Goal: Task Accomplishment & Management: Use online tool/utility

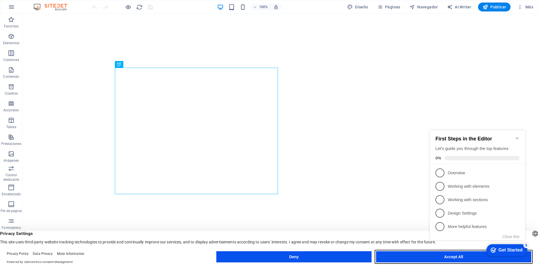
click at [419, 255] on button "Accept All" at bounding box center [453, 256] width 155 height 11
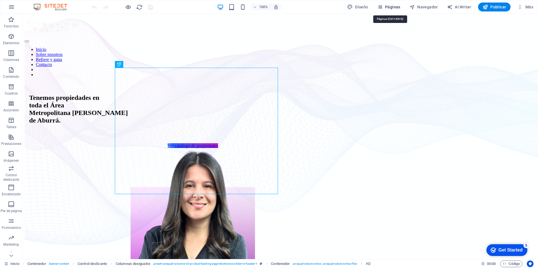
click at [396, 7] on span "Páginas" at bounding box center [388, 7] width 23 height 6
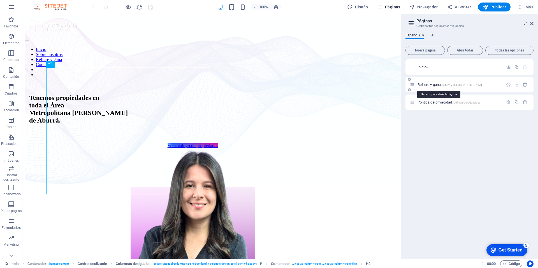
click at [439, 84] on span "Refiere y gana /refiere-y-[GEOGRAPHIC_DATA]" at bounding box center [449, 85] width 64 height 4
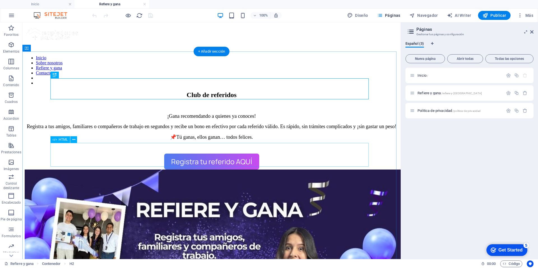
click at [208, 159] on div "Registra tu referido AQUÍ" at bounding box center [212, 162] width 374 height 16
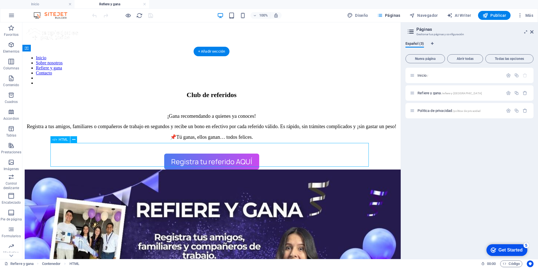
click at [208, 159] on div "Registra tu referido AQUÍ" at bounding box center [212, 162] width 374 height 16
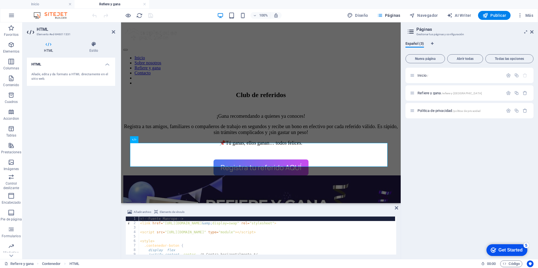
click at [200, 243] on div "<!-- Fuente Manrope --> < link href = "https://fonts.googleapis.com/css2?family…" at bounding box center [269, 240] width 261 height 46
type textarea "<style>"
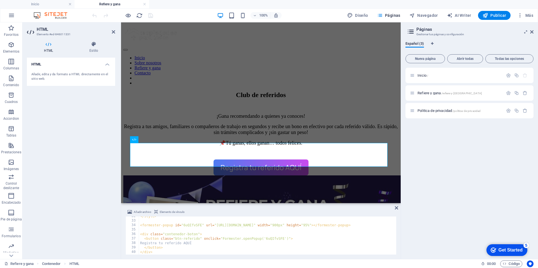
scroll to position [142, 0]
click at [422, 74] on span "Inicio /" at bounding box center [422, 75] width 11 height 4
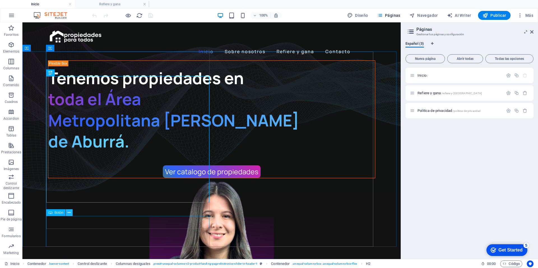
click at [71, 214] on button at bounding box center [69, 212] width 7 height 7
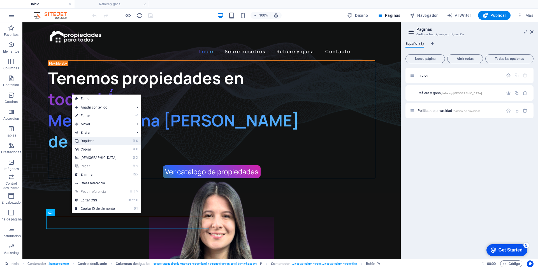
click at [94, 139] on link "⌘ D Duplicar" at bounding box center [96, 141] width 48 height 8
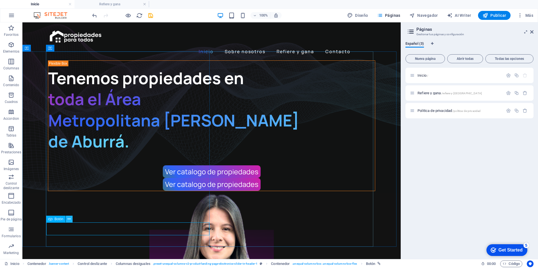
click at [70, 218] on icon at bounding box center [68, 219] width 3 height 6
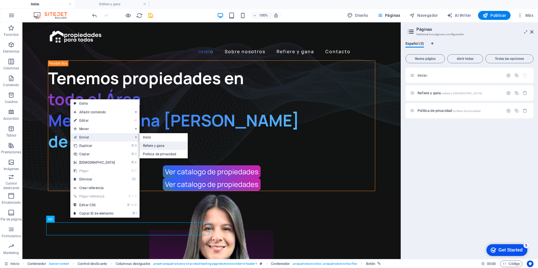
click at [162, 145] on link "Refiere y gana" at bounding box center [163, 146] width 48 height 8
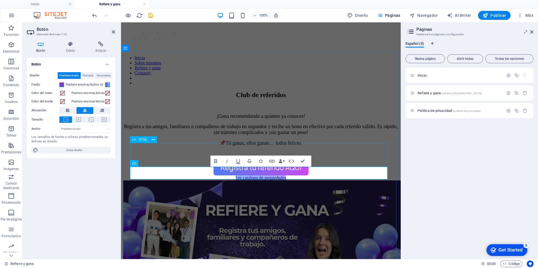
click at [359, 160] on div "Registra tu referido AQUÍ" at bounding box center [260, 168] width 275 height 16
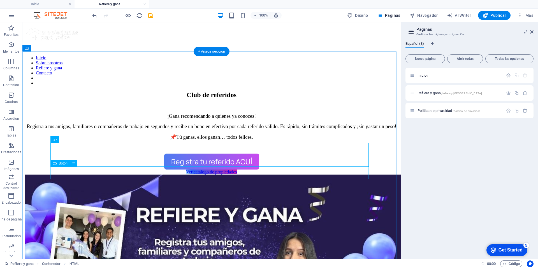
click at [236, 173] on div "Ver catalogo de propiedades" at bounding box center [212, 172] width 374 height 5
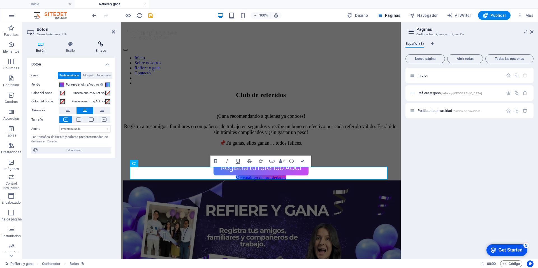
click at [100, 48] on h4 "Enlace" at bounding box center [100, 47] width 29 height 12
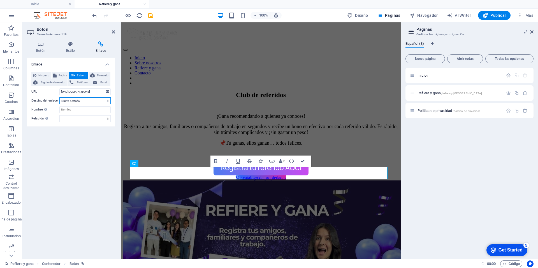
click at [94, 101] on select "Nueva pestaña Misma pestaña Superposición" at bounding box center [84, 100] width 51 height 7
select select "overlay"
click at [59, 97] on select "Nueva pestaña Misma pestaña Superposición" at bounding box center [84, 100] width 51 height 7
click at [81, 76] on span "Externo" at bounding box center [81, 75] width 10 height 7
click at [59, 83] on span "Siguiente elemento" at bounding box center [52, 82] width 27 height 7
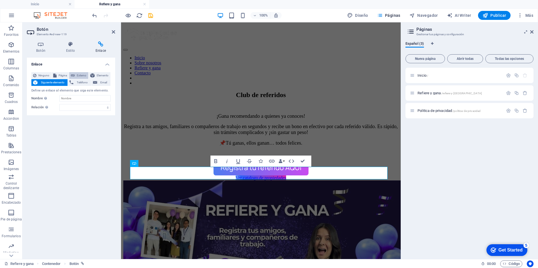
click at [76, 76] on button "Externo" at bounding box center [78, 75] width 19 height 7
select select "blank"
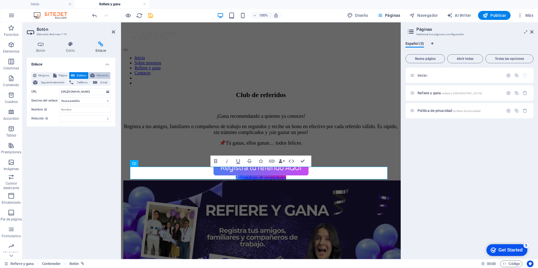
scroll to position [0, 0]
click at [103, 75] on span "Elemento" at bounding box center [102, 75] width 12 height 7
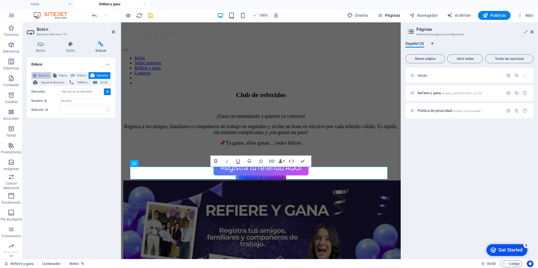
click at [37, 74] on button "Ninguno" at bounding box center [41, 75] width 20 height 7
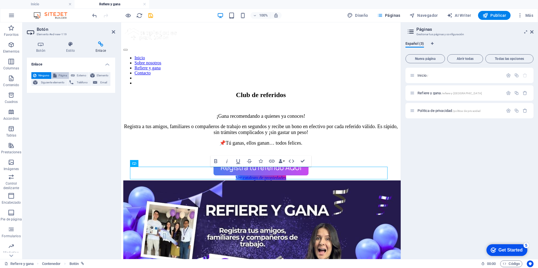
click at [64, 75] on span "Página" at bounding box center [62, 75] width 9 height 7
select select
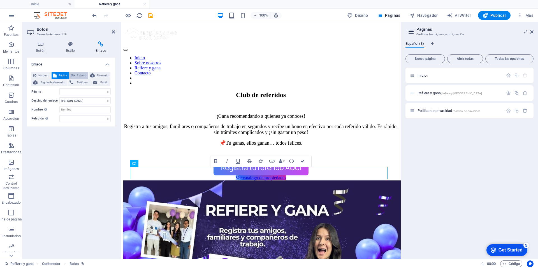
click at [76, 74] on button "Externo" at bounding box center [78, 75] width 19 height 7
select select "blank"
drag, startPoint x: 104, startPoint y: 92, endPoint x: 40, endPoint y: 91, distance: 63.6
click at [40, 91] on div "URL https://propiedadesparatodos.inmo.co" at bounding box center [70, 91] width 79 height 7
click at [46, 82] on span "Siguiente elemento" at bounding box center [52, 82] width 27 height 7
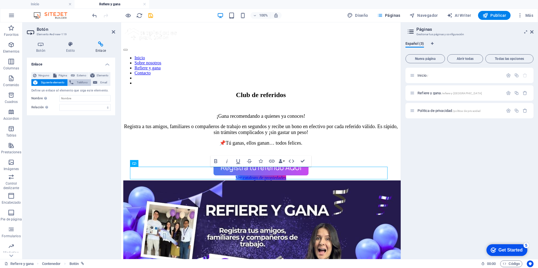
click at [79, 81] on span "Teléfono" at bounding box center [82, 82] width 14 height 7
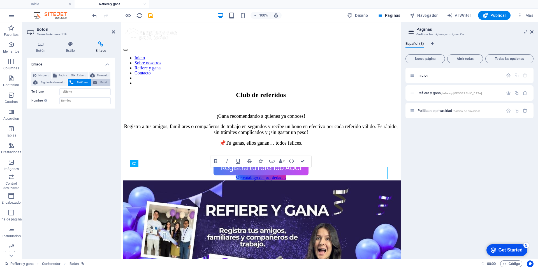
click at [101, 82] on span "Email" at bounding box center [104, 82] width 10 height 7
click at [73, 77] on icon at bounding box center [73, 75] width 4 height 7
select select "blank"
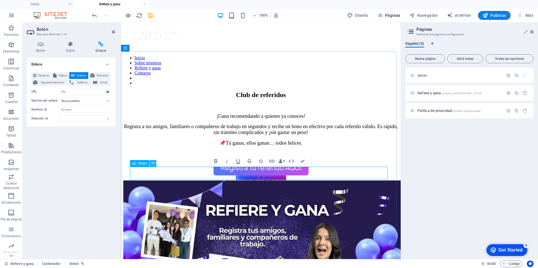
click at [153, 163] on icon at bounding box center [153, 163] width 3 height 6
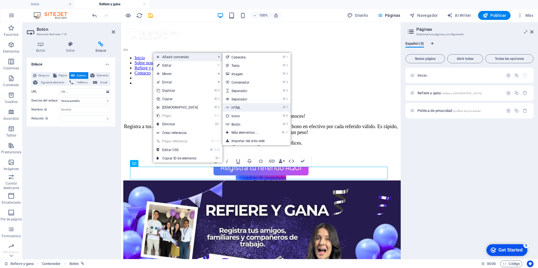
click at [240, 107] on link "⌘ 7 HTML" at bounding box center [245, 107] width 47 height 8
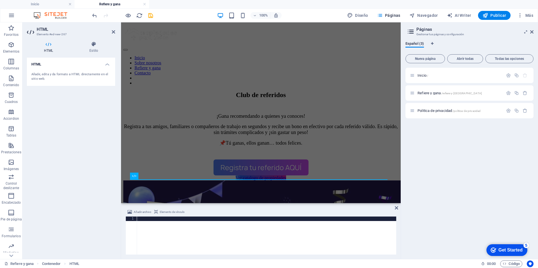
click at [147, 226] on div at bounding box center [266, 240] width 259 height 47
click at [163, 222] on div at bounding box center [266, 240] width 259 height 47
click at [155, 224] on div at bounding box center [266, 240] width 259 height 47
drag, startPoint x: 150, startPoint y: 220, endPoint x: 169, endPoint y: 225, distance: 19.5
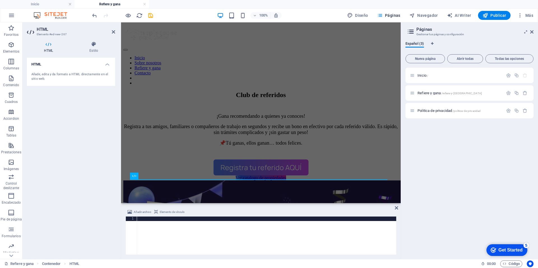
click at [150, 220] on div at bounding box center [266, 240] width 259 height 47
drag, startPoint x: 175, startPoint y: 227, endPoint x: 139, endPoint y: 211, distance: 39.2
click at [140, 209] on div "Añadir archivo Elemento de vínculo 1 הההההההההההההההההההההההההההההההההההההההההה…" at bounding box center [260, 232] width 271 height 46
click at [149, 225] on div at bounding box center [266, 240] width 259 height 47
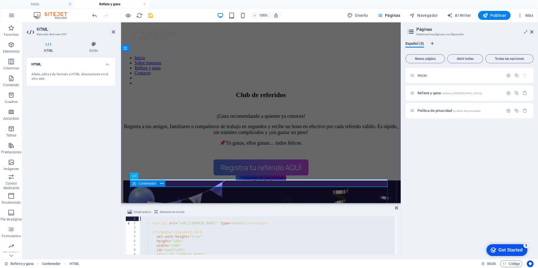
drag, startPoint x: 246, startPoint y: 253, endPoint x: 139, endPoint y: 185, distance: 127.1
click at [139, 185] on div "H2 Contenedor Texto Separador HTML Contenedor Imagen Separador Referencia Botón…" at bounding box center [260, 140] width 279 height 237
type textarea "<script src="https://rnjjtkmu.formester.com/widget/standard.js" type="module"><…"
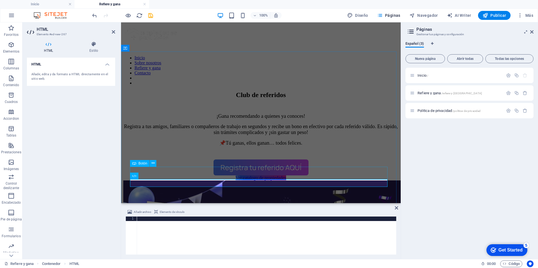
click at [223, 176] on div "Ver catalogo de propiedades" at bounding box center [260, 178] width 275 height 5
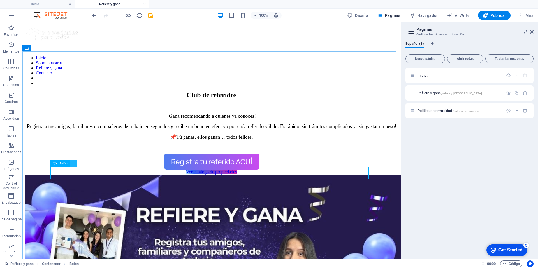
click at [73, 165] on icon at bounding box center [73, 163] width 3 height 6
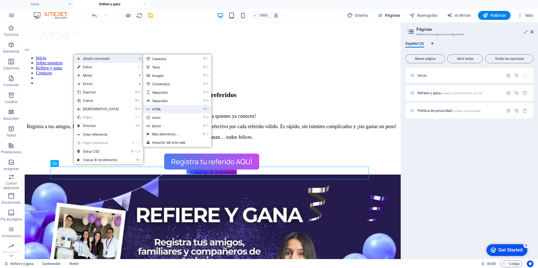
click at [162, 110] on link "⌘ 7 HTML" at bounding box center [166, 109] width 47 height 8
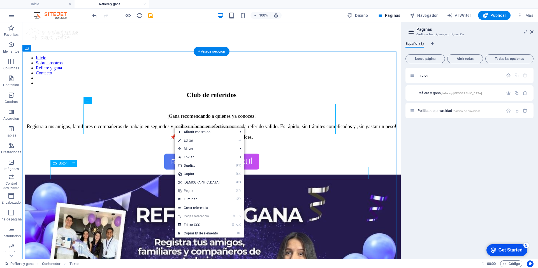
click at [161, 173] on div "Ver catalogo de propiedades" at bounding box center [212, 172] width 374 height 5
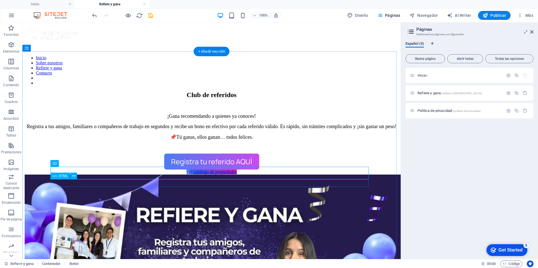
click at [98, 175] on div at bounding box center [212, 175] width 374 height 0
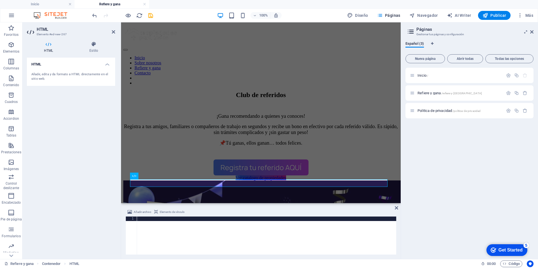
click at [157, 225] on div at bounding box center [266, 240] width 259 height 47
click at [156, 220] on div at bounding box center [266, 240] width 259 height 47
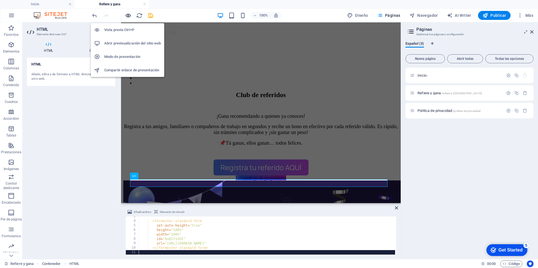
click at [129, 15] on icon "button" at bounding box center [128, 15] width 6 height 6
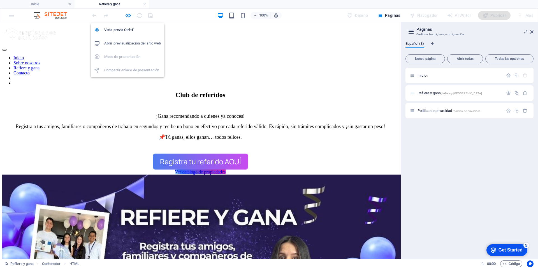
click at [132, 42] on h6 "Abrir previsualización del sitio web" at bounding box center [132, 43] width 57 height 7
click at [130, 15] on icon "button" at bounding box center [128, 15] width 6 height 6
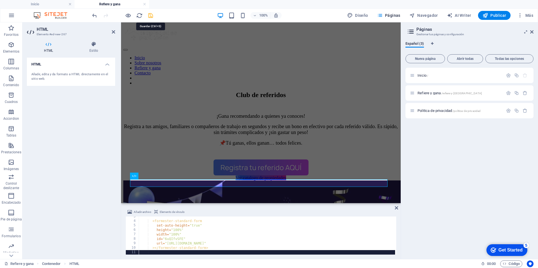
click at [151, 15] on icon "save" at bounding box center [150, 15] width 6 height 6
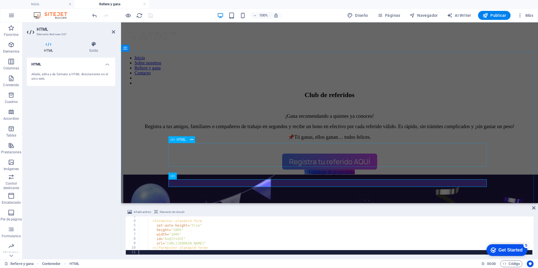
click at [327, 155] on div "Registra tu referido AQUÍ" at bounding box center [329, 162] width 412 height 16
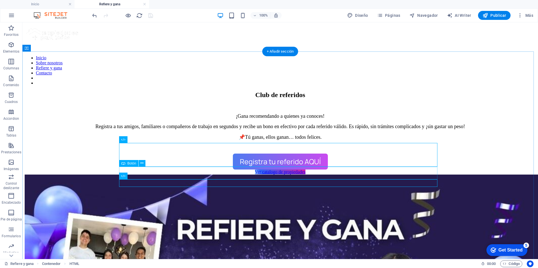
click at [266, 174] on div "Ver catalogo de propiedades" at bounding box center [280, 172] width 511 height 5
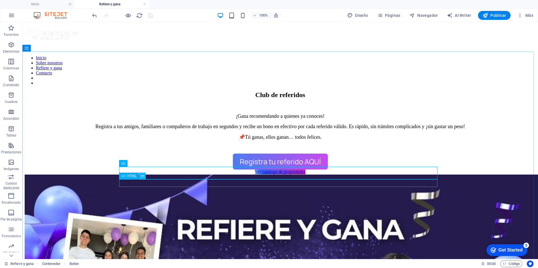
click at [141, 177] on icon at bounding box center [142, 176] width 3 height 6
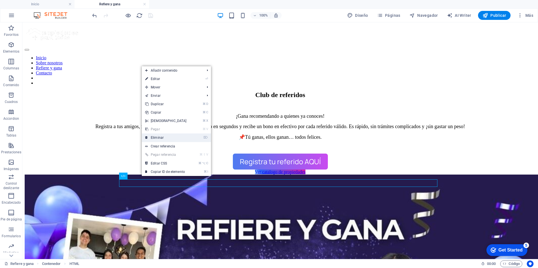
click at [162, 139] on link "⌦ Eliminar" at bounding box center [166, 138] width 48 height 8
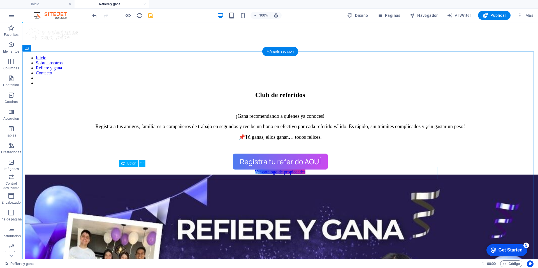
click at [251, 175] on div "Ver catalogo de propiedades" at bounding box center [280, 172] width 511 height 5
click at [145, 162] on button at bounding box center [142, 163] width 7 height 7
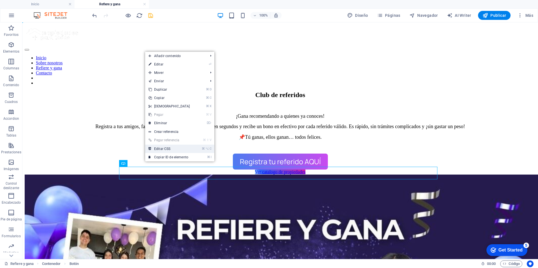
click at [162, 149] on link "⌘ ⌥ C Editar CSS" at bounding box center [169, 149] width 48 height 8
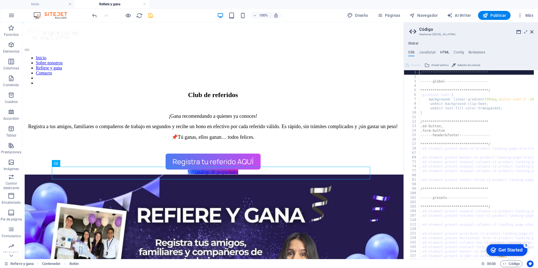
click at [444, 53] on h4 "HTML" at bounding box center [444, 53] width 9 height 6
type textarea "{{content}}"
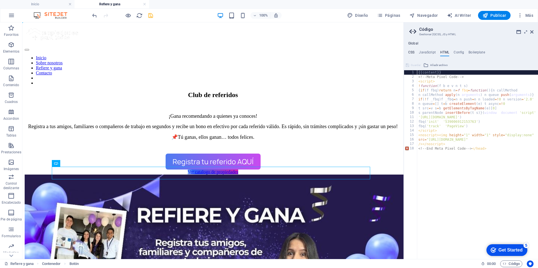
click at [410, 53] on h4 "CSS" at bounding box center [411, 53] width 6 height 6
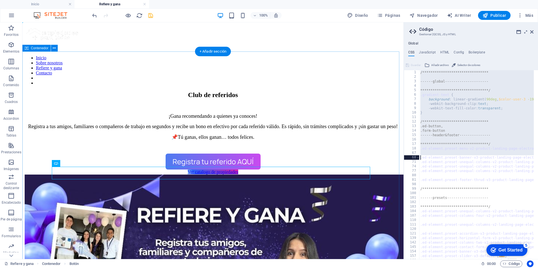
scroll to position [57, 0]
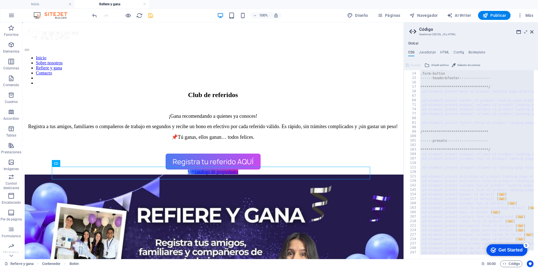
drag, startPoint x: 413, startPoint y: 72, endPoint x: 396, endPoint y: 277, distance: 206.2
type textarea "@include pets; }"
click at [445, 51] on h4 "HTML" at bounding box center [444, 53] width 9 height 6
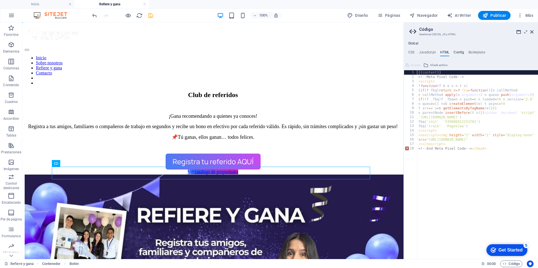
click at [460, 53] on h4 "Config" at bounding box center [458, 53] width 10 height 6
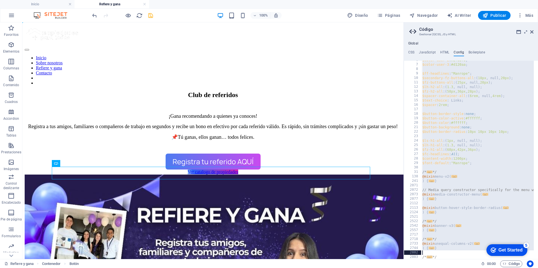
scroll to position [290, 0]
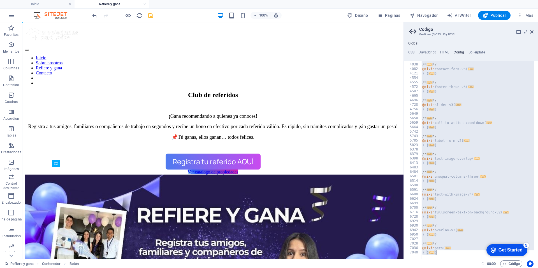
drag, startPoint x: 410, startPoint y: 62, endPoint x: 398, endPoint y: 298, distance: 236.1
type textarea "} }"
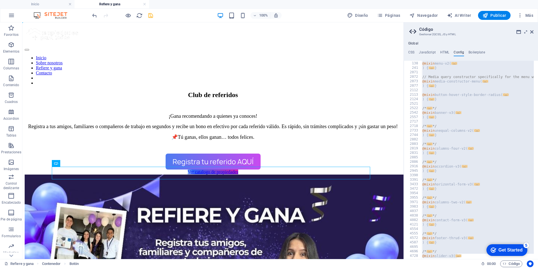
scroll to position [155, 0]
click at [477, 51] on h4 "Boilerplate" at bounding box center [476, 53] width 17 height 6
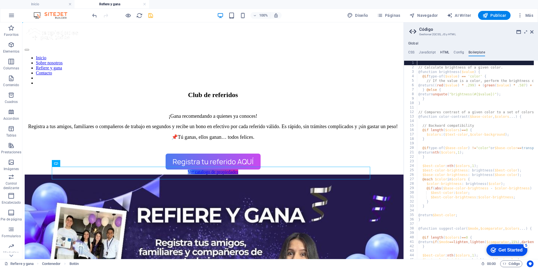
click at [441, 51] on h4 "HTML" at bounding box center [444, 53] width 9 height 6
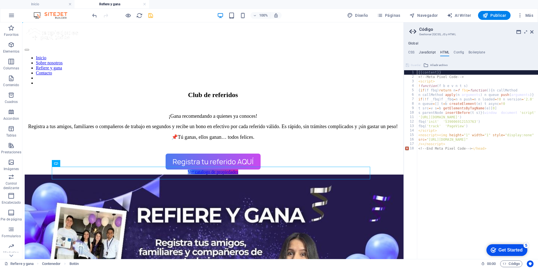
click at [419, 53] on h4 "JavaScript" at bounding box center [427, 53] width 17 height 6
type textarea "/* JS for preset "Menu V2" */"
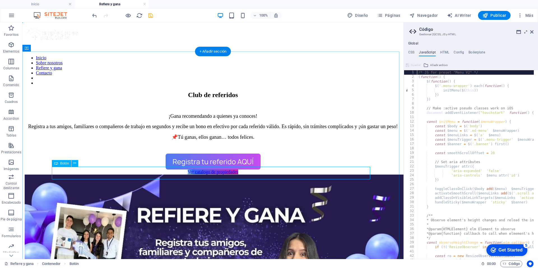
click at [196, 173] on div "Ver catalogo de propiedades" at bounding box center [213, 172] width 376 height 5
click at [224, 156] on div "Registra tu referido AQUÍ" at bounding box center [213, 162] width 376 height 16
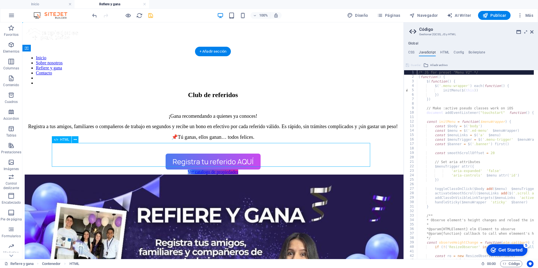
click at [224, 156] on div "Registra tu referido AQUÍ" at bounding box center [213, 162] width 376 height 16
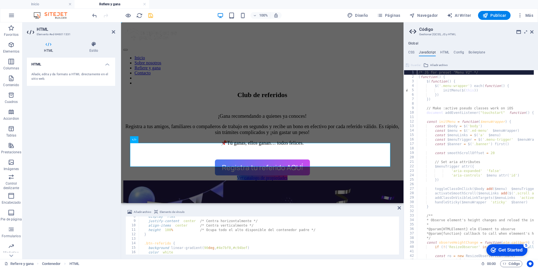
scroll to position [0, 0]
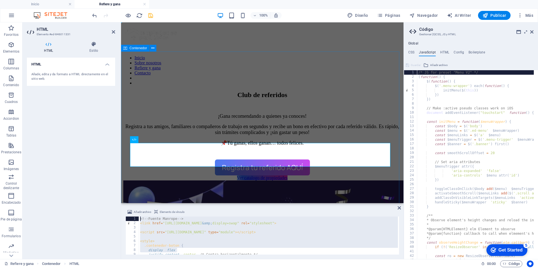
drag, startPoint x: 304, startPoint y: 273, endPoint x: 124, endPoint y: 201, distance: 194.3
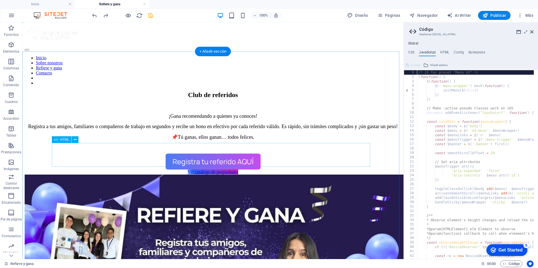
click at [186, 154] on div "Registra tu referido AQUÍ" at bounding box center [213, 162] width 376 height 16
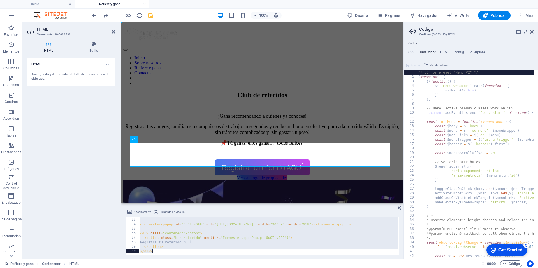
scroll to position [142, 0]
drag, startPoint x: 128, startPoint y: 220, endPoint x: 131, endPoint y: 285, distance: 64.8
type textarea "</button> </div>"
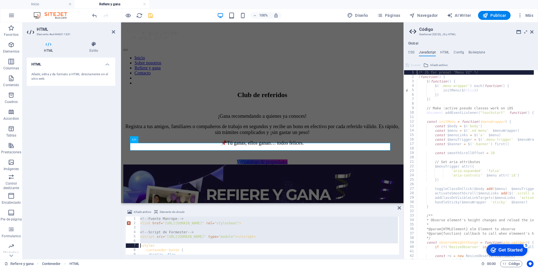
scroll to position [146, 0]
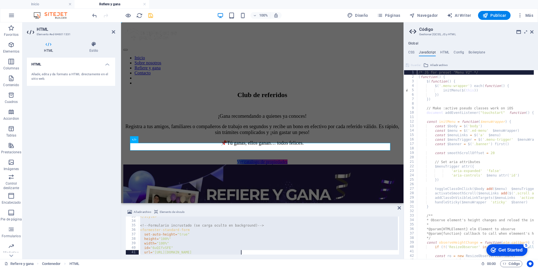
drag, startPoint x: 132, startPoint y: 219, endPoint x: 142, endPoint y: 306, distance: 87.4
type textarea "id="6uQIfvSFE" url="https://rnjjtkmu.formester.com/f/6uQIfvSFE"
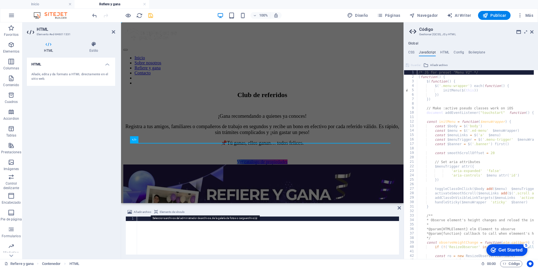
paste textarea "</div>"
type textarea "</div>"
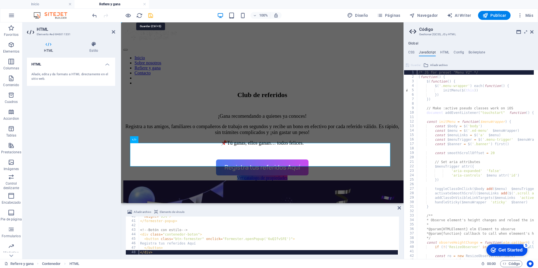
click at [151, 16] on icon "save" at bounding box center [150, 15] width 6 height 6
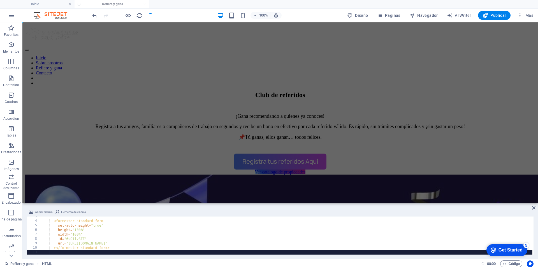
scroll to position [11, 0]
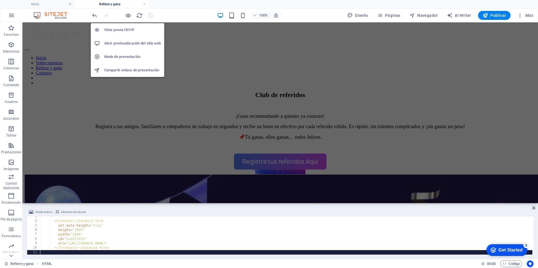
click at [129, 43] on h6 "Abrir previsualización del sitio web" at bounding box center [132, 43] width 57 height 7
click at [127, 17] on icon "button" at bounding box center [128, 15] width 6 height 6
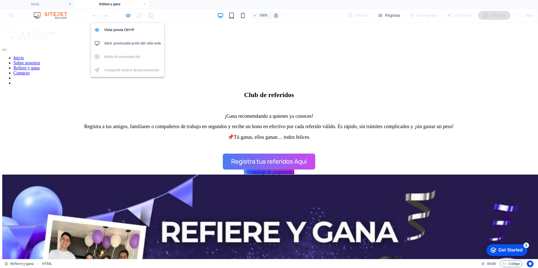
click at [127, 17] on icon "button" at bounding box center [128, 15] width 6 height 6
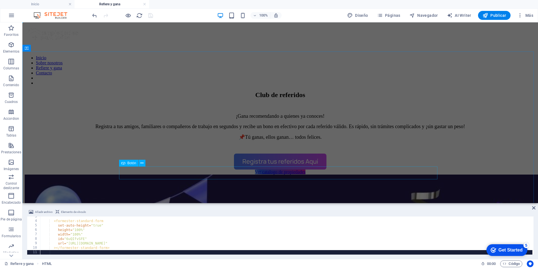
click at [260, 173] on div "Ver catalogo de propiedades" at bounding box center [280, 172] width 511 height 5
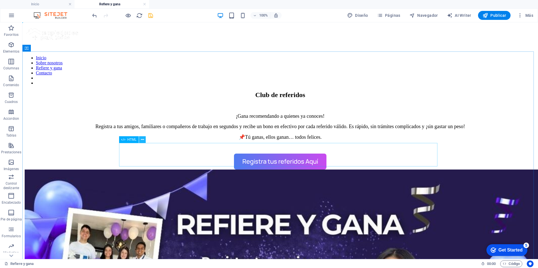
click at [145, 141] on button at bounding box center [142, 139] width 7 height 7
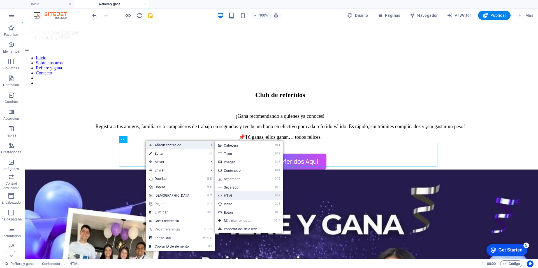
click at [230, 197] on link "⌘ 7 HTML" at bounding box center [238, 196] width 47 height 8
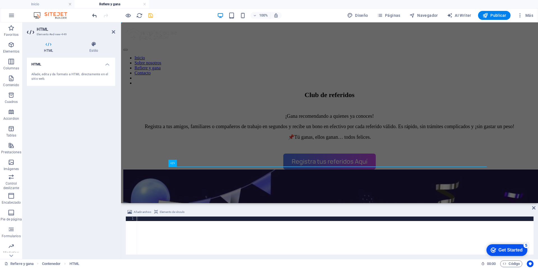
click at [93, 15] on icon "undo" at bounding box center [94, 15] width 6 height 6
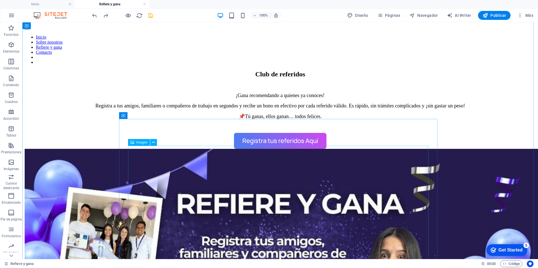
scroll to position [0, 0]
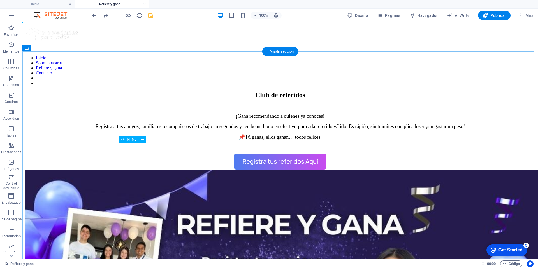
click at [258, 157] on div "Registra tus referidos Aquí" at bounding box center [280, 162] width 511 height 16
click at [258, 159] on div "Registra tus referidos Aquí" at bounding box center [280, 162] width 511 height 16
drag, startPoint x: 258, startPoint y: 159, endPoint x: 160, endPoint y: 159, distance: 98.9
click at [258, 159] on div "Registra tus referidos Aquí" at bounding box center [280, 162] width 511 height 16
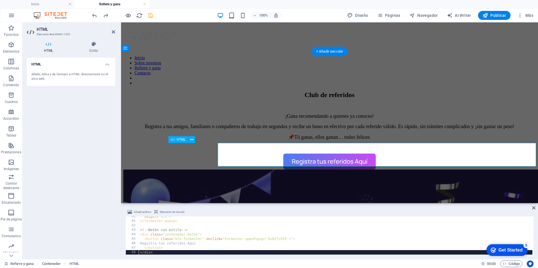
scroll to position [177, 0]
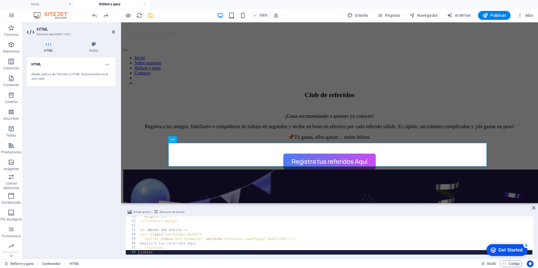
click at [163, 212] on span "Elemento de vínculo" at bounding box center [172, 212] width 25 height 7
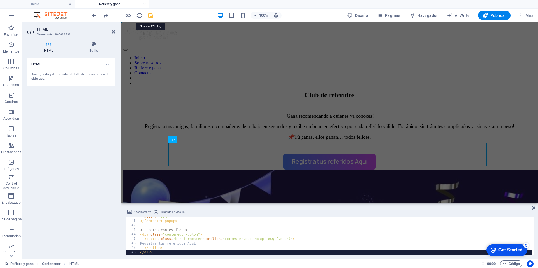
click at [150, 16] on icon "save" at bounding box center [150, 15] width 6 height 6
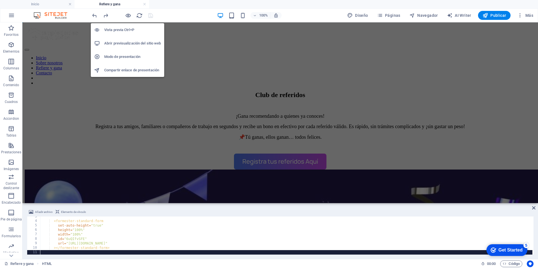
click at [131, 44] on h6 "Abrir previsualización del sitio web" at bounding box center [132, 43] width 57 height 7
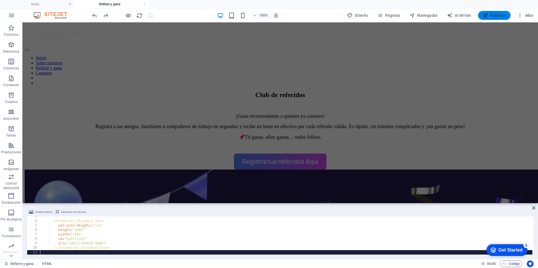
click at [489, 16] on span "Publicar" at bounding box center [494, 16] width 24 height 6
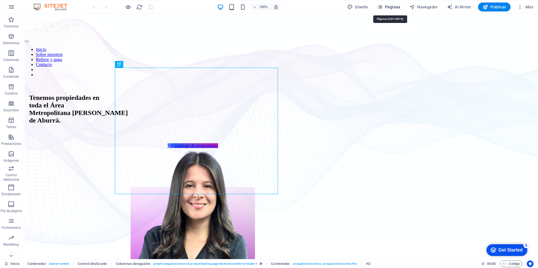
click at [397, 7] on span "Páginas" at bounding box center [388, 7] width 23 height 6
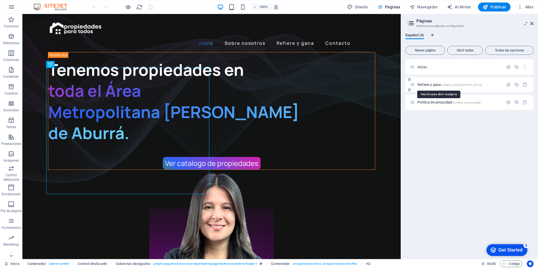
click at [436, 84] on span "Refiere y gana /refiere-y-[GEOGRAPHIC_DATA]" at bounding box center [449, 85] width 64 height 4
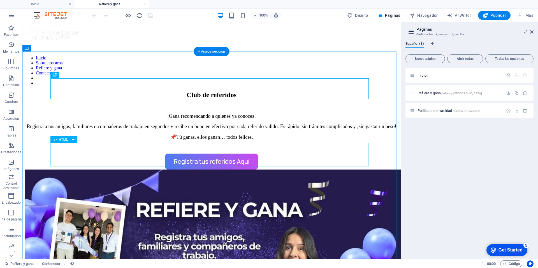
click at [203, 154] on div "Registra tus referidos Aquí" at bounding box center [212, 162] width 374 height 16
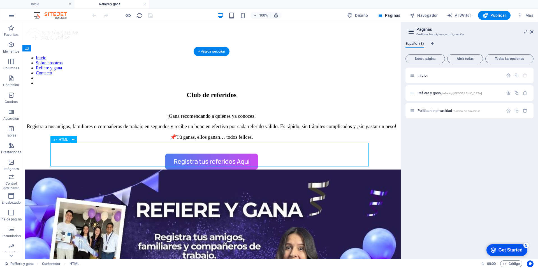
click at [203, 154] on div "Registra tus referidos Aquí" at bounding box center [212, 162] width 374 height 16
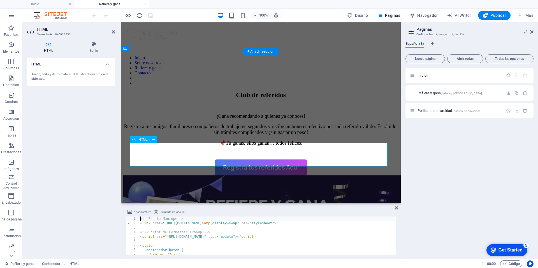
click at [230, 160] on div "Registra tus referidos Aquí" at bounding box center [260, 168] width 275 height 16
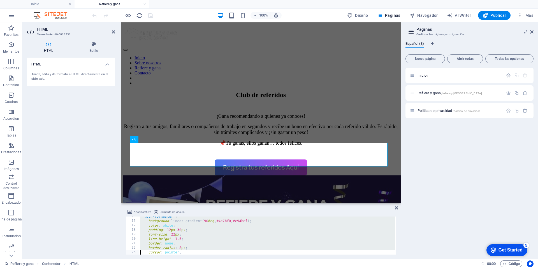
scroll to position [159, 0]
drag, startPoint x: 132, startPoint y: 218, endPoint x: 130, endPoint y: 292, distance: 73.4
type textarea "</button> </div>"
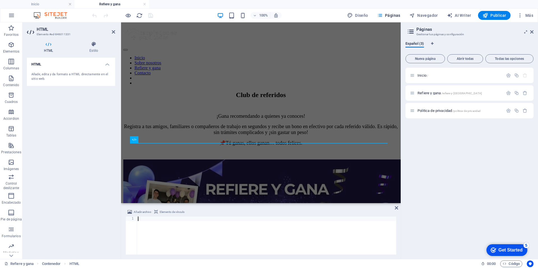
paste textarea "</script>"
type textarea "</script>"
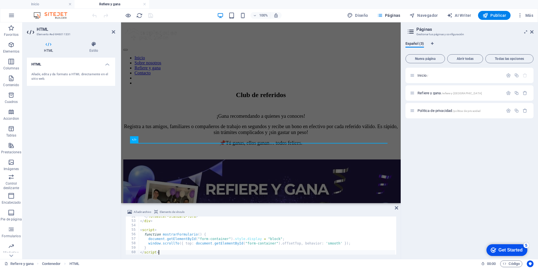
scroll to position [231, 0]
click at [418, 143] on div "Inicio / Refiere y gana /refiere-y-gana Politica de privacidad /politica-de-pri…" at bounding box center [469, 161] width 128 height 187
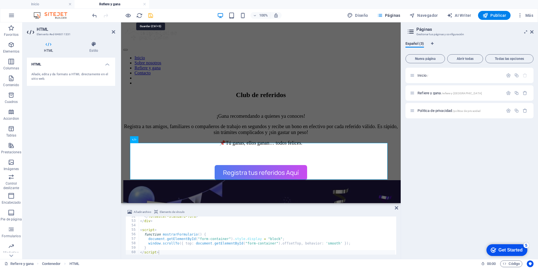
click at [150, 15] on icon "save" at bounding box center [150, 15] width 6 height 6
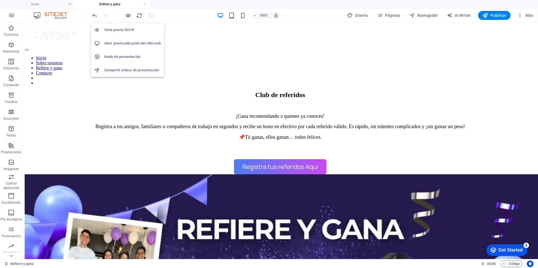
click at [132, 42] on h6 "Abrir previsualización del sitio web" at bounding box center [132, 43] width 57 height 7
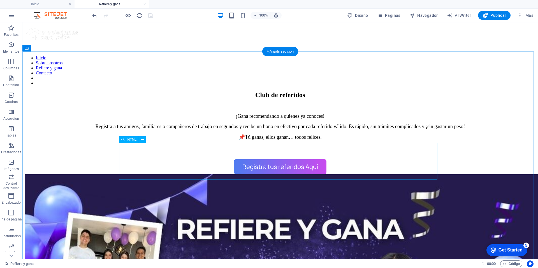
click at [271, 162] on div "Registra tus referidos Aquí" at bounding box center [280, 166] width 511 height 15
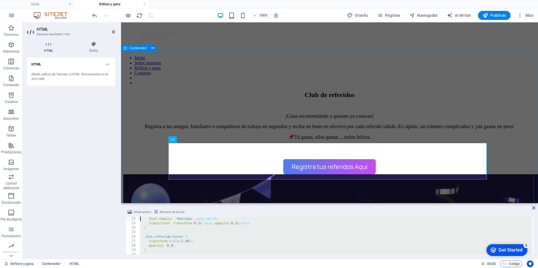
scroll to position [0, 0]
drag, startPoint x: 255, startPoint y: 274, endPoint x: 128, endPoint y: 190, distance: 152.3
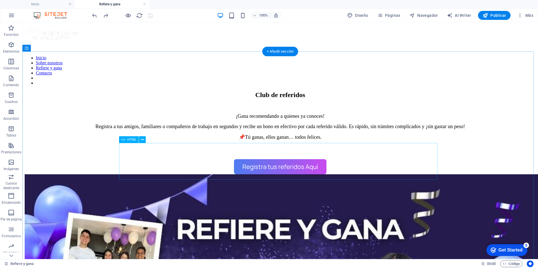
click at [267, 167] on div "Registra tus referidos Aquí" at bounding box center [280, 166] width 511 height 15
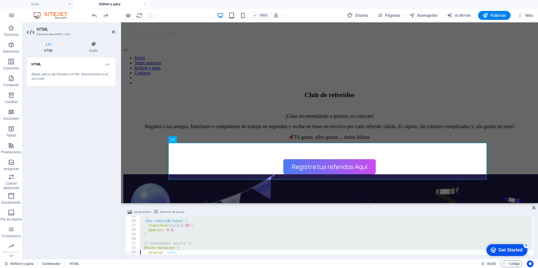
scroll to position [231, 0]
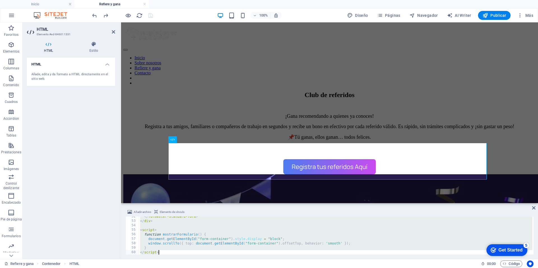
drag, startPoint x: 131, startPoint y: 219, endPoint x: 125, endPoint y: 277, distance: 58.0
type textarea "} </script>"
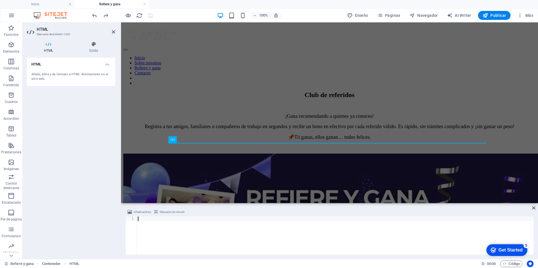
type textarea "</script>"
click at [160, 15] on div "100% Diseño Páginas Navegador AI Writer Publicar Más" at bounding box center [313, 15] width 444 height 9
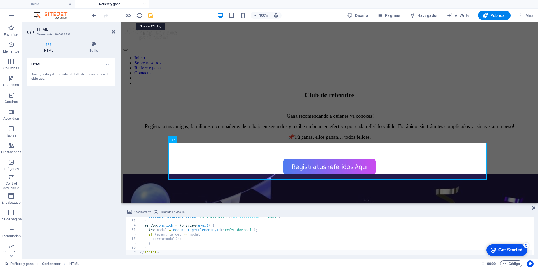
click at [151, 17] on icon "save" at bounding box center [150, 15] width 6 height 6
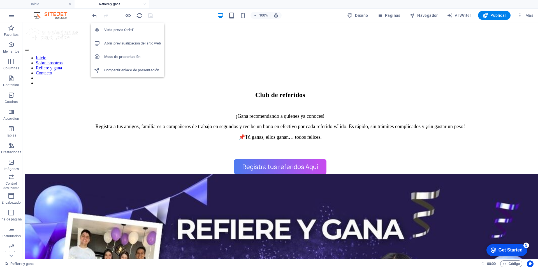
click at [141, 43] on h6 "Abrir previsualización del sitio web" at bounding box center [132, 43] width 57 height 7
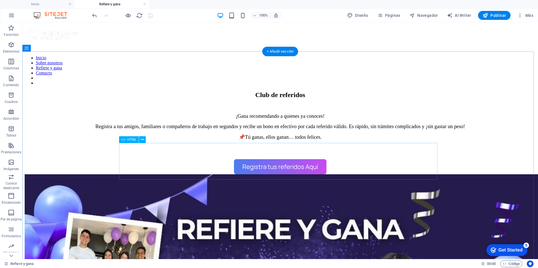
click at [309, 161] on div "Registra tus referidos Aquí ×" at bounding box center [280, 166] width 511 height 15
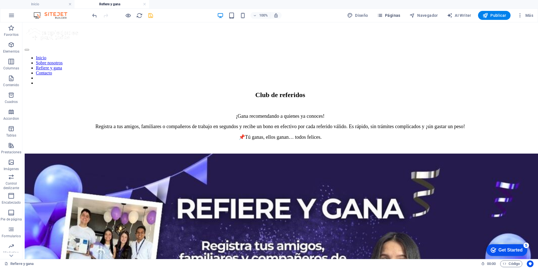
click at [400, 14] on span "Páginas" at bounding box center [388, 16] width 23 height 6
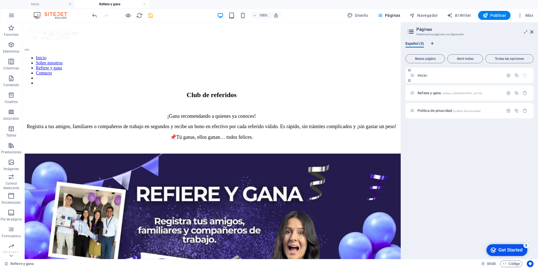
click at [430, 76] on p "Inicio /" at bounding box center [459, 76] width 84 height 4
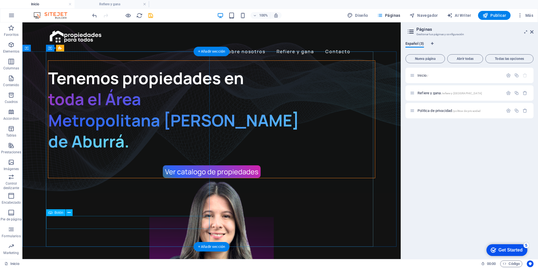
click at [138, 178] on div "Ver catalogo de propiedades" at bounding box center [211, 172] width 327 height 13
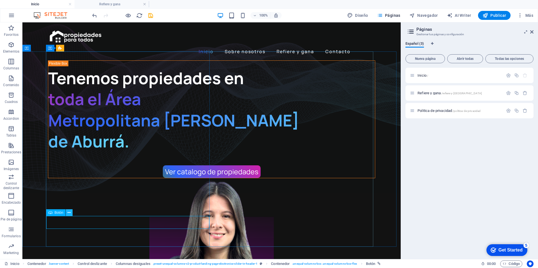
click at [69, 213] on icon at bounding box center [68, 213] width 3 height 6
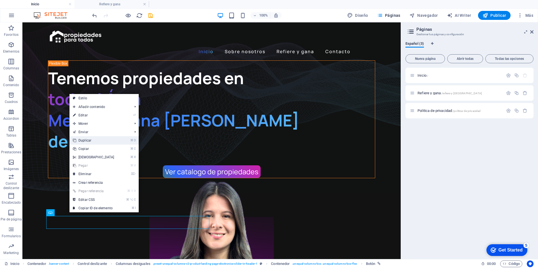
click at [93, 139] on link "⌘ D Duplicar" at bounding box center [93, 140] width 48 height 8
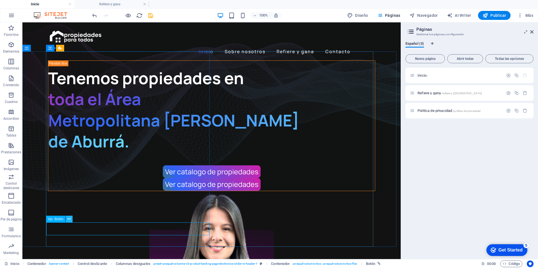
click at [70, 219] on icon at bounding box center [68, 219] width 3 height 6
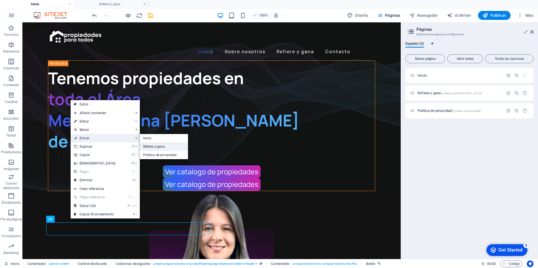
click at [152, 147] on link "Refiere y gana" at bounding box center [164, 147] width 48 height 8
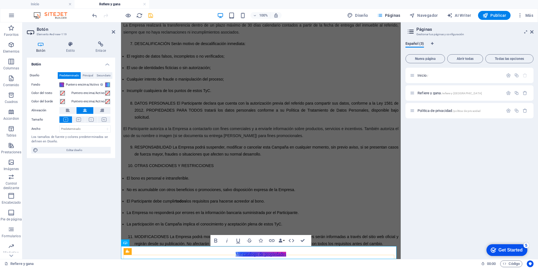
scroll to position [977, 0]
drag, startPoint x: 200, startPoint y: 250, endPoint x: 211, endPoint y: 130, distance: 120.9
click at [428, 94] on span "Refiere y gana /refiere-y-[GEOGRAPHIC_DATA]" at bounding box center [449, 93] width 64 height 4
click at [144, 244] on icon at bounding box center [144, 243] width 3 height 6
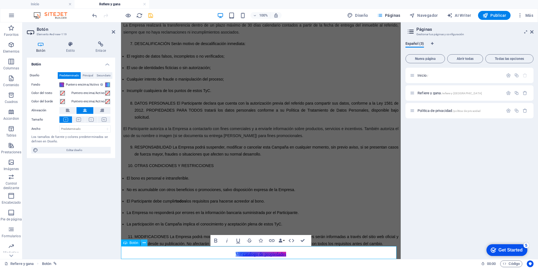
click at [143, 243] on icon at bounding box center [144, 243] width 3 height 6
click at [144, 243] on icon at bounding box center [144, 243] width 3 height 6
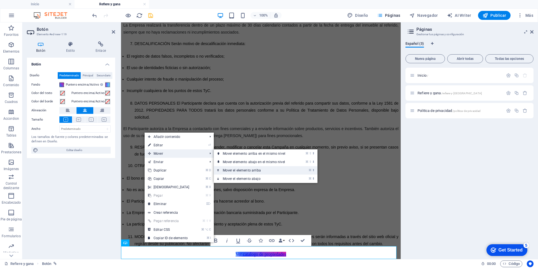
click at [240, 171] on link "⌘ ⬆ Mover el elemento arriba" at bounding box center [255, 170] width 83 height 8
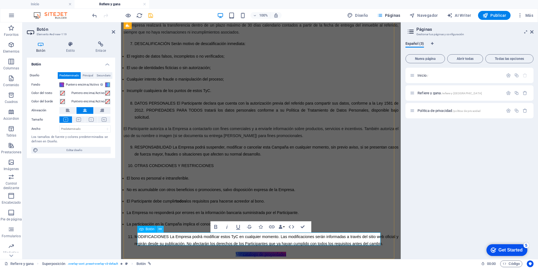
click at [162, 229] on button at bounding box center [160, 229] width 7 height 7
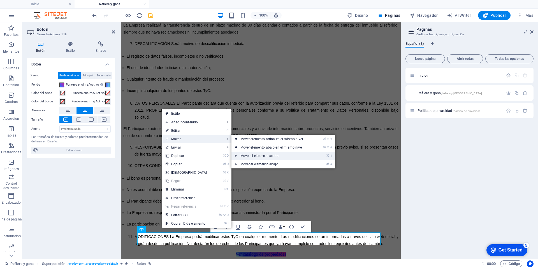
click at [265, 157] on link "⌘ ⬆ Mover el elemento arriba" at bounding box center [272, 156] width 83 height 8
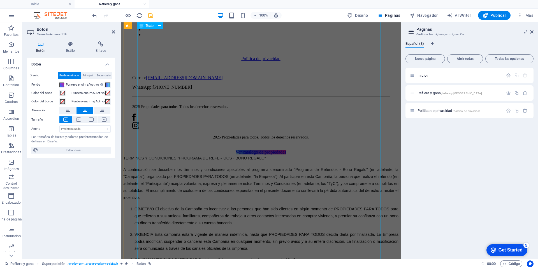
scroll to position [374, 0]
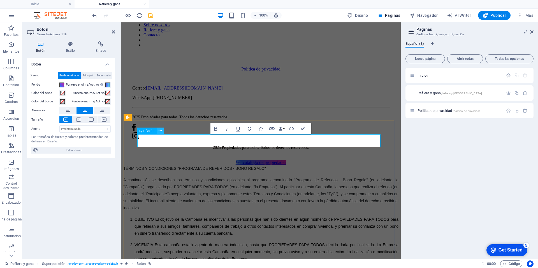
click at [161, 131] on icon at bounding box center [160, 131] width 3 height 6
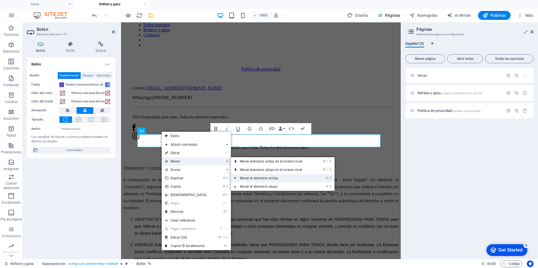
click at [255, 176] on link "⌘ ⬆ Mover el elemento arriba" at bounding box center [272, 178] width 83 height 8
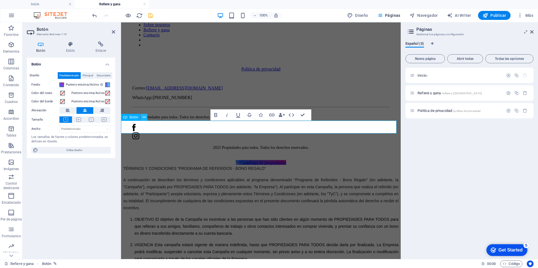
click at [144, 118] on icon at bounding box center [144, 118] width 3 height 6
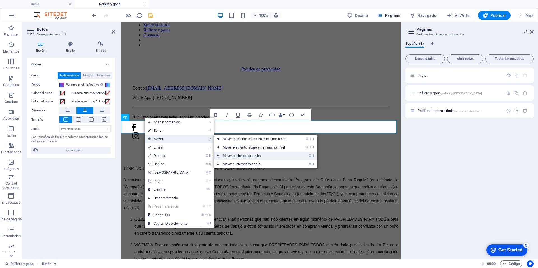
click at [255, 156] on link "⌘ ⬆ Mover el elemento arriba" at bounding box center [255, 156] width 83 height 8
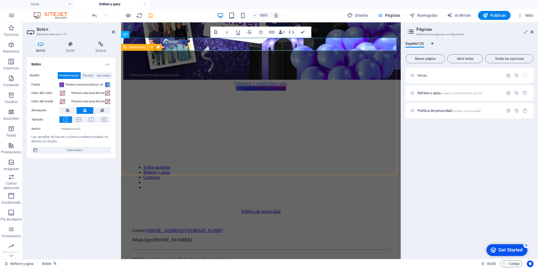
scroll to position [236, 0]
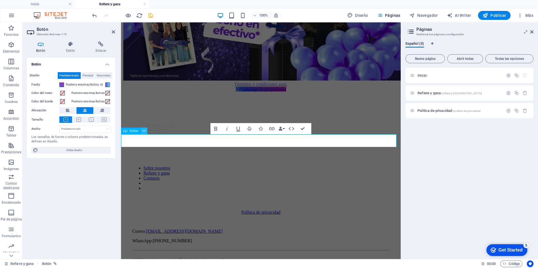
click at [144, 132] on icon at bounding box center [144, 131] width 3 height 6
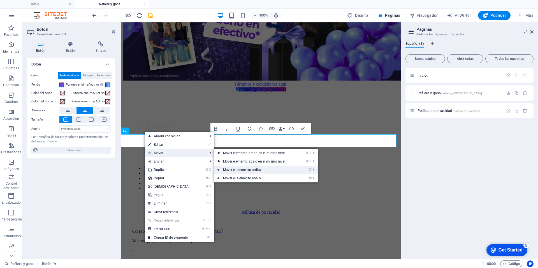
click at [239, 170] on link "⌘ ⬆ Mover el elemento arriba" at bounding box center [255, 170] width 83 height 8
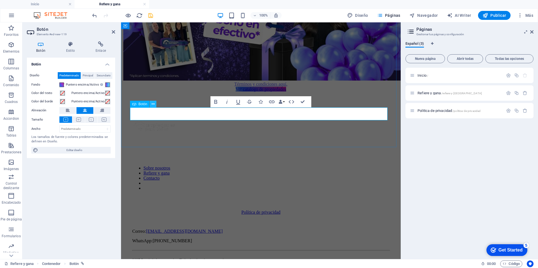
click at [152, 104] on icon at bounding box center [153, 104] width 3 height 6
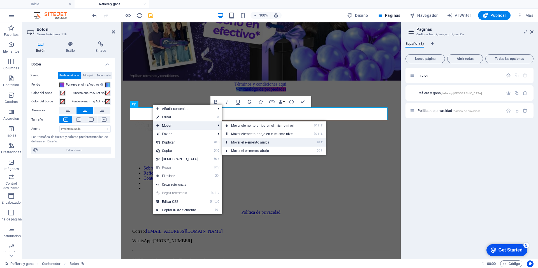
click at [261, 140] on link "⌘ ⬆ Mover el elemento arriba" at bounding box center [263, 142] width 83 height 8
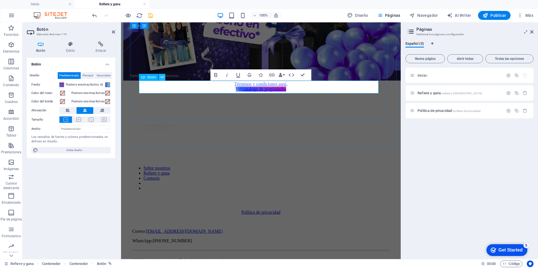
click at [161, 77] on icon at bounding box center [161, 77] width 3 height 6
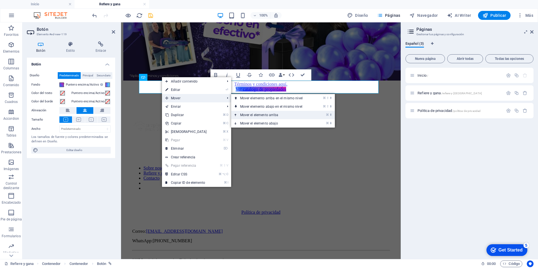
click at [270, 115] on link "⌘ ⬆ Mover el elemento arriba" at bounding box center [272, 115] width 83 height 8
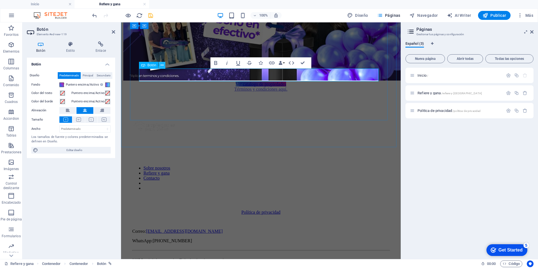
click at [161, 66] on icon at bounding box center [161, 65] width 3 height 6
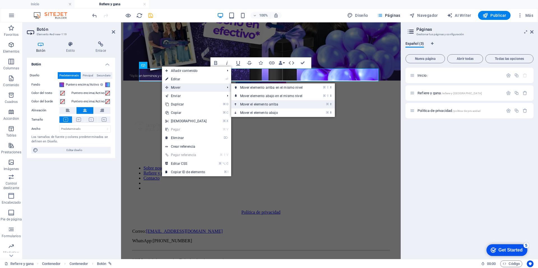
click at [264, 101] on link "⌘ ⬆ Mover el elemento arriba" at bounding box center [272, 104] width 83 height 8
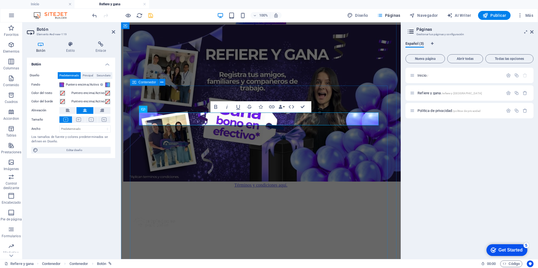
scroll to position [36, 0]
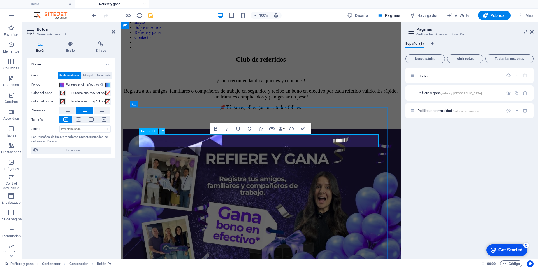
click at [164, 131] on button at bounding box center [162, 131] width 7 height 7
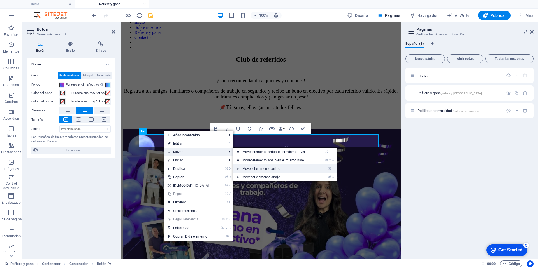
click at [260, 166] on link "⌘ ⬆ Mover el elemento arriba" at bounding box center [274, 169] width 83 height 8
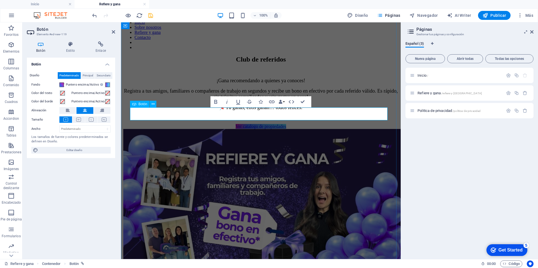
click at [240, 124] on link "Ver catalogo de propiedades" at bounding box center [261, 126] width 51 height 5
click at [286, 124] on link "Ver catalogo de propiedades" at bounding box center [261, 126] width 51 height 5
drag, startPoint x: 304, startPoint y: 112, endPoint x: 214, endPoint y: 114, distance: 89.9
click at [236, 124] on link "Ver catalogo de propiedades" at bounding box center [261, 126] width 51 height 5
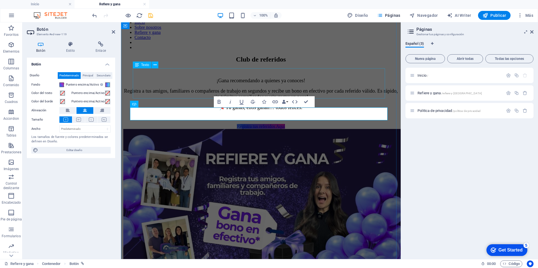
click at [378, 78] on div "¡Gana recomendando a quienes ya conoces! Registra a tus amigos, familiares o co…" at bounding box center [260, 94] width 275 height 33
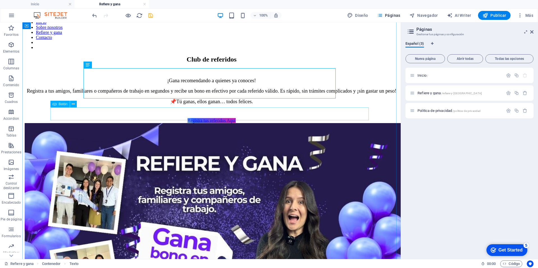
click at [215, 118] on div "Registra tus referidos Aquí" at bounding box center [212, 120] width 374 height 5
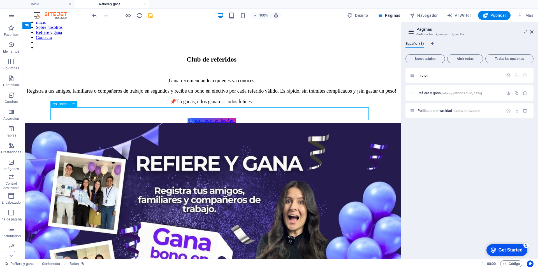
click at [215, 118] on div "Registra tus referidos Aquí" at bounding box center [212, 120] width 374 height 5
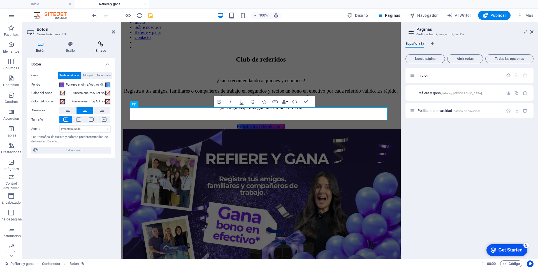
click at [97, 48] on h4 "Enlace" at bounding box center [100, 47] width 29 height 12
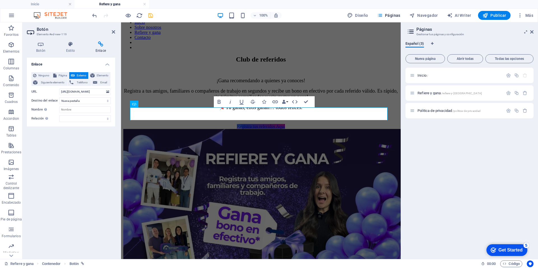
click at [83, 74] on span "Externo" at bounding box center [81, 75] width 10 height 7
click at [94, 91] on input "https://propiedadesparatodos.inmo.co" at bounding box center [84, 91] width 51 height 7
paste input "rnjjtkmu.formester.com/f/6uQIfvSFE"
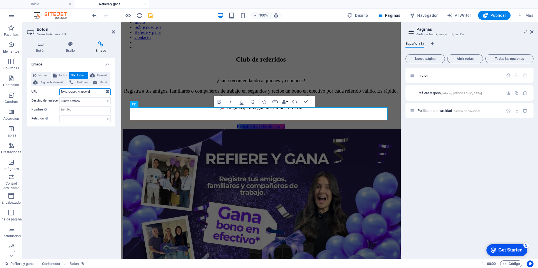
scroll to position [0, 12]
type input "https://rnjjtkmu.formester.com/f/6uQIfvSFE"
click at [86, 100] on select "Nueva pestaña Misma pestaña Superposición" at bounding box center [84, 100] width 51 height 7
select select "overlay"
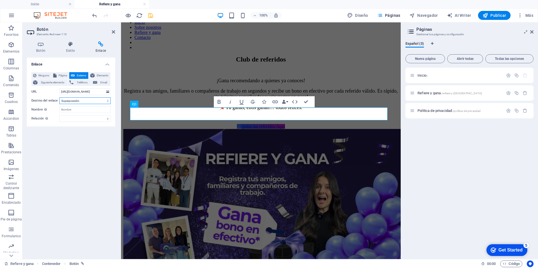
click at [59, 97] on select "Nueva pestaña Misma pestaña Superposición" at bounding box center [84, 100] width 51 height 7
click at [150, 13] on icon "save" at bounding box center [150, 15] width 6 height 6
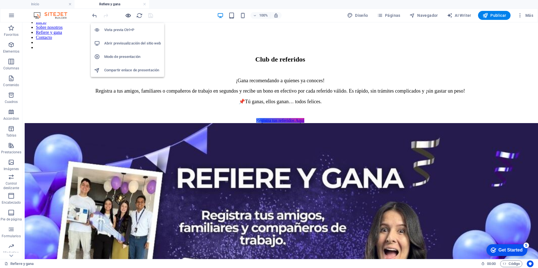
click at [128, 16] on icon "button" at bounding box center [128, 15] width 6 height 6
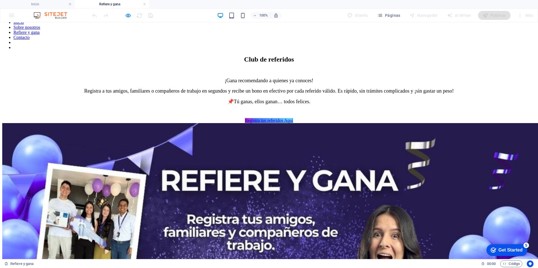
click at [264, 118] on link "Registra tus referidos Aquí" at bounding box center [269, 120] width 48 height 5
click at [9, 65] on button "×" at bounding box center [5, 63] width 7 height 6
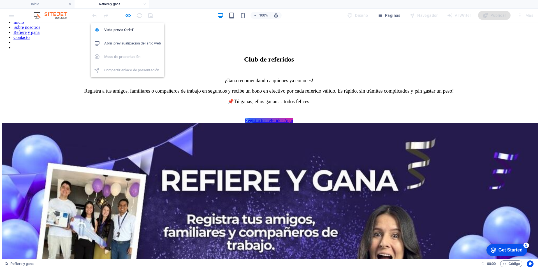
click at [124, 43] on h6 "Abrir previsualización del sitio web" at bounding box center [132, 43] width 57 height 7
click at [131, 16] on icon "button" at bounding box center [128, 15] width 6 height 6
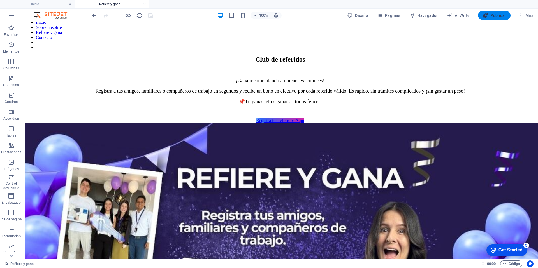
click at [488, 16] on icon "button" at bounding box center [485, 16] width 6 height 6
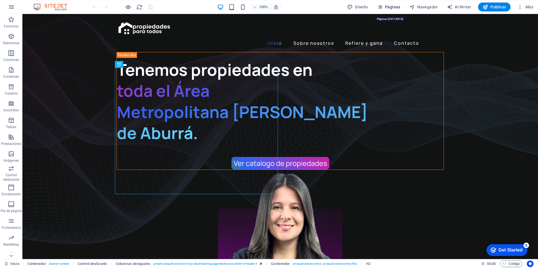
click at [399, 7] on span "Páginas" at bounding box center [388, 7] width 23 height 6
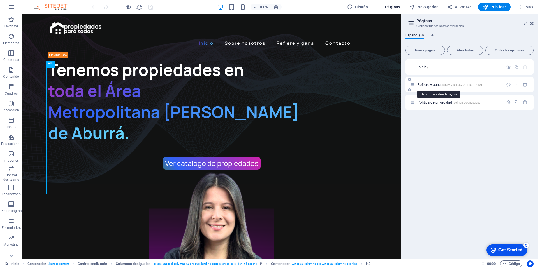
click at [437, 85] on span "Refiere y gana /refiere-y-[GEOGRAPHIC_DATA]" at bounding box center [449, 85] width 64 height 4
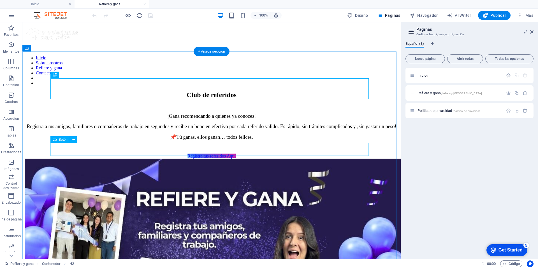
click at [207, 154] on div "Registra tus referidos Aquí" at bounding box center [212, 156] width 374 height 5
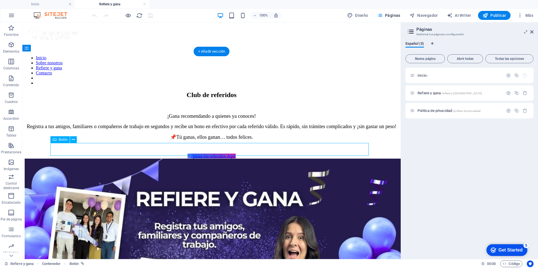
click at [207, 154] on div "Registra tus referidos Aquí" at bounding box center [212, 156] width 374 height 5
select select "overlay"
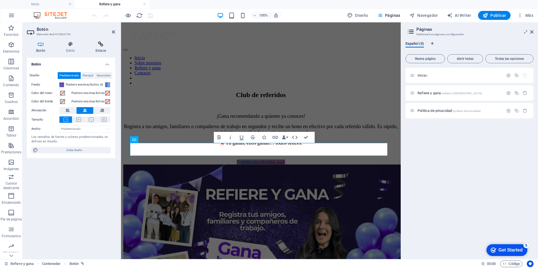
click at [99, 48] on h4 "Enlace" at bounding box center [100, 47] width 29 height 12
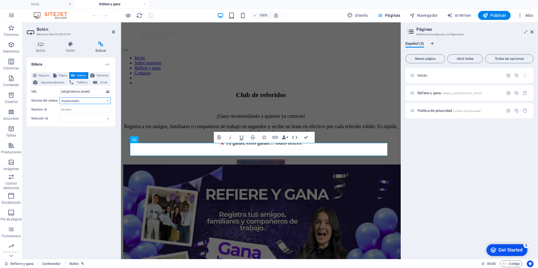
click at [76, 101] on select "Nueva pestaña Misma pestaña Superposición" at bounding box center [84, 100] width 51 height 7
select select
click at [59, 97] on select "Nueva pestaña Misma pestaña Superposición" at bounding box center [84, 100] width 51 height 7
click at [162, 91] on div "Club de referidos ¡Gana recomendando a quienes ya conoces! Registra a tus amigo…" at bounding box center [260, 209] width 275 height 237
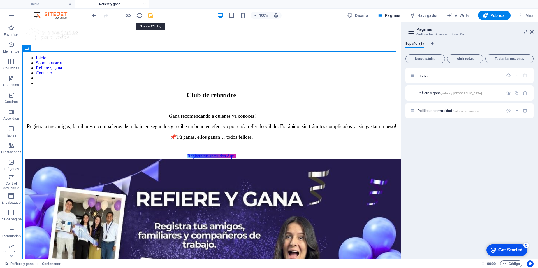
click at [148, 15] on icon "save" at bounding box center [150, 15] width 6 height 6
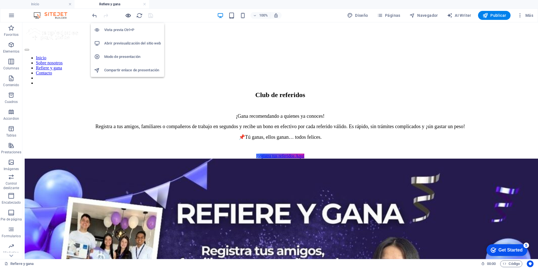
click at [129, 15] on icon "button" at bounding box center [128, 15] width 6 height 6
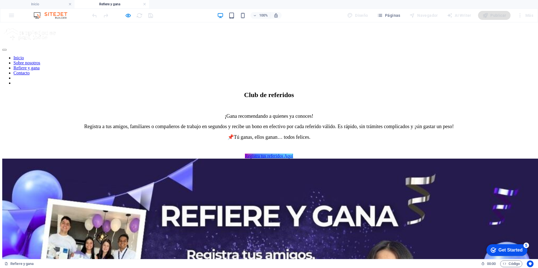
click at [260, 154] on link "Registra tus referidos Aquí" at bounding box center [269, 156] width 48 height 5
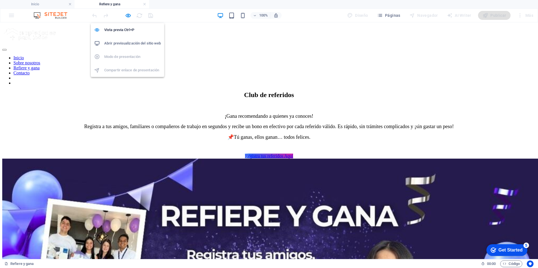
click at [127, 43] on h6 "Abrir previsualización del sitio web" at bounding box center [132, 43] width 57 height 7
click at [129, 15] on icon "button" at bounding box center [128, 15] width 6 height 6
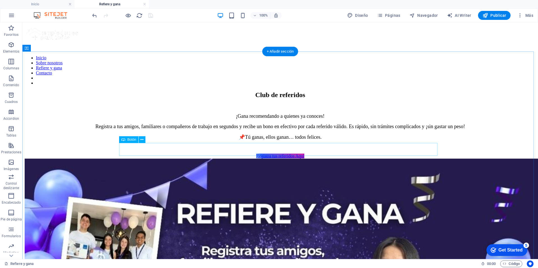
click at [270, 154] on div "Registra tus referidos Aquí" at bounding box center [280, 156] width 511 height 5
select select
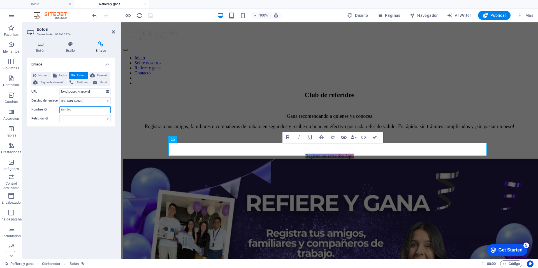
click at [73, 110] on input "Nombre Una descripción adicional del enlace no debería ser igual al texto del e…" at bounding box center [84, 109] width 51 height 7
type input "Formulario de referidos"
click at [102, 132] on div "Enlace Ninguno Página Externo Elemento Siguiente elemento Teléfono Email Página…" at bounding box center [71, 156] width 88 height 197
click at [108, 118] on select "alternativo autor marcador externo ayuda licencia siguiente nofollow noreferrer…" at bounding box center [84, 118] width 51 height 7
click at [150, 16] on icon "save" at bounding box center [150, 15] width 6 height 6
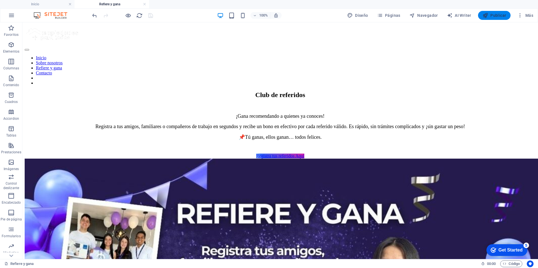
click at [497, 17] on span "Publicar" at bounding box center [494, 16] width 24 height 6
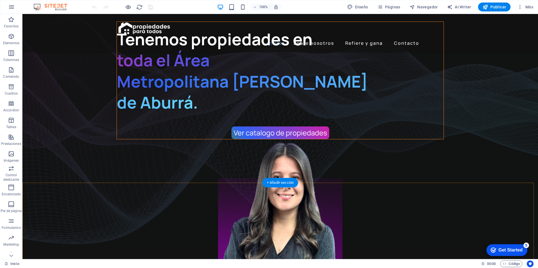
scroll to position [3, 0]
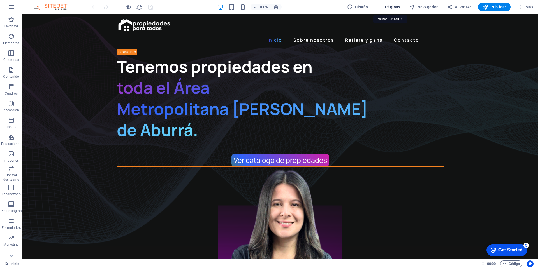
click at [395, 4] on span "Páginas" at bounding box center [388, 7] width 23 height 6
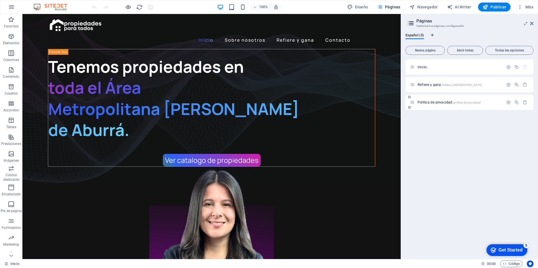
click at [458, 103] on span "/politica-de-privacidad" at bounding box center [466, 102] width 28 height 3
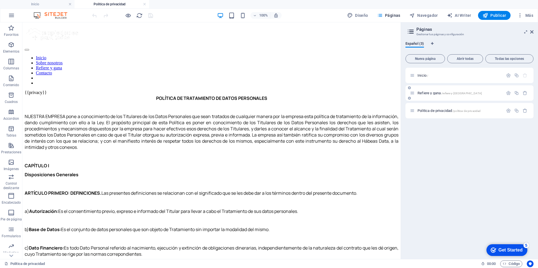
scroll to position [0, 0]
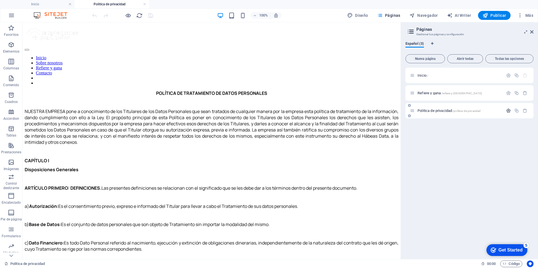
click at [508, 110] on icon "button" at bounding box center [508, 110] width 5 height 5
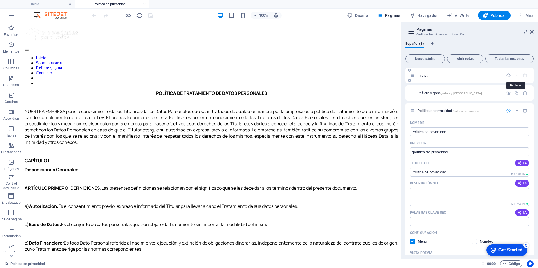
click at [514, 75] on icon "button" at bounding box center [516, 75] width 5 height 5
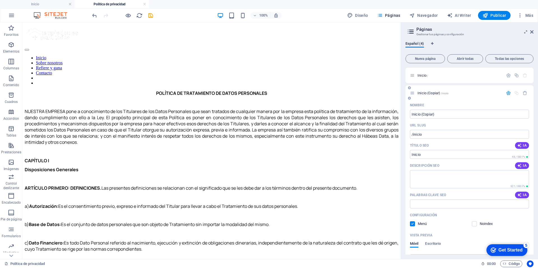
click at [413, 223] on label at bounding box center [412, 224] width 5 height 5
click at [0, 0] on input "checkbox" at bounding box center [0, 0] width 0 height 0
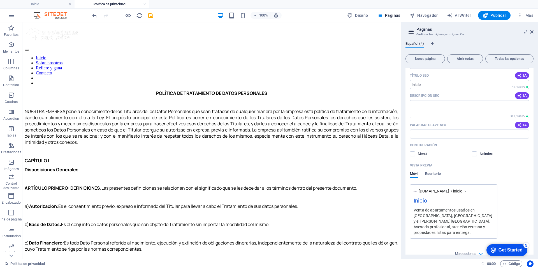
scroll to position [70, 0]
click at [474, 251] on div "Más opciones" at bounding box center [469, 253] width 119 height 9
click at [476, 250] on div "Más opciones" at bounding box center [469, 253] width 119 height 9
click at [480, 251] on icon "button" at bounding box center [480, 254] width 6 height 6
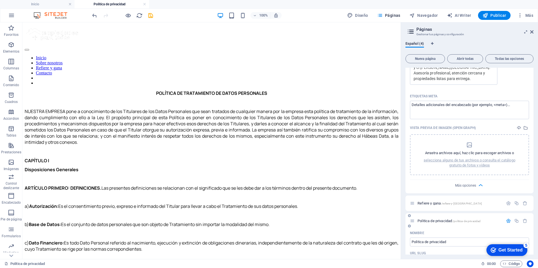
scroll to position [198, 0]
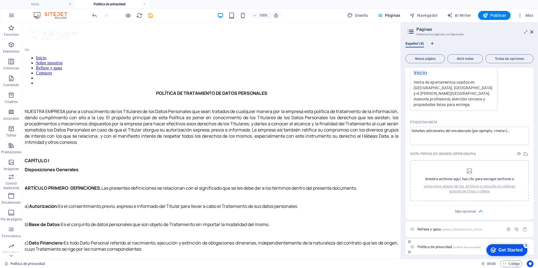
click at [445, 245] on span "Politica de privacidad /politica-de-privacidad" at bounding box center [448, 247] width 63 height 4
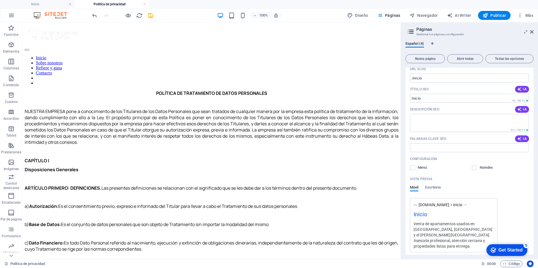
scroll to position [0, 0]
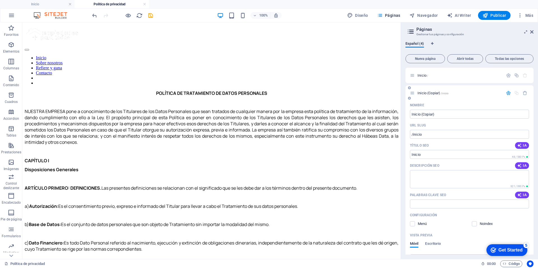
click at [420, 94] on span "Inicio (Copiar) /inicio" at bounding box center [432, 93] width 31 height 4
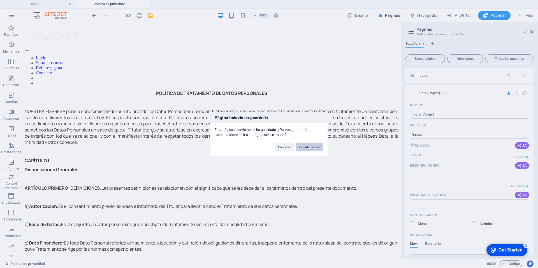
click at [312, 148] on button "Guardar y abrir" at bounding box center [309, 147] width 27 height 8
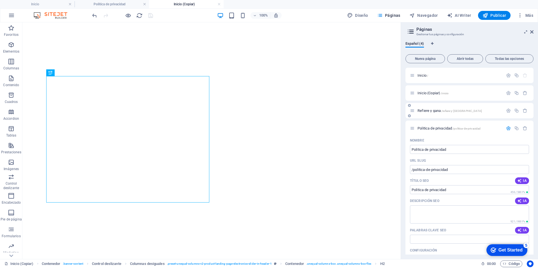
click at [507, 116] on div "Refiere y gana /refiere-y-gana" at bounding box center [469, 110] width 128 height 15
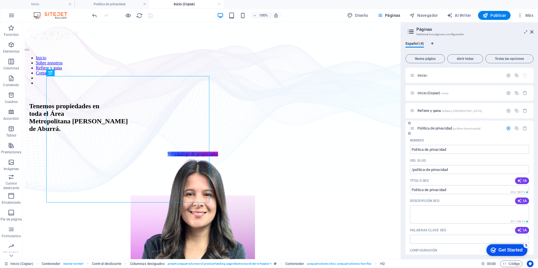
click at [507, 131] on div at bounding box center [516, 128] width 25 height 6
click at [508, 130] on icon "button" at bounding box center [508, 128] width 5 height 5
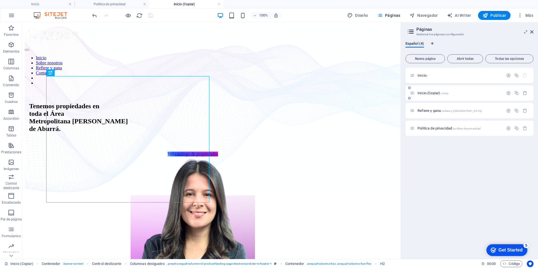
click at [434, 93] on span "Inicio (Copiar) /inicio" at bounding box center [432, 93] width 31 height 4
click at [508, 92] on icon "button" at bounding box center [508, 93] width 5 height 5
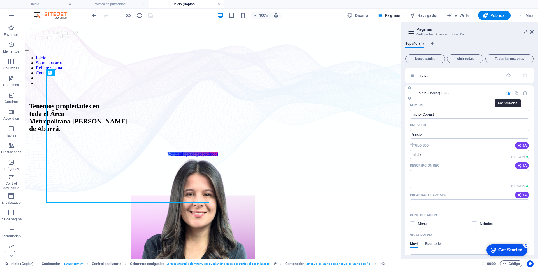
click at [508, 92] on icon "button" at bounding box center [508, 93] width 5 height 5
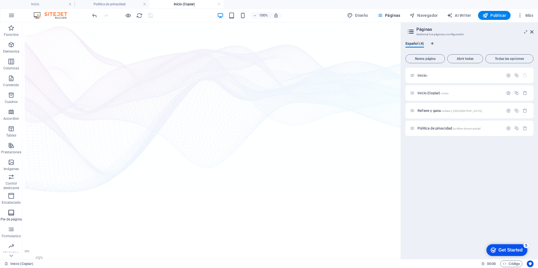
scroll to position [401, 0]
click at [12, 227] on button "Formularios" at bounding box center [11, 232] width 22 height 17
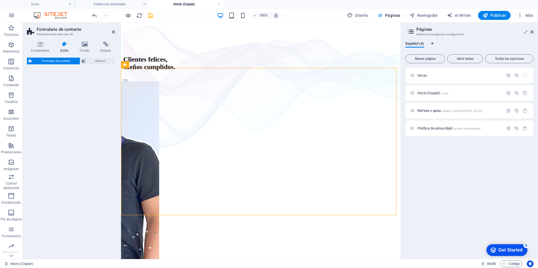
scroll to position [426, 0]
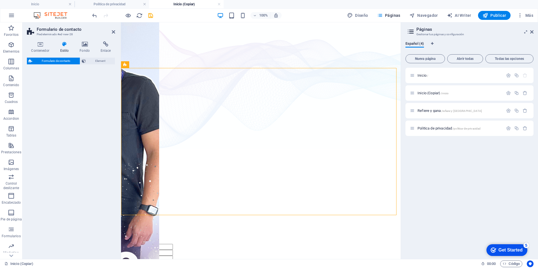
select select "rem"
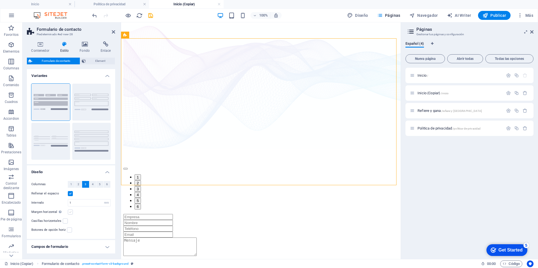
click at [70, 213] on label at bounding box center [70, 212] width 5 height 5
click at [0, 0] on input "Margen horizontal Solo si el "Ancho del contenido" de los contenedores no se ha…" at bounding box center [0, 0] width 0 height 0
click at [70, 213] on label at bounding box center [70, 212] width 5 height 5
click at [0, 0] on input "Margen horizontal Solo si el "Ancho del contenido" de los contenedores no se ha…" at bounding box center [0, 0] width 0 height 0
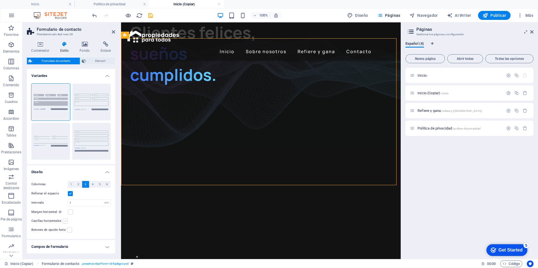
click at [65, 222] on label at bounding box center [65, 221] width 5 height 5
click at [0, 0] on input "Casillas horizontales" at bounding box center [0, 0] width 0 height 0
click at [65, 222] on label at bounding box center [65, 221] width 5 height 5
click at [0, 0] on input "Casillas horizontales" at bounding box center [0, 0] width 0 height 0
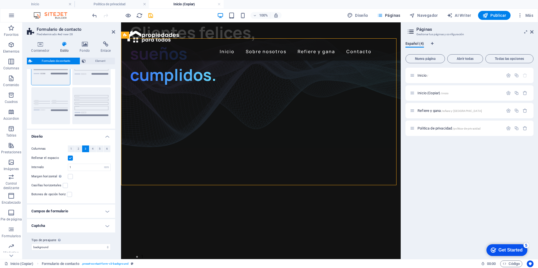
scroll to position [36, 0]
click at [107, 209] on h4 "Campos de formulario" at bounding box center [71, 210] width 88 height 13
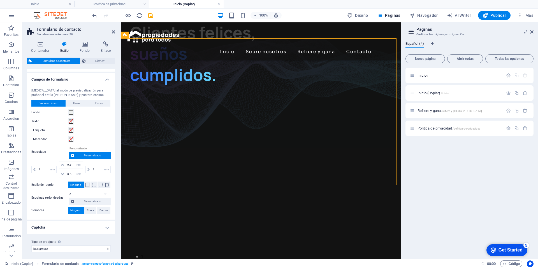
scroll to position [169, 0]
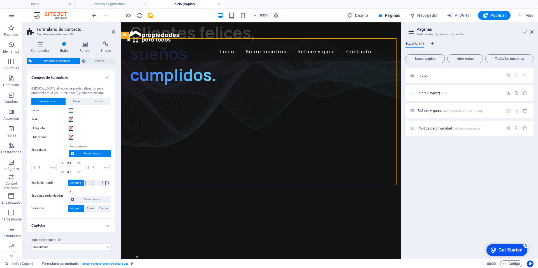
click at [106, 225] on h4 "Captcha" at bounding box center [71, 225] width 88 height 13
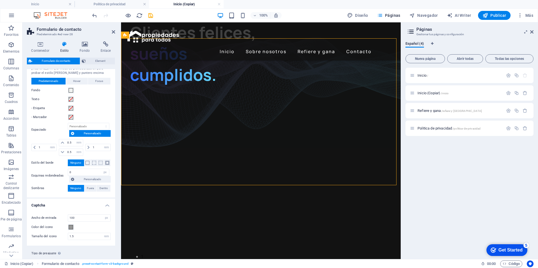
scroll to position [203, 0]
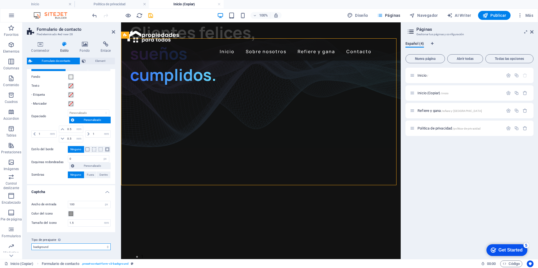
click at [102, 246] on select "product-landing-page-electronics-contact-form background Añadir tipo de preajus…" at bounding box center [70, 247] width 79 height 7
select select "preset-contact-form-v3-product-landing-page-electronics-contact-form"
click at [31, 244] on select "product-landing-page-electronics-contact-form background Añadir tipo de preajus…" at bounding box center [70, 247] width 79 height 7
click at [100, 248] on select "product-landing-page-electronics-contact-form background Añadir tipo de preajus…" at bounding box center [70, 247] width 79 height 7
click at [31, 244] on select "product-landing-page-electronics-contact-form background Añadir tipo de preajus…" at bounding box center [70, 247] width 79 height 7
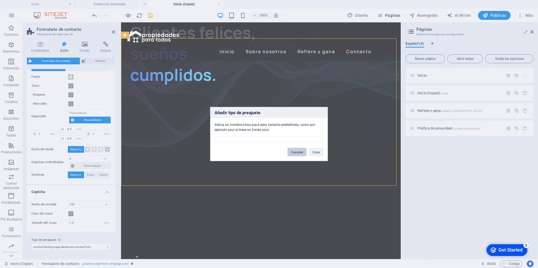
click at [295, 151] on button "Cancelar" at bounding box center [296, 152] width 19 height 8
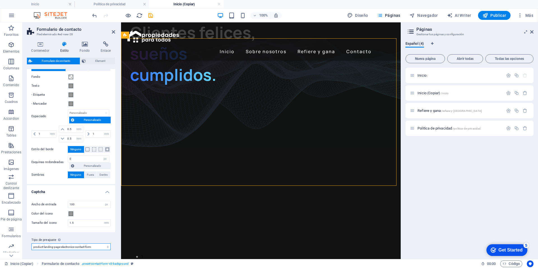
click at [95, 247] on select "product-landing-page-electronics-contact-form background Añadir tipo de preajus…" at bounding box center [70, 247] width 79 height 7
click at [31, 244] on select "product-landing-page-electronics-contact-form background Añadir tipo de preajus…" at bounding box center [70, 247] width 79 height 7
select select "preset-contact-form-v3-background"
click at [72, 248] on select "product-landing-page-electronics-contact-form background Añadir tipo de preajus…" at bounding box center [70, 247] width 79 height 7
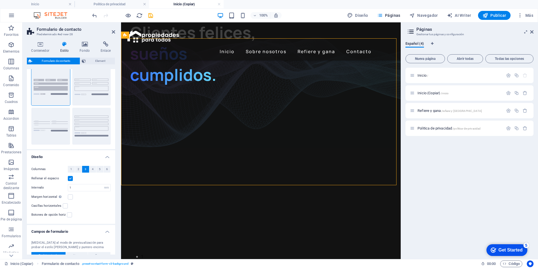
scroll to position [0, 0]
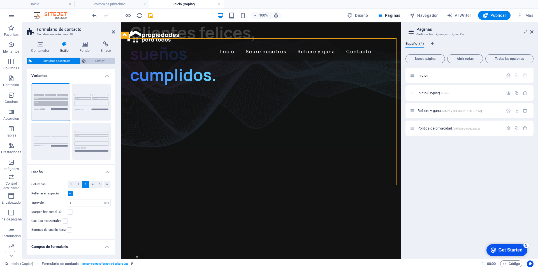
click at [96, 63] on span "Element" at bounding box center [100, 61] width 26 height 7
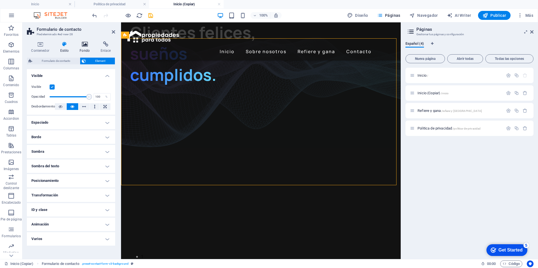
click at [83, 44] on icon at bounding box center [84, 44] width 19 height 6
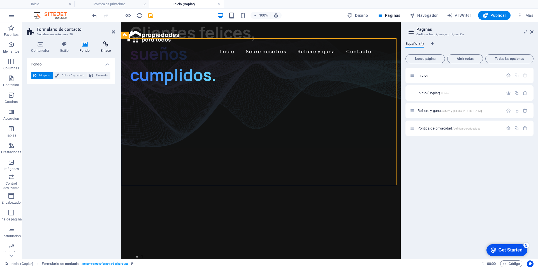
click at [107, 47] on h4 "Enlace" at bounding box center [105, 47] width 19 height 12
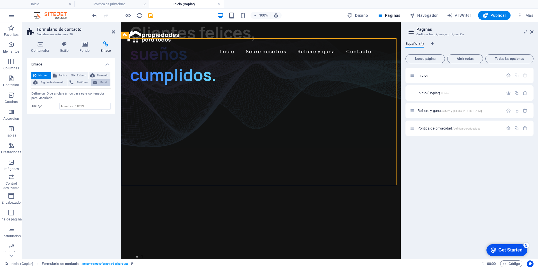
click at [102, 85] on span "Email" at bounding box center [104, 82] width 10 height 7
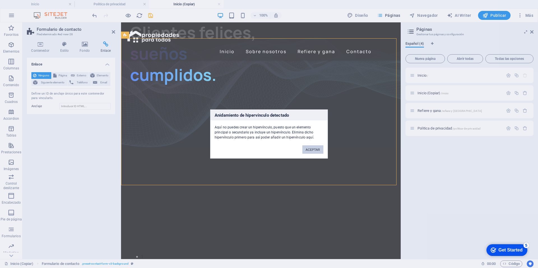
click at [320, 152] on button "ACEPTAR" at bounding box center [312, 150] width 21 height 8
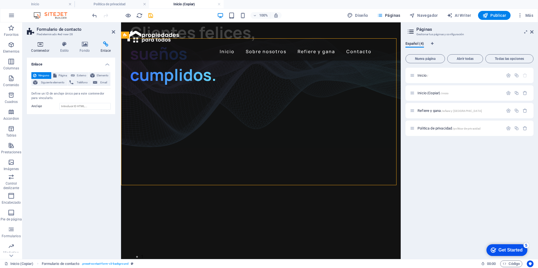
click at [39, 49] on h4 "Contenedor" at bounding box center [41, 47] width 29 height 12
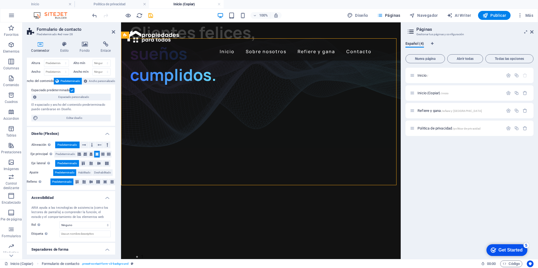
scroll to position [27, 0]
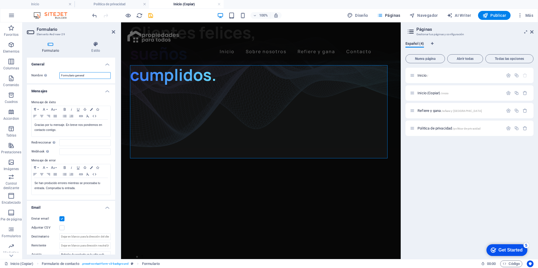
drag, startPoint x: 91, startPoint y: 77, endPoint x: 76, endPoint y: 78, distance: 15.5
click at [76, 78] on input "Formulario general" at bounding box center [84, 75] width 51 height 7
click at [87, 76] on input "Formulario general" at bounding box center [84, 75] width 51 height 7
drag, startPoint x: 91, startPoint y: 75, endPoint x: 53, endPoint y: 72, distance: 37.7
click at [53, 72] on div "Nombre Define un nombre para el formulario. Formulario general" at bounding box center [70, 75] width 79 height 7
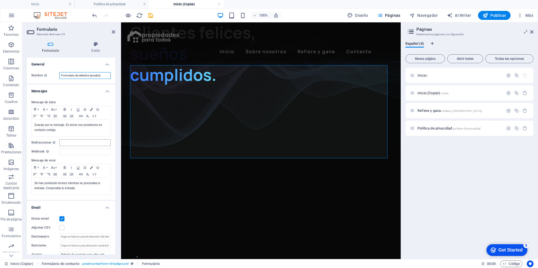
type input "Formulario de referidos (prueba)"
click at [69, 142] on input "Redireccionar Defina un destino de redireccionamiento cuando un formulario se e…" at bounding box center [84, 142] width 51 height 7
click at [73, 143] on input "Redireccionar Defina un destino de redireccionamiento cuando un formulario se e…" at bounding box center [84, 142] width 51 height 7
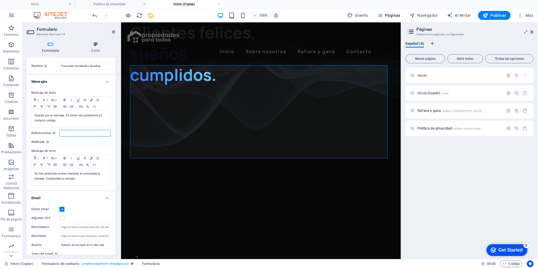
scroll to position [0, 0]
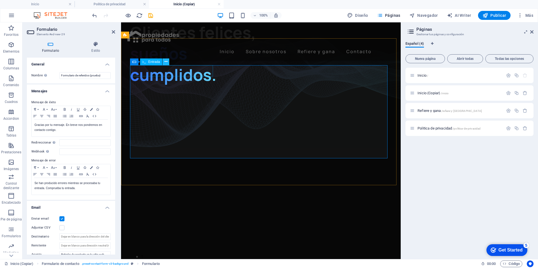
click at [165, 60] on icon at bounding box center [165, 62] width 3 height 6
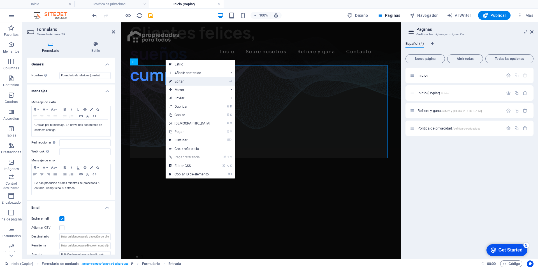
click at [187, 81] on link "⏎ Editar" at bounding box center [190, 81] width 48 height 8
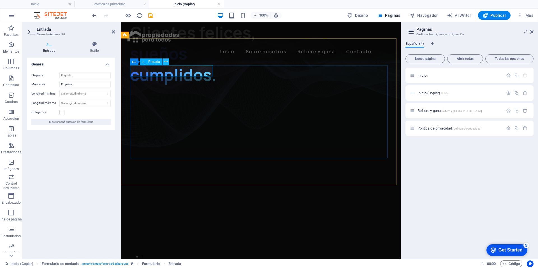
click at [165, 62] on icon at bounding box center [165, 62] width 3 height 6
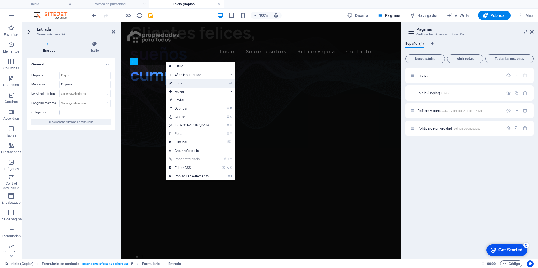
click at [181, 84] on link "⏎ Editar" at bounding box center [190, 83] width 48 height 8
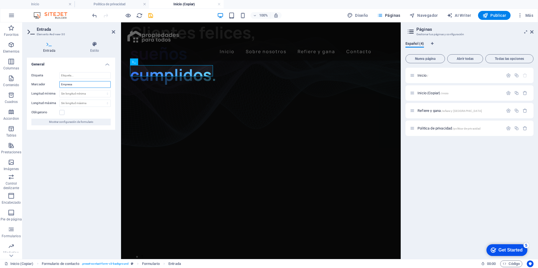
drag, startPoint x: 77, startPoint y: 84, endPoint x: 50, endPoint y: 84, distance: 26.9
click at [50, 84] on div "Marcador Empresa" at bounding box center [70, 84] width 79 height 7
type input "Nombres"
click at [70, 75] on input "Etiqueta" at bounding box center [84, 75] width 51 height 7
type input "n"
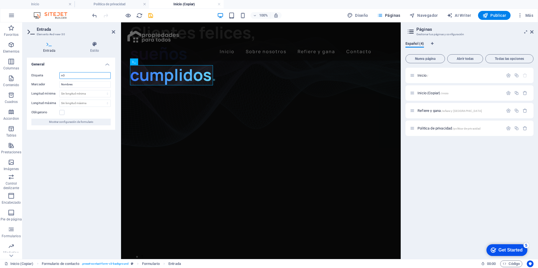
type input "n"
drag, startPoint x: 75, startPoint y: 76, endPoint x: 49, endPoint y: 74, distance: 26.1
click at [49, 74] on div "Etiqueta Nombres" at bounding box center [70, 75] width 79 height 7
click at [85, 76] on input "Nombres" at bounding box center [84, 75] width 51 height 7
type input "Nombres Completos"
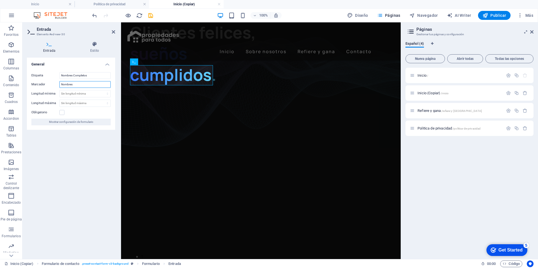
drag, startPoint x: 81, startPoint y: 83, endPoint x: 52, endPoint y: 82, distance: 28.9
click at [52, 82] on div "Marcador Nombres" at bounding box center [70, 84] width 79 height 7
type input "Escribe tu nombre aquí"
click at [62, 113] on label at bounding box center [61, 112] width 5 height 5
click at [0, 0] on input "Obligatorio" at bounding box center [0, 0] width 0 height 0
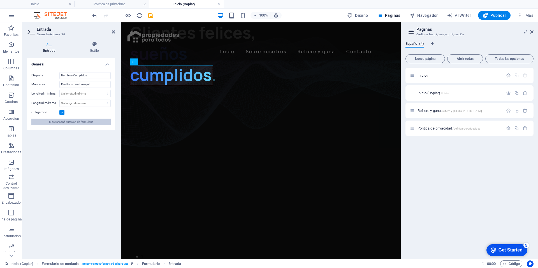
click at [71, 122] on span "Mostrar configuración de formulario" at bounding box center [71, 122] width 44 height 7
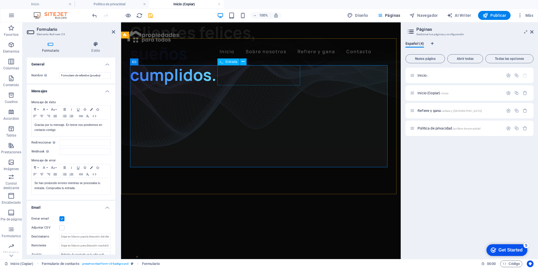
click at [244, 61] on icon at bounding box center [242, 62] width 3 height 6
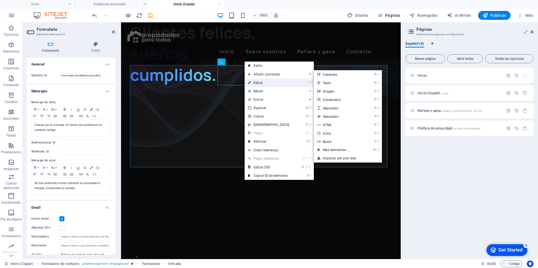
click at [269, 84] on link "⏎ Editar" at bounding box center [268, 83] width 48 height 8
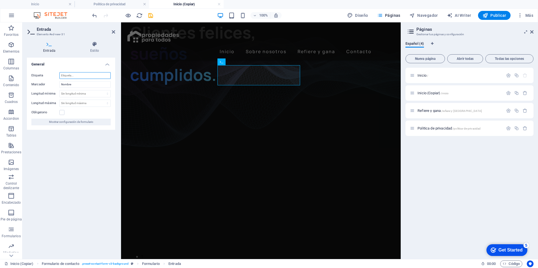
click at [75, 78] on input "Etiqueta" at bounding box center [84, 75] width 51 height 7
type input "Celular"
drag, startPoint x: 80, startPoint y: 85, endPoint x: 51, endPoint y: 87, distance: 29.5
click at [51, 87] on div "Marcador Nombre" at bounding box center [70, 84] width 79 height 7
click at [66, 85] on input "3003004999" at bounding box center [84, 84] width 51 height 7
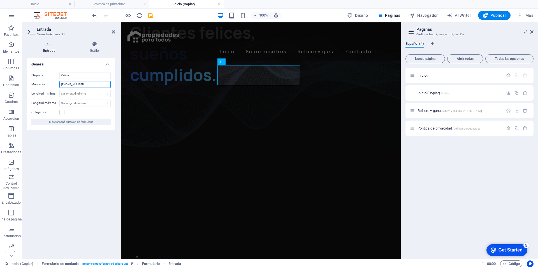
click at [71, 85] on input "300 3004999" at bounding box center [84, 84] width 51 height 7
type input "300 300 4999"
click at [62, 113] on label at bounding box center [61, 112] width 5 height 5
click at [0, 0] on input "Obligatorio" at bounding box center [0, 0] width 0 height 0
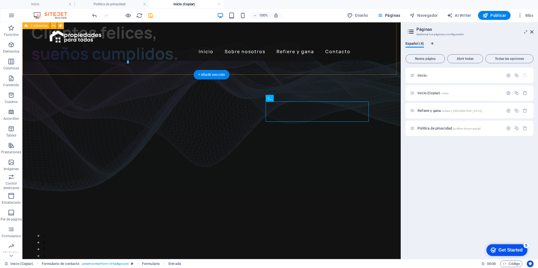
click at [325, 70] on div "Clientes felices, sueños cumplidos. 1 2 3 4 5 6" at bounding box center [211, 119] width 378 height 361
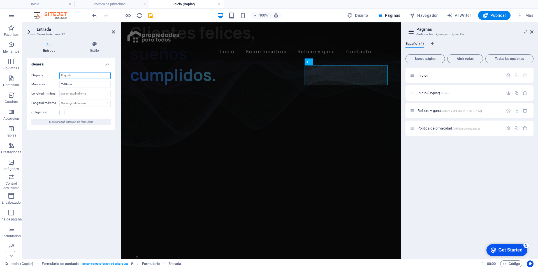
click at [77, 76] on input "Etiqueta" at bounding box center [84, 75] width 51 height 7
click at [75, 77] on input "Etiqueta" at bounding box center [84, 75] width 51 height 7
type input "Tu correo electrónico"
drag, startPoint x: 81, startPoint y: 83, endPoint x: 56, endPoint y: 83, distance: 25.2
click at [56, 83] on div "Marcador Teléfono" at bounding box center [70, 84] width 79 height 7
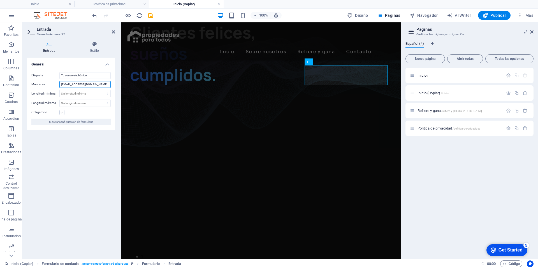
type input "ejemplo@ejemplo.com"
click at [59, 113] on label at bounding box center [61, 112] width 5 height 5
click at [0, 0] on input "Obligatorio" at bounding box center [0, 0] width 0 height 0
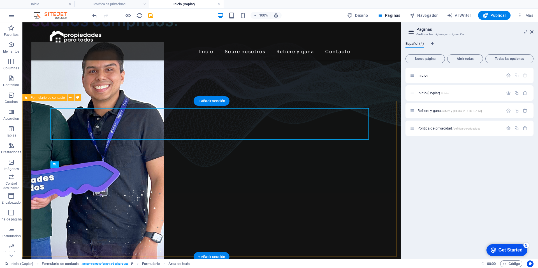
scroll to position [460, 0]
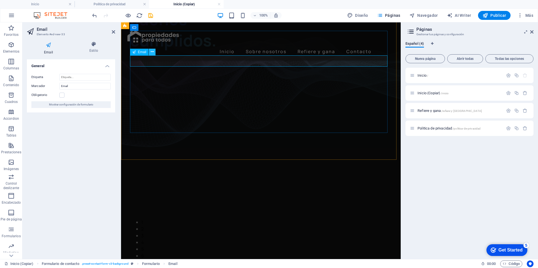
click at [153, 52] on icon at bounding box center [152, 52] width 3 height 6
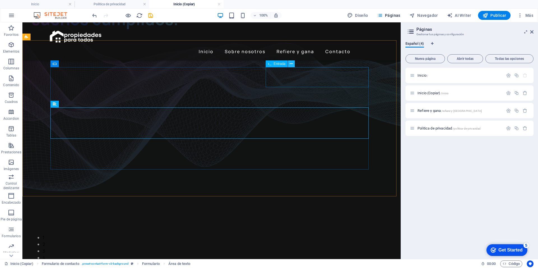
click at [292, 65] on icon at bounding box center [291, 64] width 3 height 6
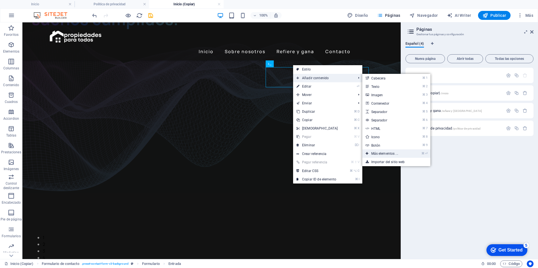
click at [376, 152] on link "⌘ ⏎ Más elementos ..." at bounding box center [385, 154] width 47 height 8
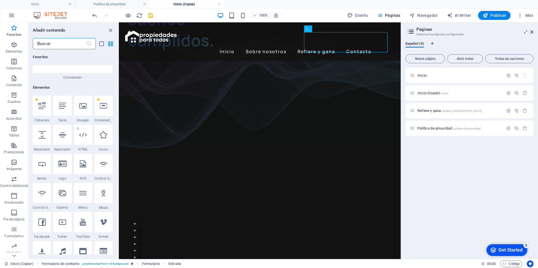
scroll to position [0, 0]
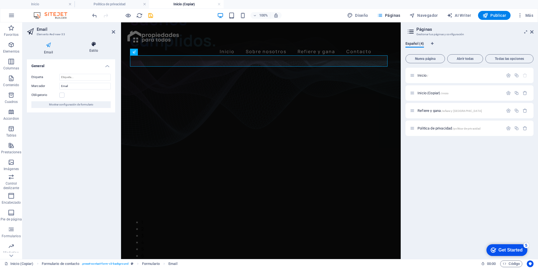
click at [91, 45] on icon at bounding box center [93, 44] width 43 height 6
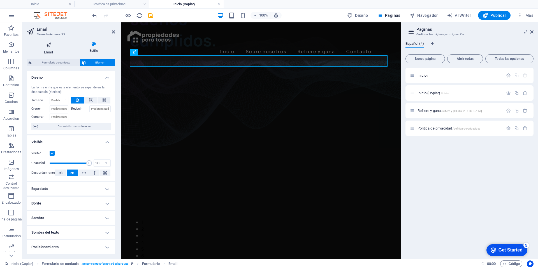
click at [49, 50] on h4 "Email" at bounding box center [49, 47] width 45 height 13
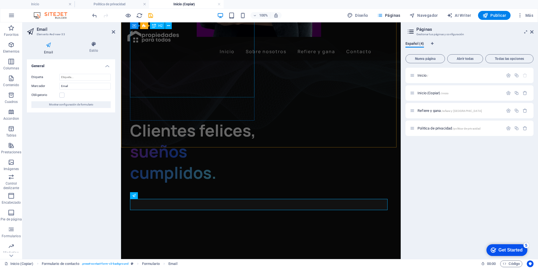
scroll to position [346, 0]
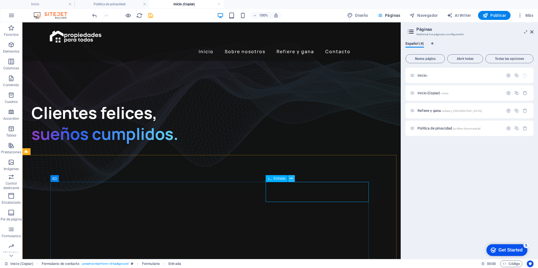
click at [292, 178] on icon at bounding box center [291, 179] width 3 height 6
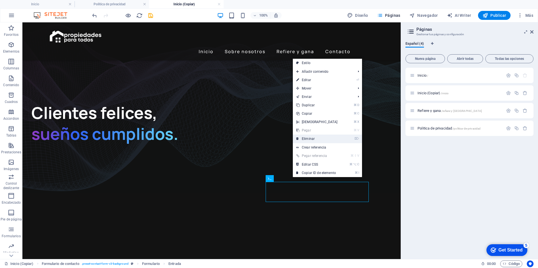
click at [312, 140] on link "⌦ Eliminar" at bounding box center [317, 139] width 48 height 8
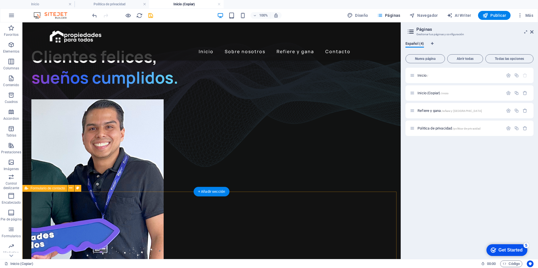
scroll to position [423, 0]
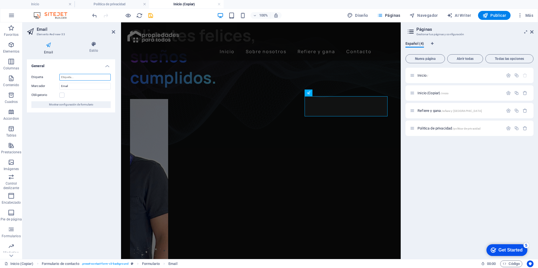
click at [71, 78] on input "Etiqueta" at bounding box center [84, 77] width 51 height 7
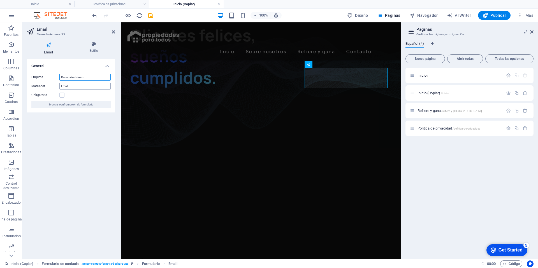
type input "Correo electrónico"
drag, startPoint x: 71, startPoint y: 86, endPoint x: 48, endPoint y: 81, distance: 23.4
click at [48, 81] on div "Etiqueta Correo electrónico Marcador Email Obligatorio Mostrar configuración de…" at bounding box center [71, 90] width 88 height 43
type input "ejemplo@ejemplo.com"
drag, startPoint x: 64, startPoint y: 92, endPoint x: 61, endPoint y: 97, distance: 6.3
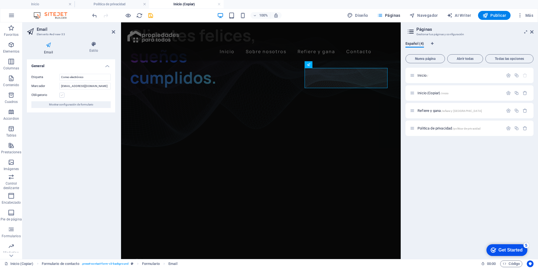
click at [64, 92] on div "Obligatorio" at bounding box center [70, 95] width 79 height 7
click at [61, 97] on label at bounding box center [61, 95] width 5 height 5
click at [0, 0] on input "Obligatorio" at bounding box center [0, 0] width 0 height 0
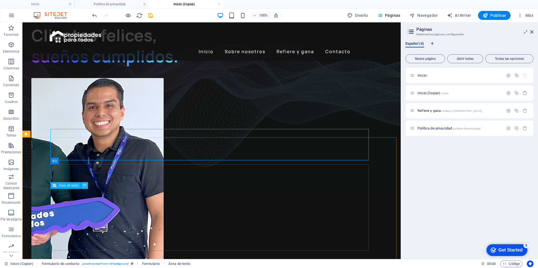
click at [85, 184] on icon at bounding box center [84, 186] width 3 height 6
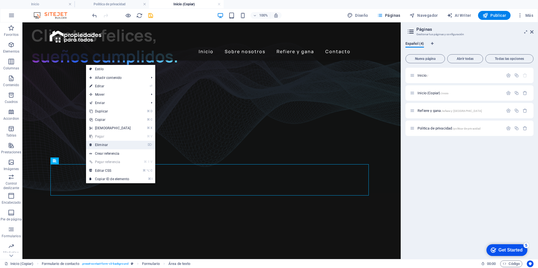
click at [106, 146] on link "⌦ Eliminar" at bounding box center [110, 145] width 48 height 8
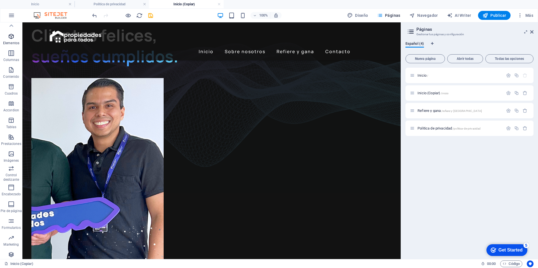
scroll to position [0, 0]
click at [12, 48] on span "Elementos" at bounding box center [11, 47] width 22 height 13
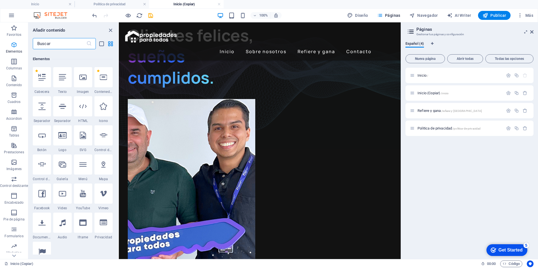
scroll to position [106, 0]
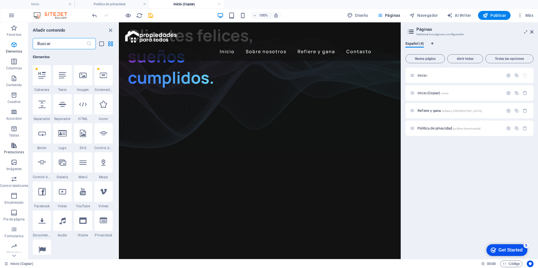
click at [17, 146] on icon "button" at bounding box center [14, 145] width 7 height 7
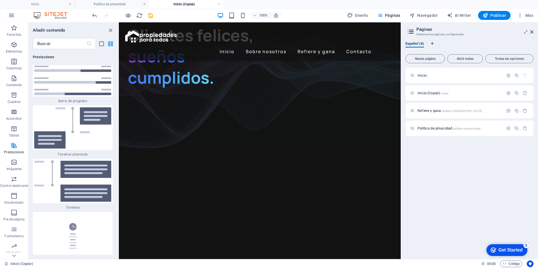
scroll to position [4665, 0]
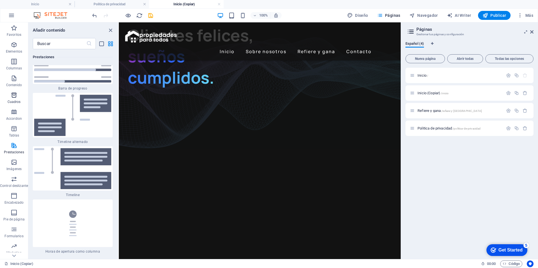
click at [15, 99] on span "Cuadros" at bounding box center [14, 98] width 28 height 13
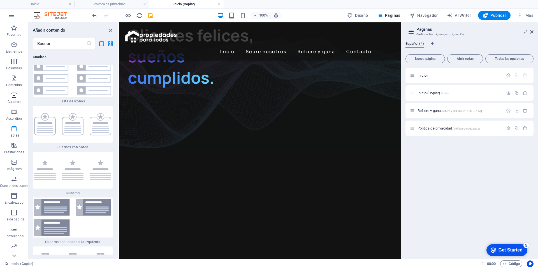
scroll to position [3029, 0]
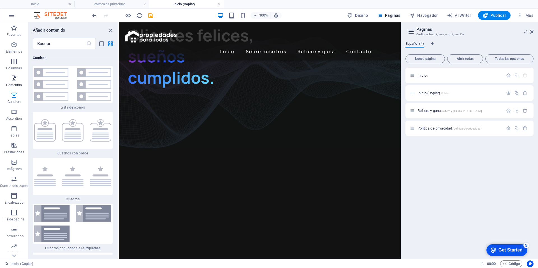
click at [11, 83] on p "Contenido" at bounding box center [14, 85] width 16 height 4
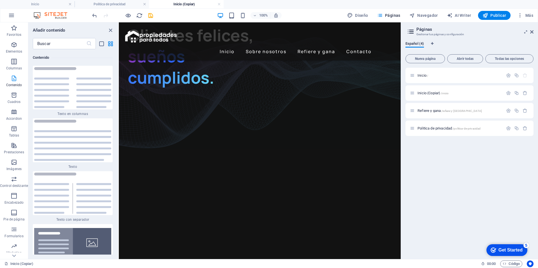
scroll to position [1900, 0]
click at [14, 63] on icon "button" at bounding box center [14, 61] width 7 height 7
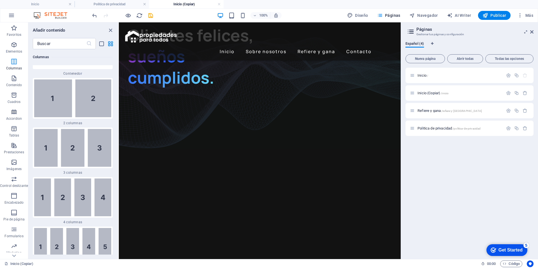
scroll to position [323, 0]
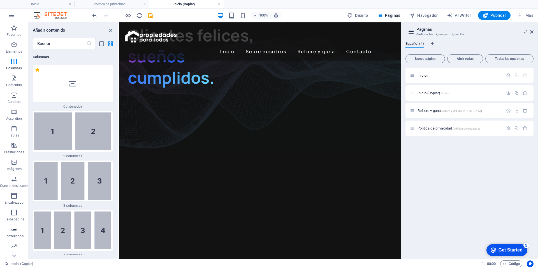
click at [15, 233] on icon "button" at bounding box center [14, 229] width 7 height 7
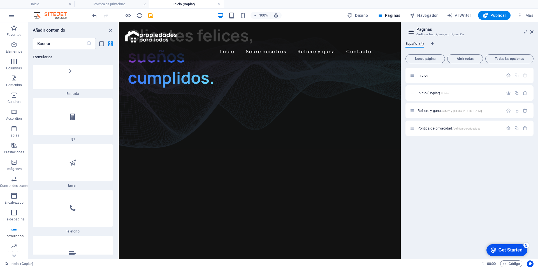
scroll to position [8595, 0]
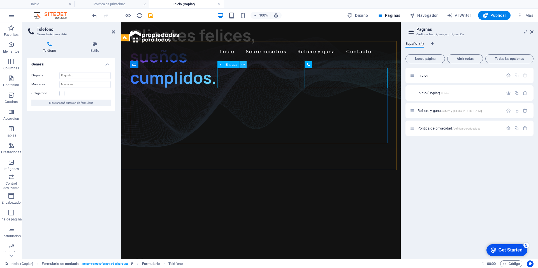
click at [243, 66] on icon at bounding box center [242, 65] width 3 height 6
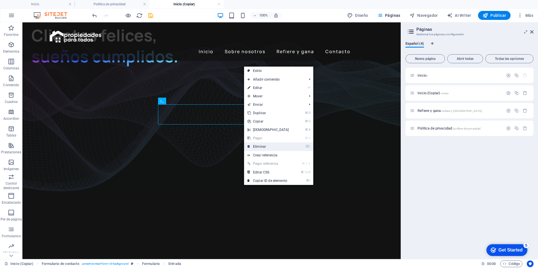
click at [258, 147] on link "⌦ Eliminar" at bounding box center [268, 147] width 48 height 8
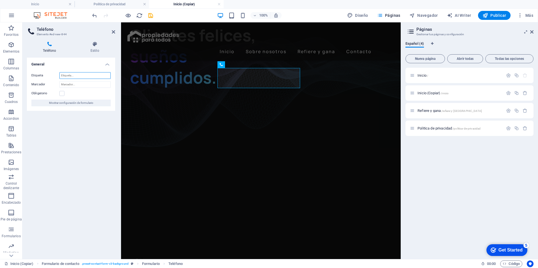
click at [75, 78] on input "Etiqueta" at bounding box center [84, 75] width 51 height 7
type input "Celular"
click at [65, 85] on input "Marcador" at bounding box center [84, 84] width 51 height 7
type input "300 300 4999"
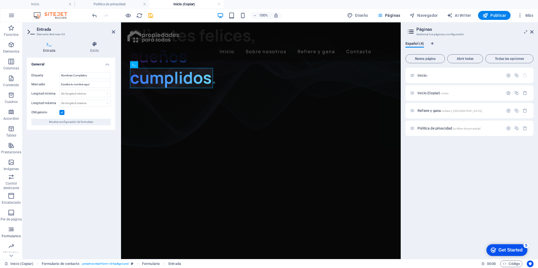
click at [10, 232] on icon "button" at bounding box center [11, 229] width 7 height 7
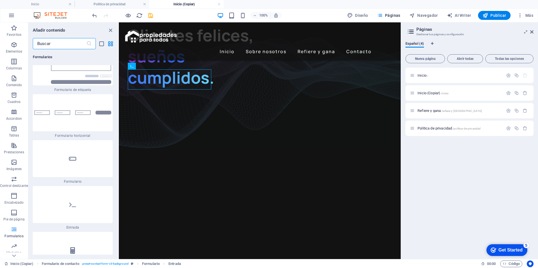
scroll to position [8450, 0]
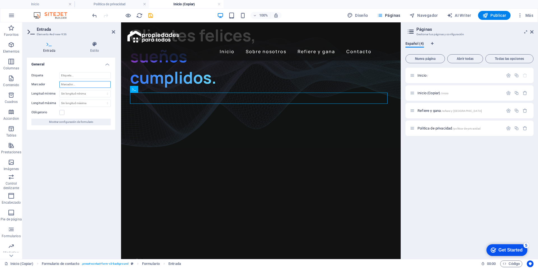
click at [81, 85] on input "Marcador" at bounding box center [84, 84] width 51 height 7
click at [83, 74] on input "Etiqueta" at bounding box center [84, 75] width 51 height 7
type input "O"
type input "n"
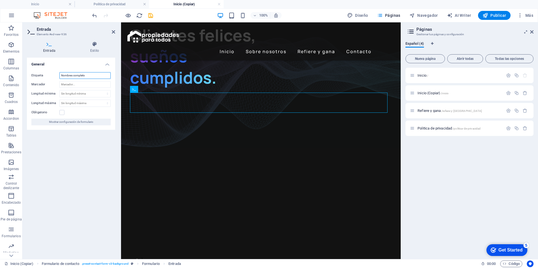
click at [75, 75] on input "Nombres completo" at bounding box center [84, 75] width 51 height 7
type input "Nombres completo"
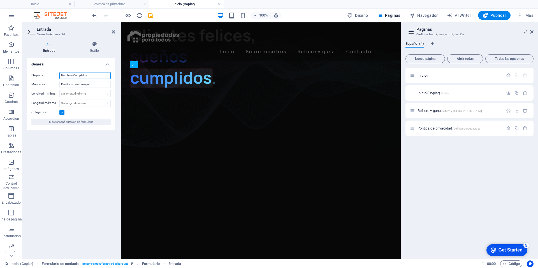
click at [74, 75] on input "Nombres Completos" at bounding box center [84, 75] width 51 height 7
type input "Nombres completos"
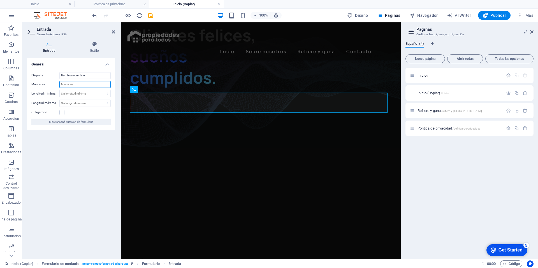
click at [73, 87] on input "Marcador" at bounding box center [84, 84] width 51 height 7
type input "Escribe el nombre de la persona que recomiendas"
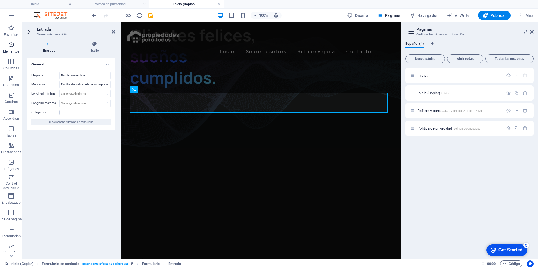
click at [11, 45] on icon "button" at bounding box center [11, 44] width 7 height 7
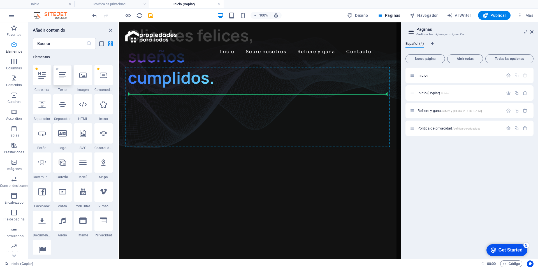
scroll to position [422, 0]
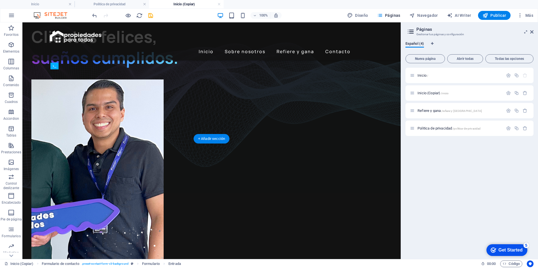
drag, startPoint x: 206, startPoint y: 96, endPoint x: 239, endPoint y: 207, distance: 115.4
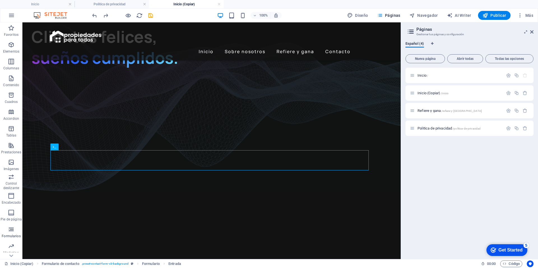
click at [11, 235] on p "Formularios" at bounding box center [11, 236] width 19 height 4
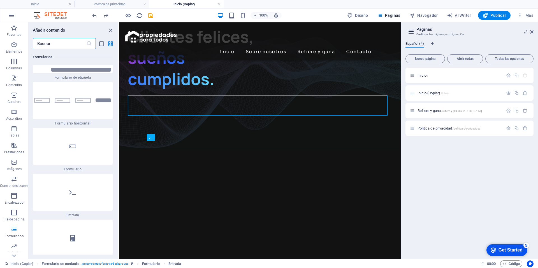
scroll to position [8490, 0]
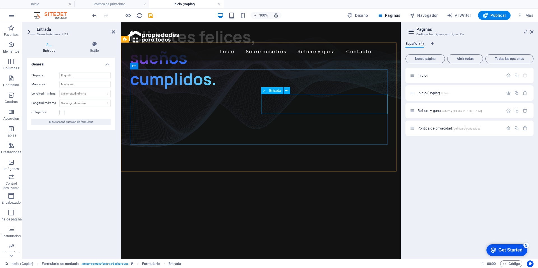
click at [66, 77] on input "Etiqueta" at bounding box center [84, 75] width 51 height 7
type input "Apellidos"
click at [68, 85] on input "Marcador" at bounding box center [84, 84] width 51 height 7
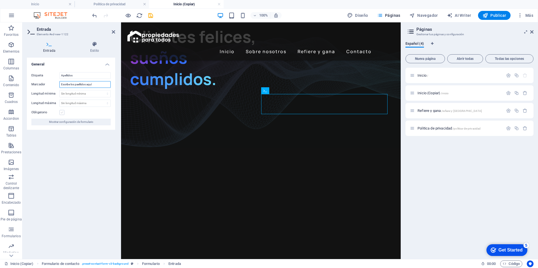
type input "Escribe los paellidos aquí"
click at [63, 111] on label at bounding box center [61, 112] width 5 height 5
click at [0, 0] on input "Obligatorio" at bounding box center [0, 0] width 0 height 0
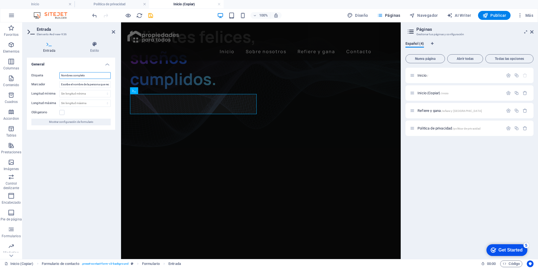
drag, startPoint x: 91, startPoint y: 76, endPoint x: 72, endPoint y: 77, distance: 19.1
click at [72, 77] on input "Nombres completo" at bounding box center [84, 75] width 51 height 7
type input "Nombres"
click at [72, 83] on input "Escribe el nombre de la persona que recomiendas" at bounding box center [84, 84] width 51 height 7
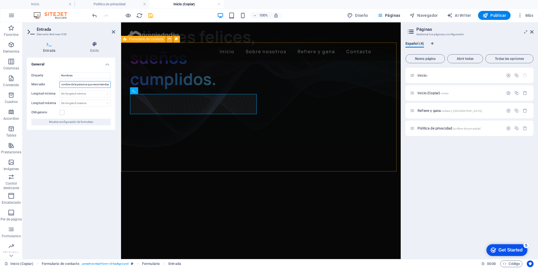
drag, startPoint x: 192, startPoint y: 107, endPoint x: 122, endPoint y: 83, distance: 74.4
click at [100, 86] on input "Escribe el nombre de la persona que recomiendas" at bounding box center [84, 84] width 51 height 7
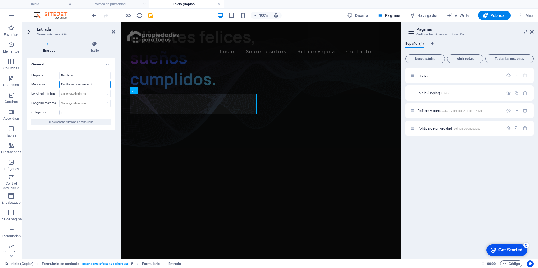
type input "Escribe los nombres aquí"
click at [64, 113] on label at bounding box center [61, 112] width 5 height 5
click at [0, 0] on input "Obligatorio" at bounding box center [0, 0] width 0 height 0
click at [245, 67] on icon at bounding box center [243, 66] width 3 height 6
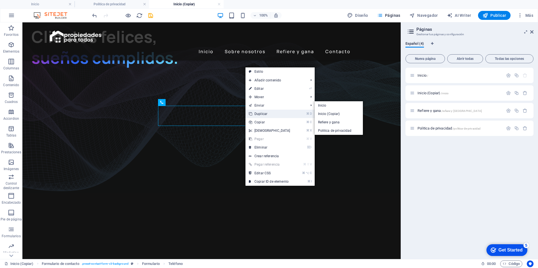
click at [265, 112] on link "⌘ D Duplicar" at bounding box center [269, 114] width 48 height 8
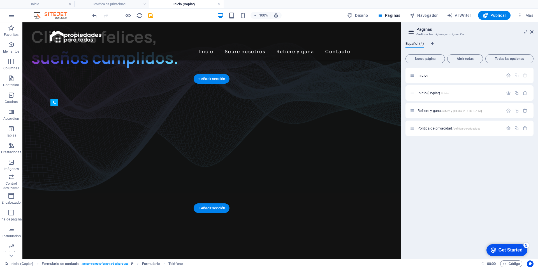
drag, startPoint x: 289, startPoint y: 111, endPoint x: 143, endPoint y: 162, distance: 154.5
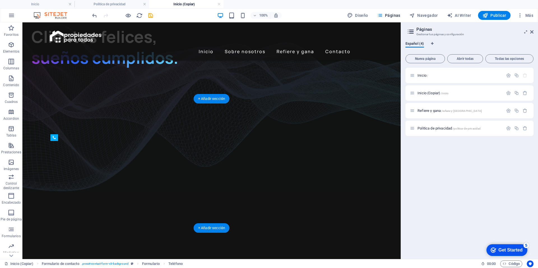
drag, startPoint x: 181, startPoint y: 145, endPoint x: 293, endPoint y: 182, distance: 118.1
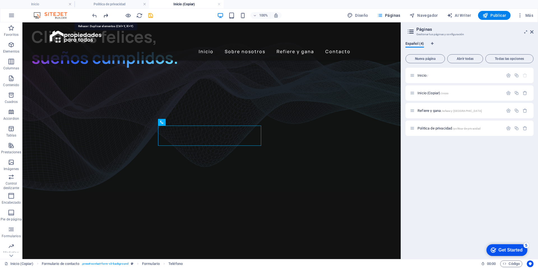
click at [106, 16] on icon "redo" at bounding box center [105, 15] width 6 height 6
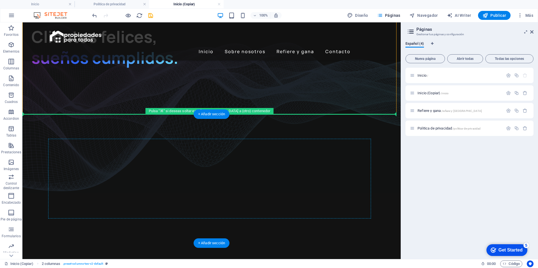
drag, startPoint x: 110, startPoint y: 135, endPoint x: 120, endPoint y: 173, distance: 39.1
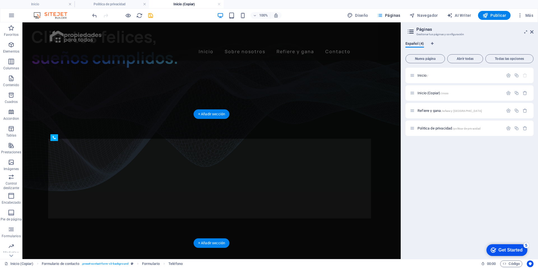
drag, startPoint x: 285, startPoint y: 152, endPoint x: 283, endPoint y: 181, distance: 29.7
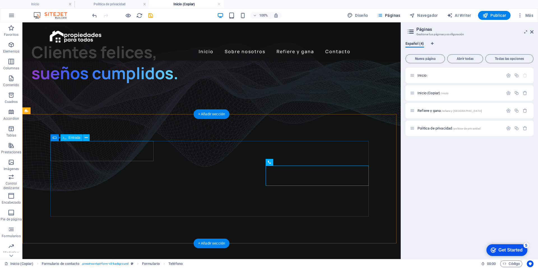
scroll to position [386, 0]
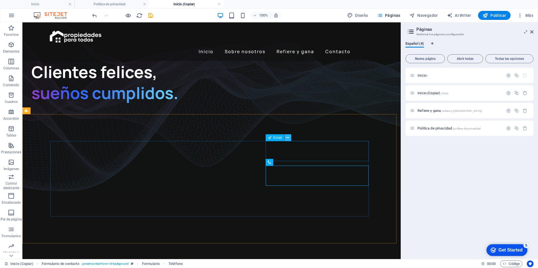
click at [288, 139] on icon at bounding box center [287, 138] width 3 height 6
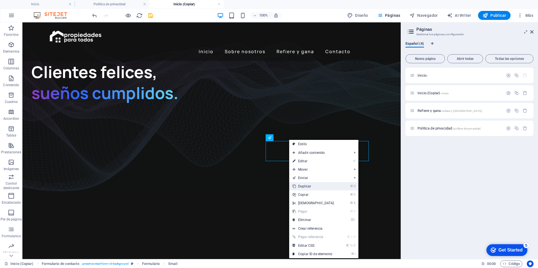
click at [309, 187] on link "⌘ D Duplicar" at bounding box center [313, 186] width 48 height 8
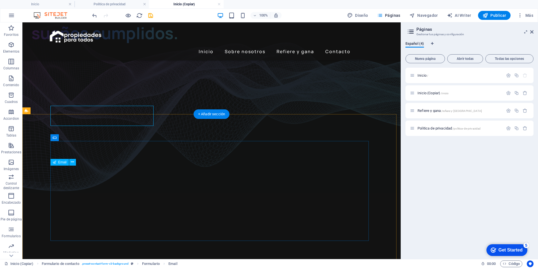
scroll to position [422, 0]
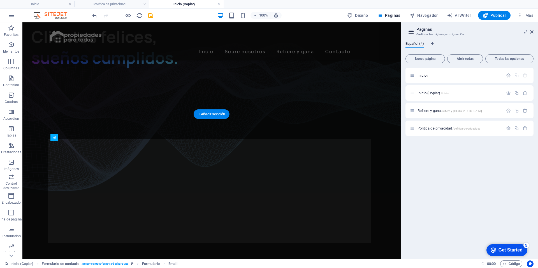
drag, startPoint x: 118, startPoint y: 174, endPoint x: 130, endPoint y: 202, distance: 31.1
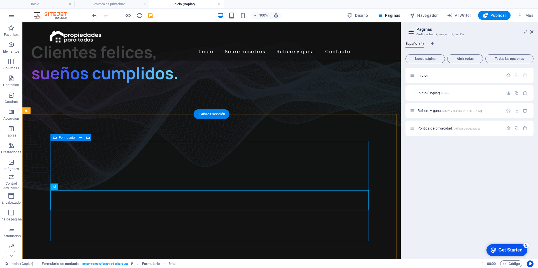
scroll to position [386, 0]
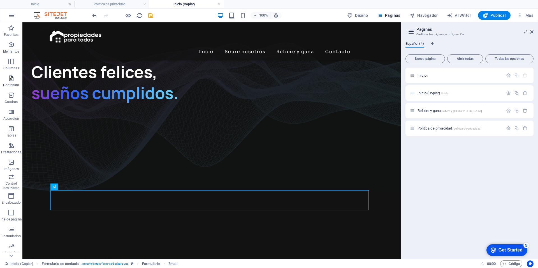
click at [11, 76] on icon "button" at bounding box center [11, 78] width 7 height 7
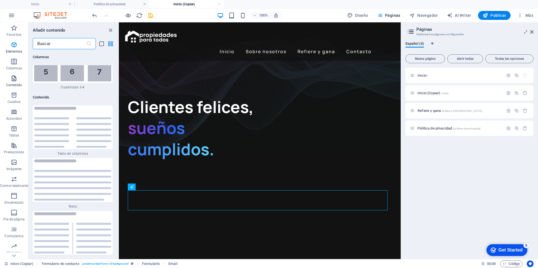
scroll to position [1900, 0]
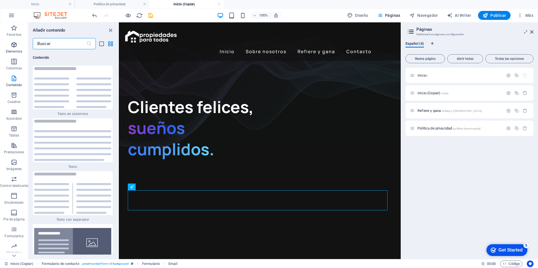
click at [13, 42] on icon "button" at bounding box center [14, 44] width 7 height 7
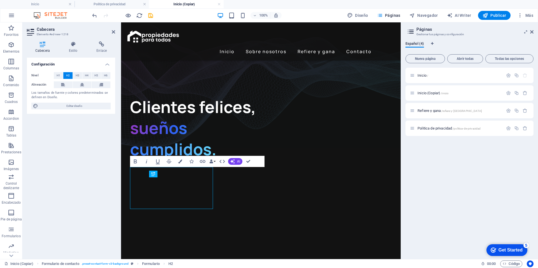
scroll to position [350, 0]
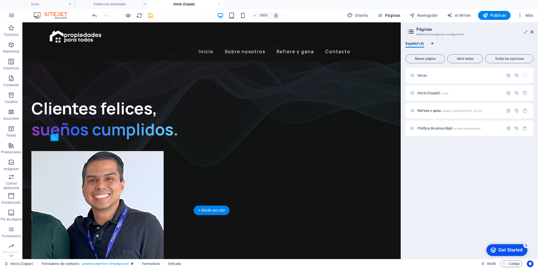
drag, startPoint x: 156, startPoint y: 171, endPoint x: 223, endPoint y: 224, distance: 85.9
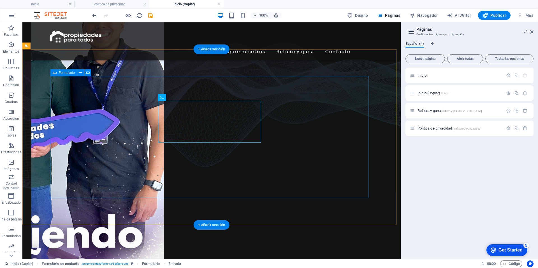
scroll to position [511, 0]
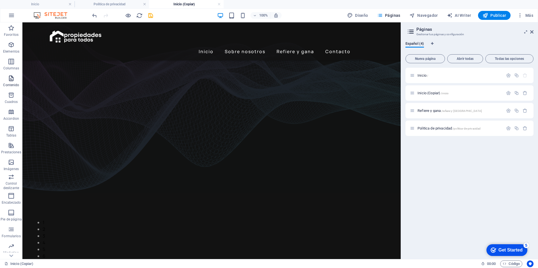
click at [14, 82] on span "Contenido" at bounding box center [11, 81] width 22 height 13
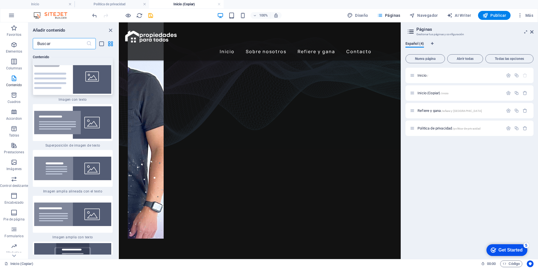
scroll to position [2190, 0]
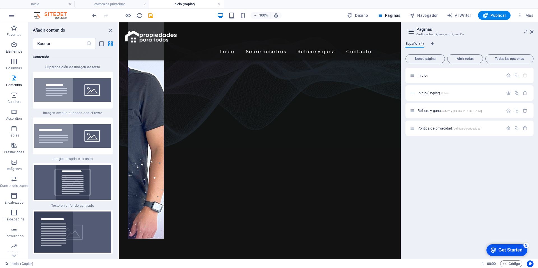
click at [16, 46] on icon "button" at bounding box center [14, 44] width 7 height 7
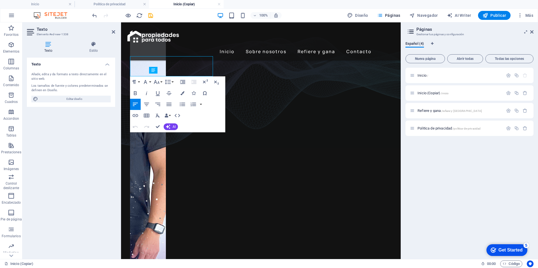
scroll to position [488, 0]
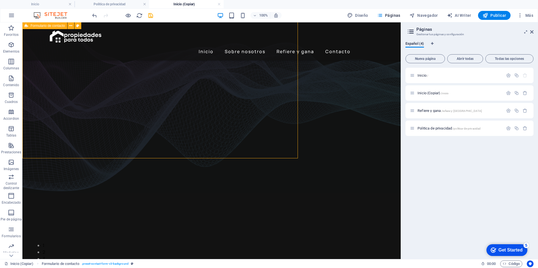
scroll to position [531, 0]
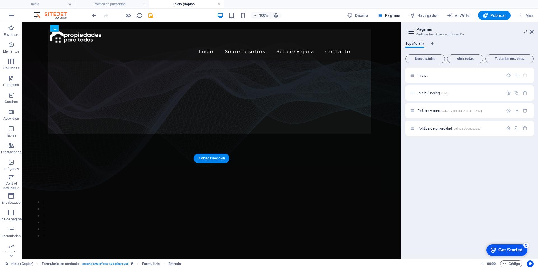
drag, startPoint x: 190, startPoint y: 61, endPoint x: 80, endPoint y: 74, distance: 110.6
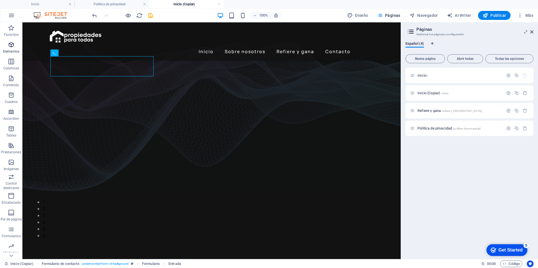
click at [8, 48] on icon "button" at bounding box center [11, 44] width 7 height 7
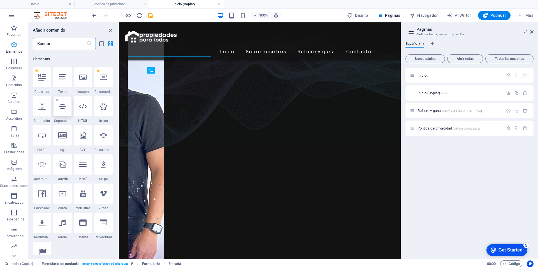
scroll to position [106, 0]
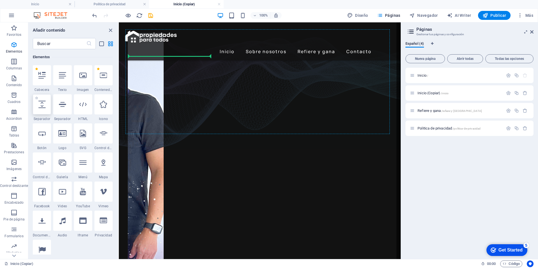
select select "px"
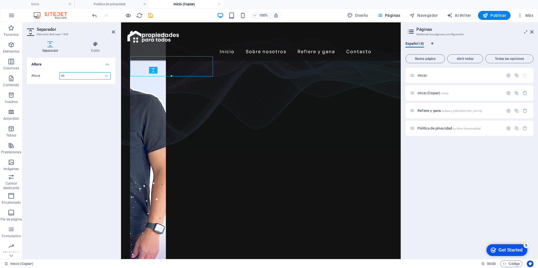
scroll to position [488, 0]
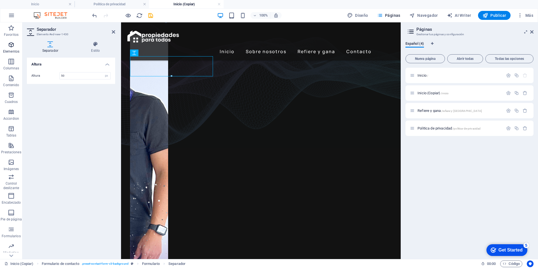
click at [10, 48] on icon "button" at bounding box center [11, 44] width 7 height 7
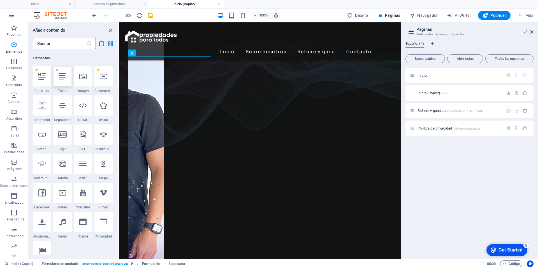
scroll to position [106, 0]
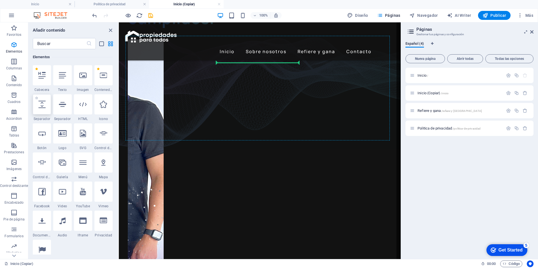
select select "px"
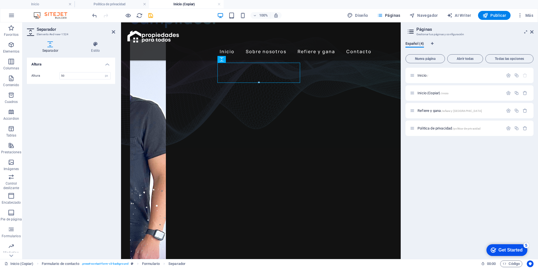
scroll to position [481, 0]
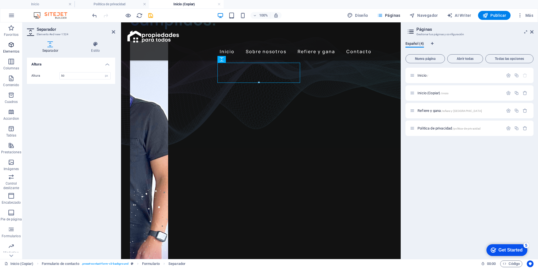
click at [13, 49] on span "Elementos" at bounding box center [11, 47] width 22 height 13
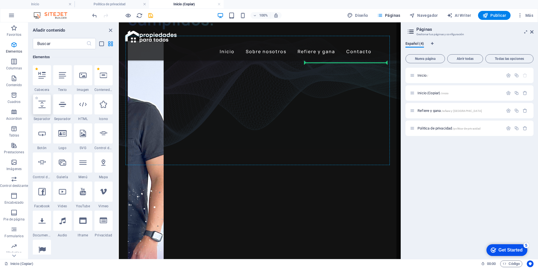
select select "px"
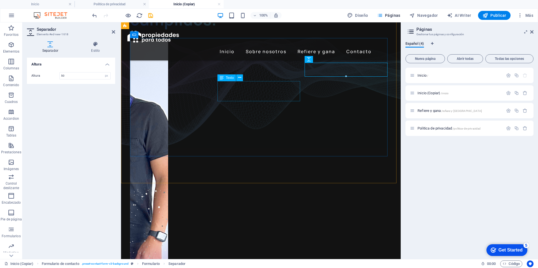
scroll to position [525, 0]
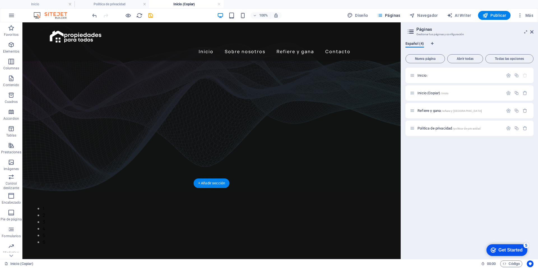
drag, startPoint x: 157, startPoint y: 85, endPoint x: 104, endPoint y: 85, distance: 52.7
drag, startPoint x: 108, startPoint y: 90, endPoint x: 112, endPoint y: 70, distance: 20.5
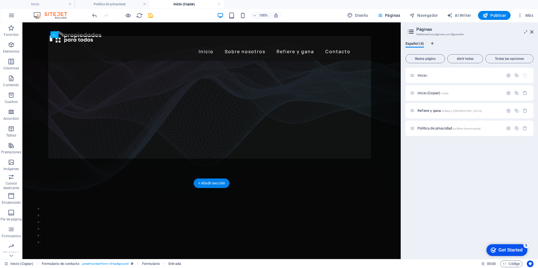
drag, startPoint x: 185, startPoint y: 87, endPoint x: 115, endPoint y: 90, distance: 70.4
drag, startPoint x: 285, startPoint y: 89, endPoint x: 209, endPoint y: 88, distance: 75.4
drag, startPoint x: 151, startPoint y: 113, endPoint x: 293, endPoint y: 93, distance: 143.3
drag, startPoint x: 262, startPoint y: 113, endPoint x: 135, endPoint y: 112, distance: 126.6
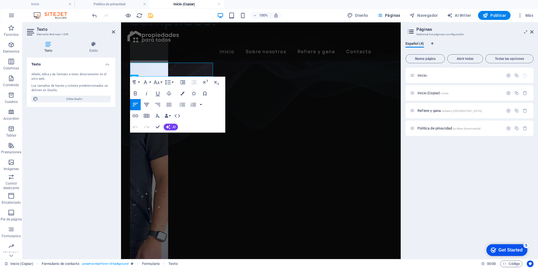
click at [145, 104] on icon "button" at bounding box center [146, 104] width 7 height 7
click at [172, 81] on button "Line Height" at bounding box center [169, 82] width 11 height 11
click at [208, 118] on div "Paragraph Format Normal Heading 1 Heading 2 Heading 3 Heading 4 Heading 5 Headi…" at bounding box center [177, 105] width 95 height 56
click at [179, 109] on link "1.15" at bounding box center [176, 110] width 25 height 8
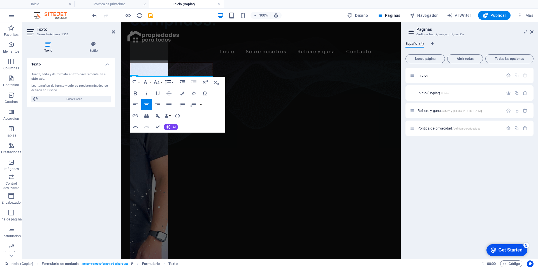
click at [171, 82] on icon "button" at bounding box center [167, 82] width 7 height 7
click at [175, 127] on link "Double" at bounding box center [176, 127] width 25 height 8
click at [169, 82] on icon "button" at bounding box center [167, 82] width 7 height 7
click at [216, 112] on div "Paragraph Format Normal Heading 1 Heading 2 Heading 3 Heading 4 Heading 5 Headi…" at bounding box center [177, 105] width 95 height 56
click at [199, 123] on div "Paragraph Format Normal Heading 1 Heading 2 Heading 3 Heading 4 Heading 5 Headi…" at bounding box center [177, 105] width 95 height 56
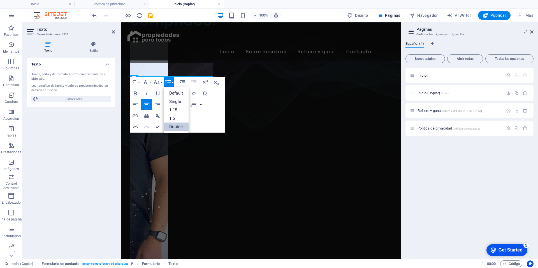
click at [178, 126] on link "Double" at bounding box center [176, 127] width 25 height 8
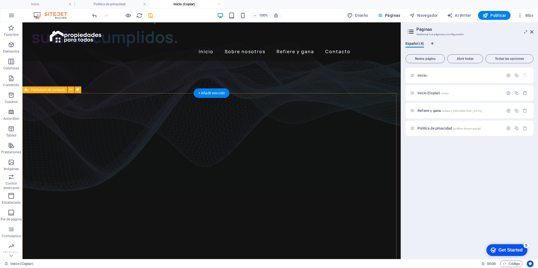
scroll to position [443, 0]
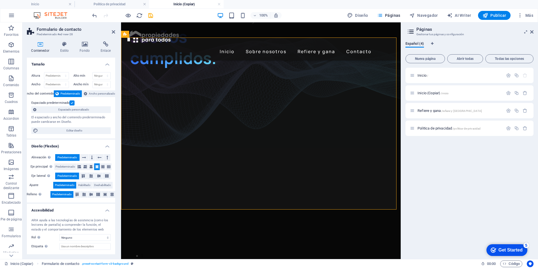
click at [42, 48] on h4 "Contenedor" at bounding box center [41, 47] width 29 height 12
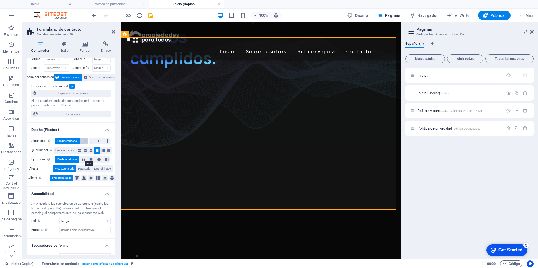
scroll to position [27, 0]
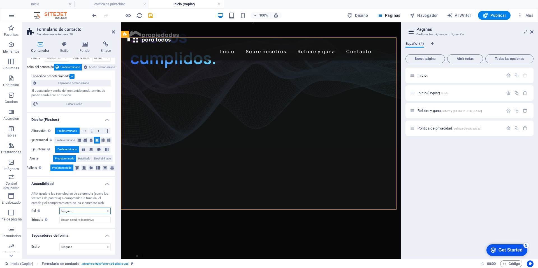
click at [96, 211] on select "Ninguno Alert Article Banner Comment Complementary Dialog Encabezado Marquee Pi…" at bounding box center [84, 211] width 51 height 7
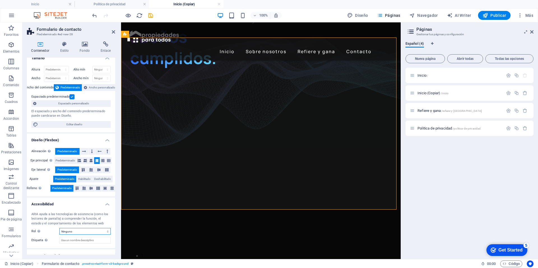
scroll to position [0, 0]
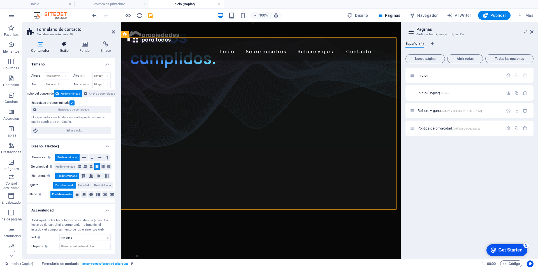
click at [68, 49] on h4 "Estilo" at bounding box center [66, 47] width 20 height 12
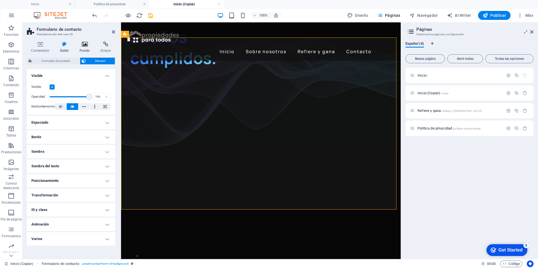
click at [84, 47] on h4 "Fondo" at bounding box center [85, 47] width 21 height 12
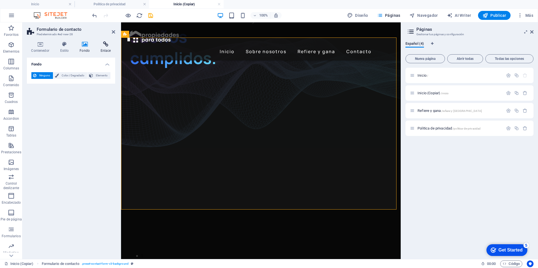
click at [103, 47] on h4 "Enlace" at bounding box center [105, 47] width 19 height 12
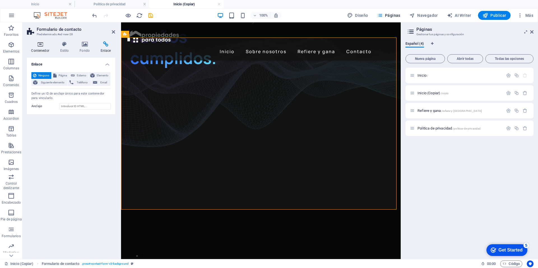
click at [38, 45] on icon at bounding box center [40, 44] width 27 height 6
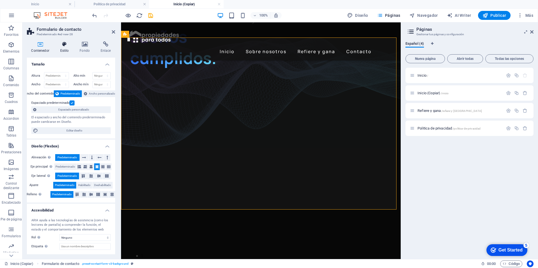
click at [68, 46] on icon at bounding box center [64, 44] width 17 height 6
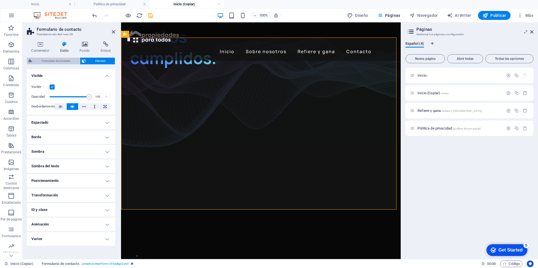
click at [64, 61] on span "Formulario de contacto" at bounding box center [56, 61] width 44 height 7
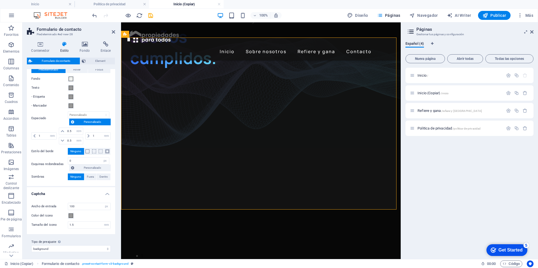
scroll to position [203, 0]
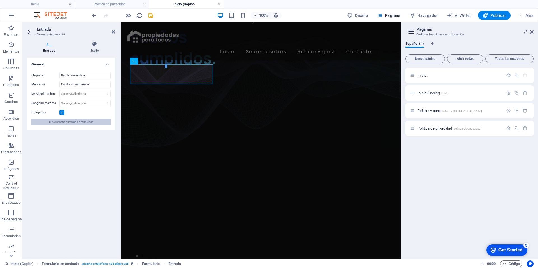
click at [67, 122] on span "Mostrar configuración de formulario" at bounding box center [71, 122] width 44 height 7
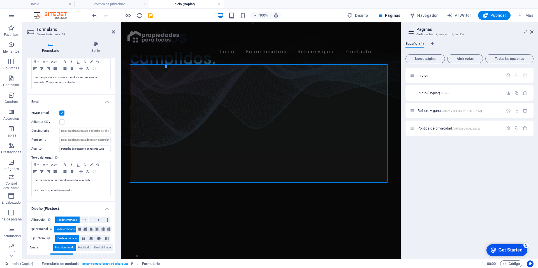
scroll to position [107, 0]
click at [63, 122] on label at bounding box center [61, 121] width 5 height 5
click at [0, 0] on input "Adjuntar CSV" at bounding box center [0, 0] width 0 height 0
click at [69, 129] on input "Destinatario" at bounding box center [84, 130] width 51 height 7
drag, startPoint x: 89, startPoint y: 131, endPoint x: 116, endPoint y: 128, distance: 27.3
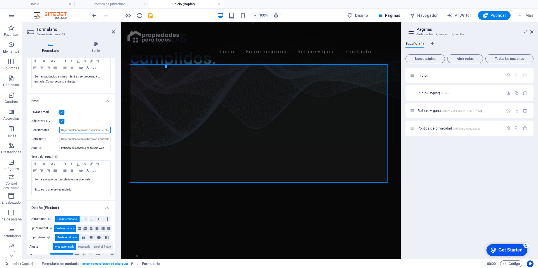
click at [116, 128] on div "Formulario Estilo General Nombre Define un nombre para el formulario. Formulari…" at bounding box center [70, 148] width 97 height 222
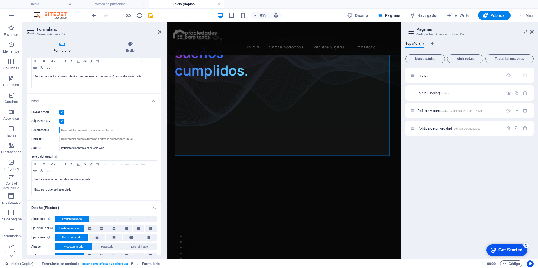
drag, startPoint x: 120, startPoint y: 129, endPoint x: 168, endPoint y: 138, distance: 48.3
click at [168, 138] on div "Formulario Elemento #ed-new-29 Formulario Estilo General Nombre Define un nombr…" at bounding box center [211, 140] width 378 height 237
drag, startPoint x: 111, startPoint y: 150, endPoint x: 40, endPoint y: 146, distance: 71.5
click at [40, 146] on div "Asunto Petición de contacto en tu sitio web" at bounding box center [93, 148] width 125 height 7
type input "R"
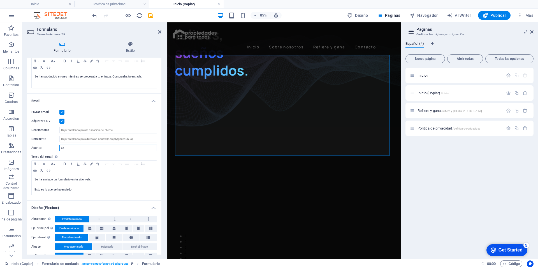
type input "e"
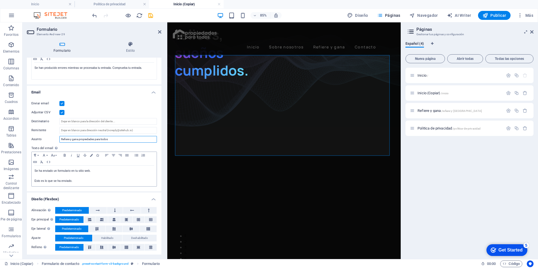
scroll to position [116, 0]
type input "Refiere y gana propiedades para todos"
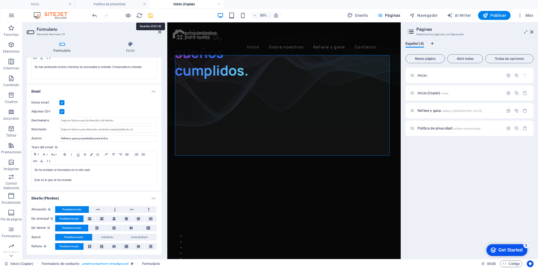
click at [150, 15] on icon "save" at bounding box center [150, 15] width 6 height 6
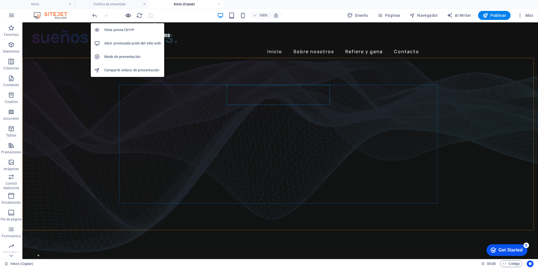
click at [126, 17] on icon "button" at bounding box center [128, 15] width 6 height 6
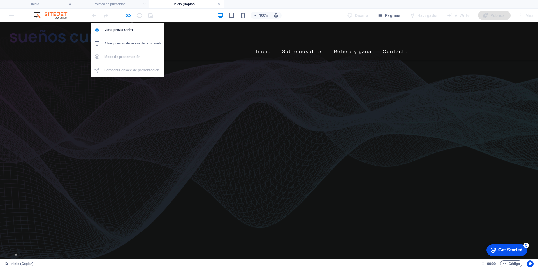
click at [131, 44] on h6 "Abrir previsualización del sitio web" at bounding box center [132, 43] width 57 height 7
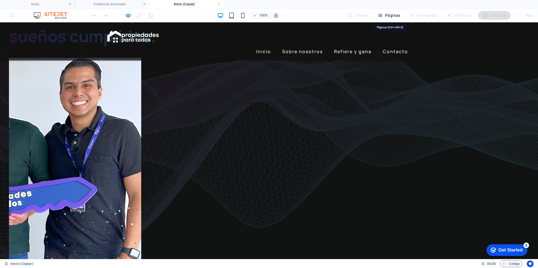
click at [383, 16] on icon "button" at bounding box center [380, 16] width 6 height 6
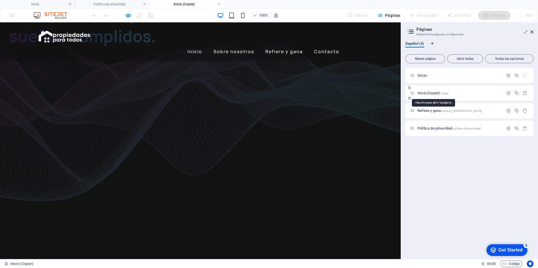
click at [427, 94] on span "Inicio (Copiar) /inicio" at bounding box center [432, 93] width 31 height 4
click at [508, 92] on icon "button" at bounding box center [508, 93] width 5 height 5
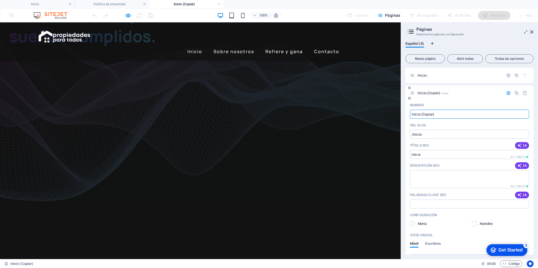
click at [413, 223] on label at bounding box center [412, 224] width 5 height 5
click at [0, 0] on input "checkbox" at bounding box center [0, 0] width 0 height 0
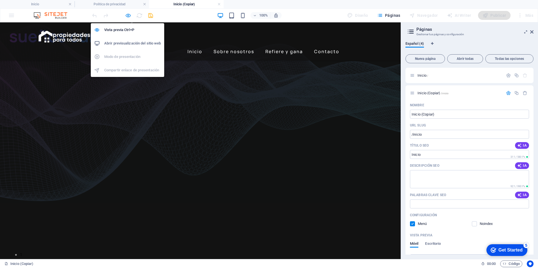
click at [127, 15] on icon "button" at bounding box center [128, 15] width 6 height 6
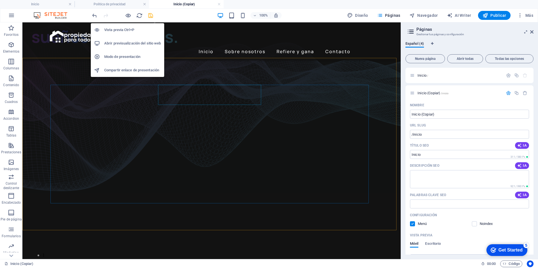
click at [125, 41] on h6 "Abrir previsualización del sitio web" at bounding box center [132, 43] width 57 height 7
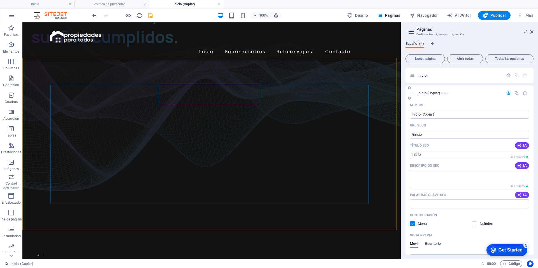
click at [413, 223] on label at bounding box center [412, 224] width 5 height 5
click at [0, 0] on input "checkbox" at bounding box center [0, 0] width 0 height 0
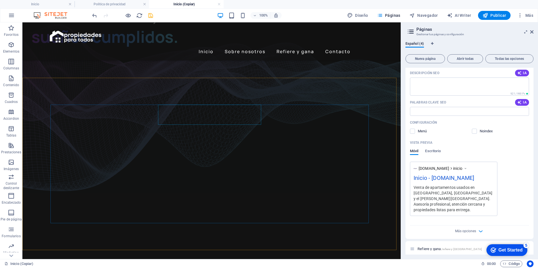
scroll to position [90, 0]
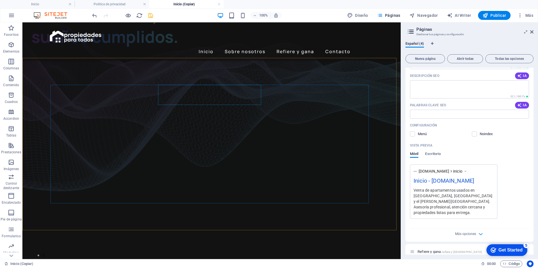
click at [427, 185] on div "Inicio - propiedadesparatodos.com" at bounding box center [453, 182] width 80 height 11
click at [423, 181] on div "Inicio - propiedadesparatodos.com" at bounding box center [453, 182] width 80 height 11
click at [414, 135] on label at bounding box center [412, 134] width 5 height 5
click at [0, 0] on input "checkbox" at bounding box center [0, 0] width 0 height 0
click at [414, 135] on label at bounding box center [412, 134] width 5 height 5
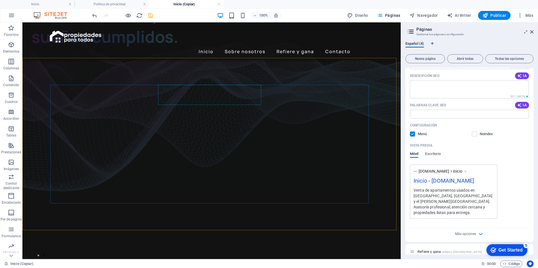
click at [0, 0] on input "checkbox" at bounding box center [0, 0] width 0 height 0
click at [474, 135] on label at bounding box center [474, 134] width 5 height 5
click at [0, 0] on input "checkbox" at bounding box center [0, 0] width 0 height 0
click at [474, 135] on label at bounding box center [474, 134] width 5 height 5
click at [0, 0] on input "checkbox" at bounding box center [0, 0] width 0 height 0
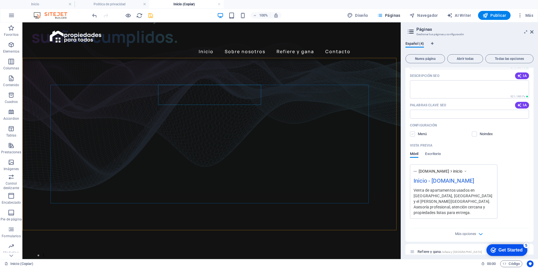
click at [412, 135] on label at bounding box center [412, 134] width 5 height 5
click at [0, 0] on input "checkbox" at bounding box center [0, 0] width 0 height 0
click at [412, 135] on label at bounding box center [412, 134] width 5 height 5
click at [0, 0] on input "checkbox" at bounding box center [0, 0] width 0 height 0
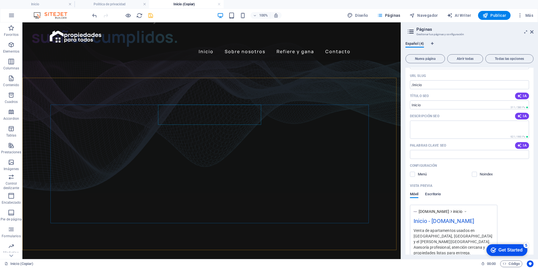
scroll to position [0, 0]
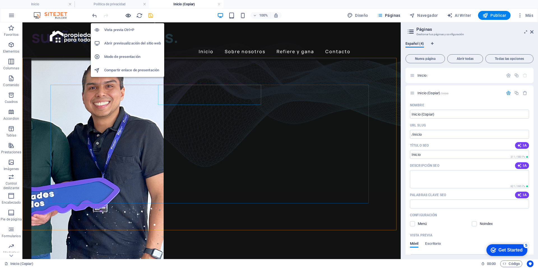
click at [129, 16] on icon "button" at bounding box center [128, 15] width 6 height 6
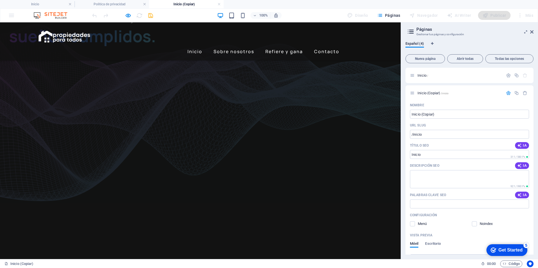
type input "cesar"
type input "3000"
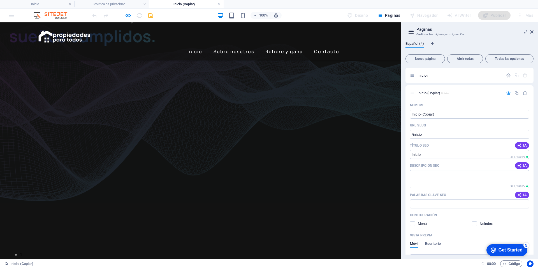
type input "fdfdf"
type input "dfdf"
type input "dfdfd"
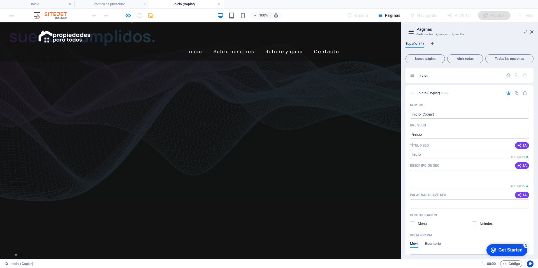
type input "dfdfd"
type input "fdfdf"
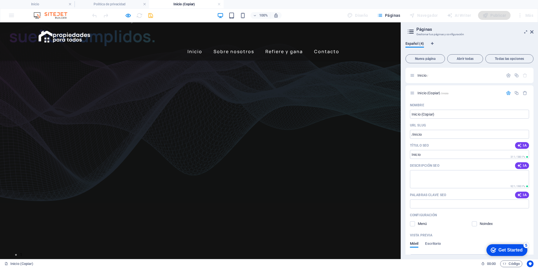
checkbox input "true"
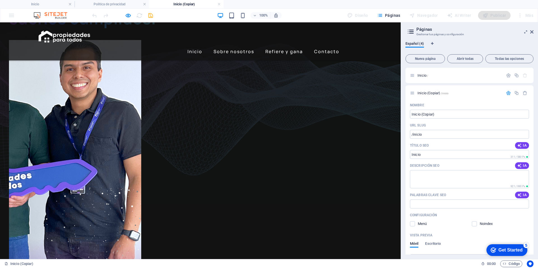
scroll to position [463, 0]
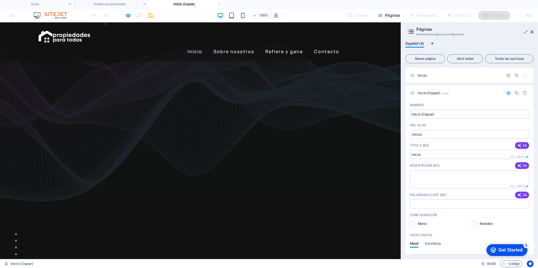
type input "f"
type input "D2X3P9"
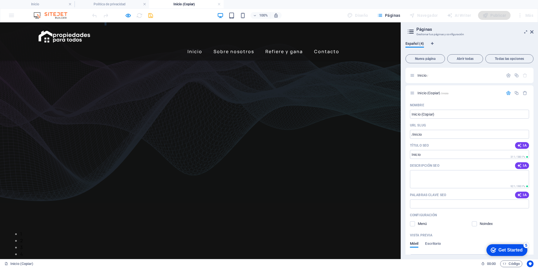
type input "f"
type input "PLANETAYFELICIDAD@GMAIL.COM"
type input "f"
type input "andreserdna000@hotmail.com"
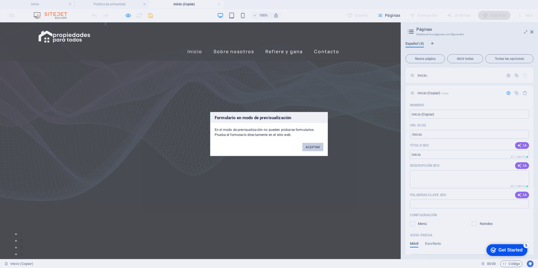
click at [311, 148] on button "ACEPTAR" at bounding box center [312, 147] width 21 height 8
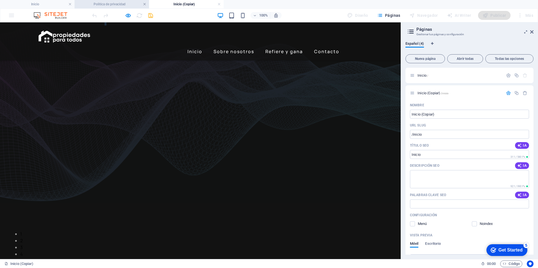
click at [145, 4] on link at bounding box center [144, 4] width 3 height 5
click at [71, 3] on link at bounding box center [69, 4] width 3 height 5
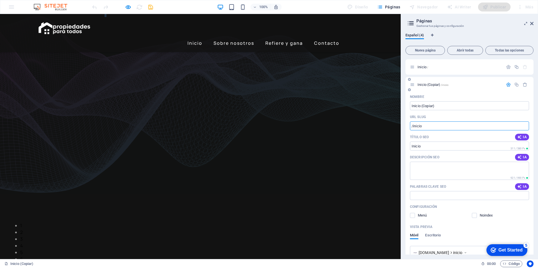
drag, startPoint x: 427, startPoint y: 126, endPoint x: 412, endPoint y: 127, distance: 14.9
click at [412, 127] on input "/inicio" at bounding box center [469, 126] width 119 height 9
drag, startPoint x: 441, startPoint y: 142, endPoint x: 394, endPoint y: 127, distance: 49.5
type input "/refiereprueba"
click at [496, 6] on div "Publicar" at bounding box center [494, 7] width 33 height 9
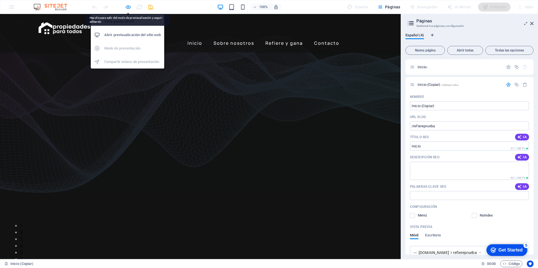
click at [128, 8] on icon "button" at bounding box center [128, 7] width 6 height 6
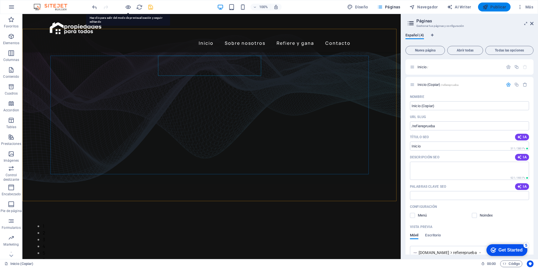
click at [491, 8] on span "Publicar" at bounding box center [494, 7] width 24 height 6
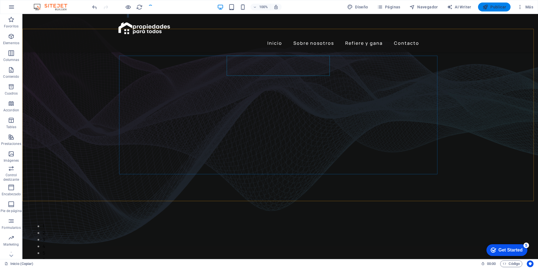
click at [491, 8] on span "Publicar" at bounding box center [494, 7] width 24 height 6
click at [495, 6] on span "Publicar" at bounding box center [494, 7] width 24 height 6
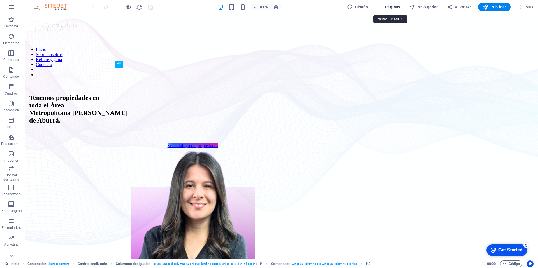
click at [393, 7] on span "Páginas" at bounding box center [388, 7] width 23 height 6
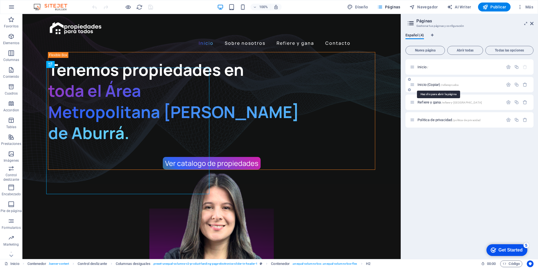
click at [432, 86] on span "Inicio (Copiar) /refiereprueba" at bounding box center [437, 85] width 41 height 4
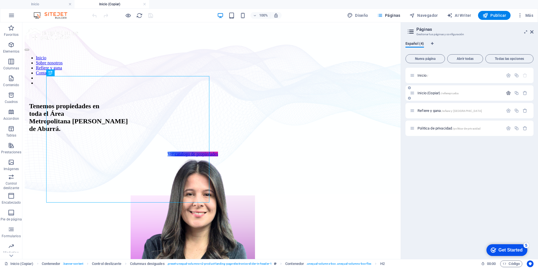
click at [508, 94] on icon "button" at bounding box center [508, 93] width 5 height 5
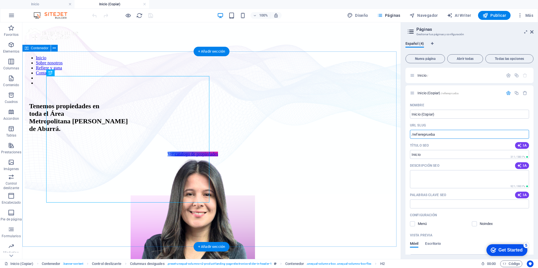
drag, startPoint x: 462, startPoint y: 158, endPoint x: 392, endPoint y: 133, distance: 74.0
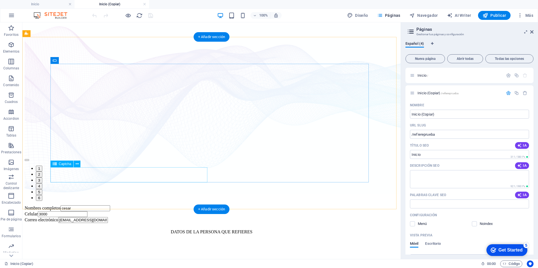
scroll to position [506, 0]
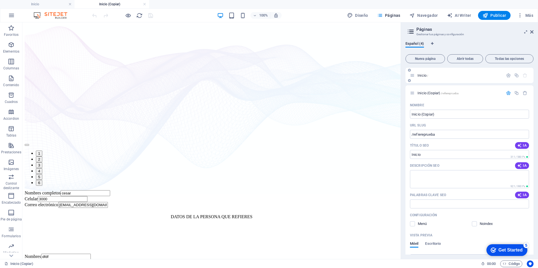
click at [422, 78] on div "Inicio /" at bounding box center [456, 75] width 93 height 6
click at [423, 74] on span "Inicio /" at bounding box center [422, 75] width 11 height 4
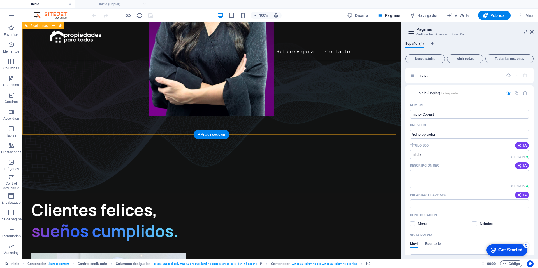
scroll to position [264, 0]
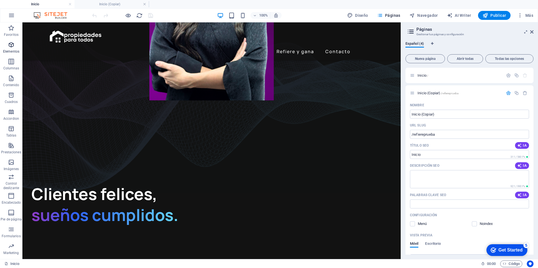
click at [9, 50] on p "Elementos" at bounding box center [11, 51] width 16 height 4
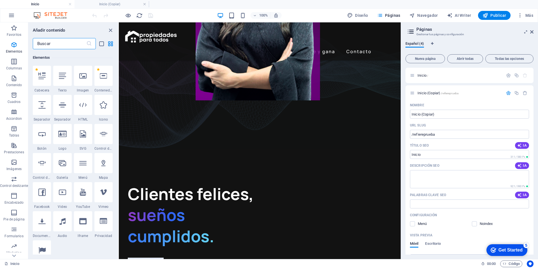
scroll to position [106, 0]
click at [105, 106] on icon at bounding box center [103, 104] width 7 height 7
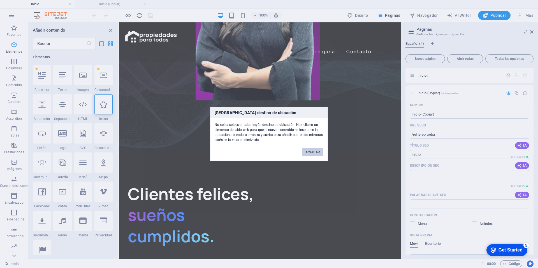
click at [315, 149] on button "ACEPTAR" at bounding box center [312, 152] width 21 height 8
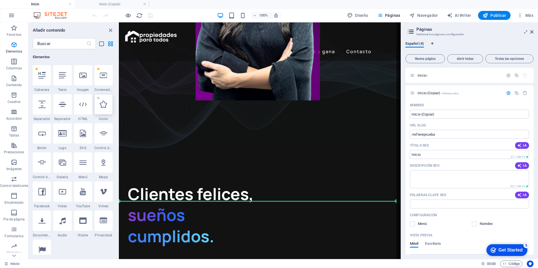
select select "xMidYMid"
select select "px"
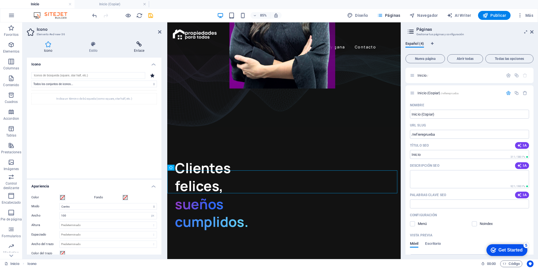
click at [138, 45] on icon at bounding box center [139, 44] width 45 height 6
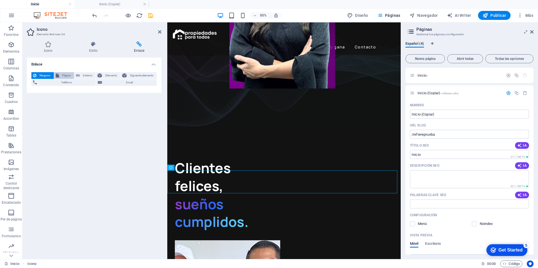
click at [70, 76] on span "Página" at bounding box center [66, 75] width 11 height 7
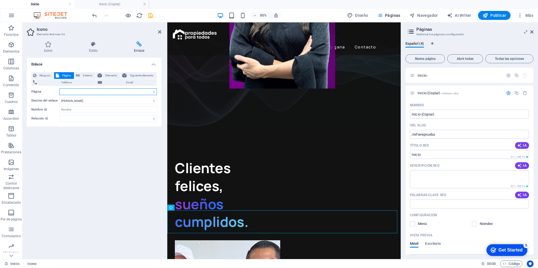
click at [79, 91] on select "Inicio Inicio (Copiar) Refiere y gana Politica de privacidad" at bounding box center [107, 91] width 97 height 7
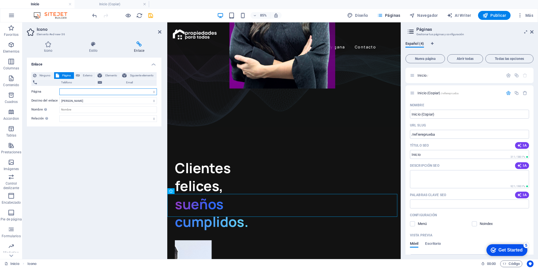
select select "1"
click at [59, 88] on select "Inicio Inicio (Copiar) Refiere y gana Politica de privacidad" at bounding box center [107, 91] width 97 height 7
click at [83, 101] on select "Nueva pestaña Misma pestaña Superposición" at bounding box center [107, 100] width 97 height 7
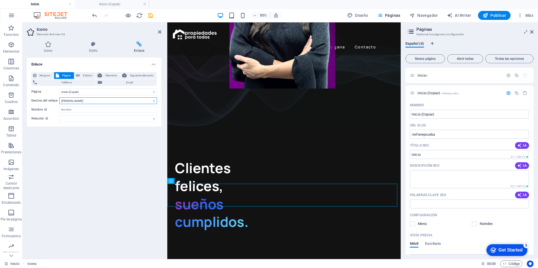
select select "blank"
click at [59, 97] on select "Nueva pestaña Misma pestaña Superposición" at bounding box center [107, 100] width 97 height 7
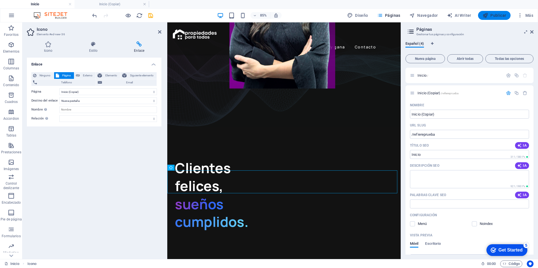
click at [492, 15] on span "Publicar" at bounding box center [494, 16] width 24 height 6
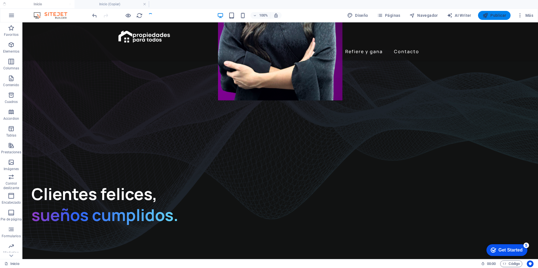
click at [492, 15] on span "Publicar" at bounding box center [494, 16] width 24 height 6
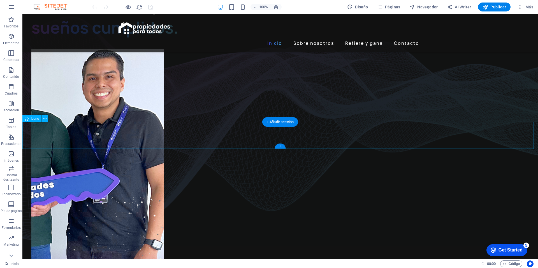
scroll to position [444, 0]
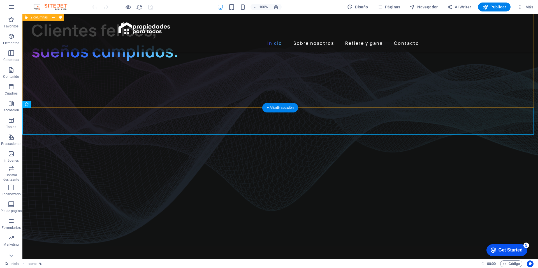
click at [47, 102] on div "Clientes felices, sueños cumplidos. 1 2 3 4 5 6" at bounding box center [279, 153] width 515 height 432
click at [43, 107] on icon at bounding box center [44, 104] width 3 height 6
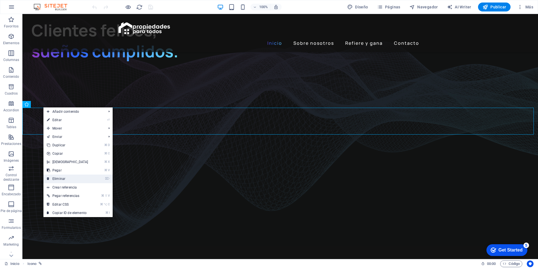
click at [64, 178] on link "⌦ Eliminar" at bounding box center [67, 179] width 48 height 8
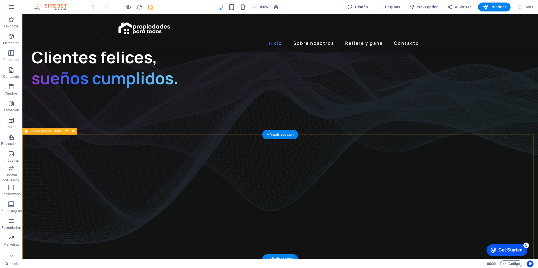
scroll to position [378, 0]
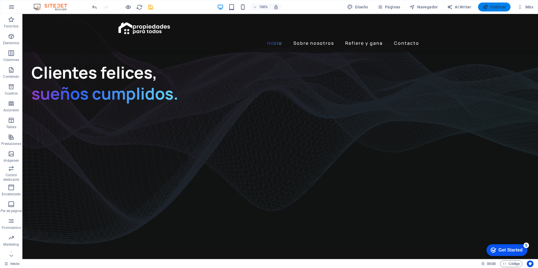
click at [489, 5] on span "Publicar" at bounding box center [494, 7] width 24 height 6
